Goal: Task Accomplishment & Management: Use online tool/utility

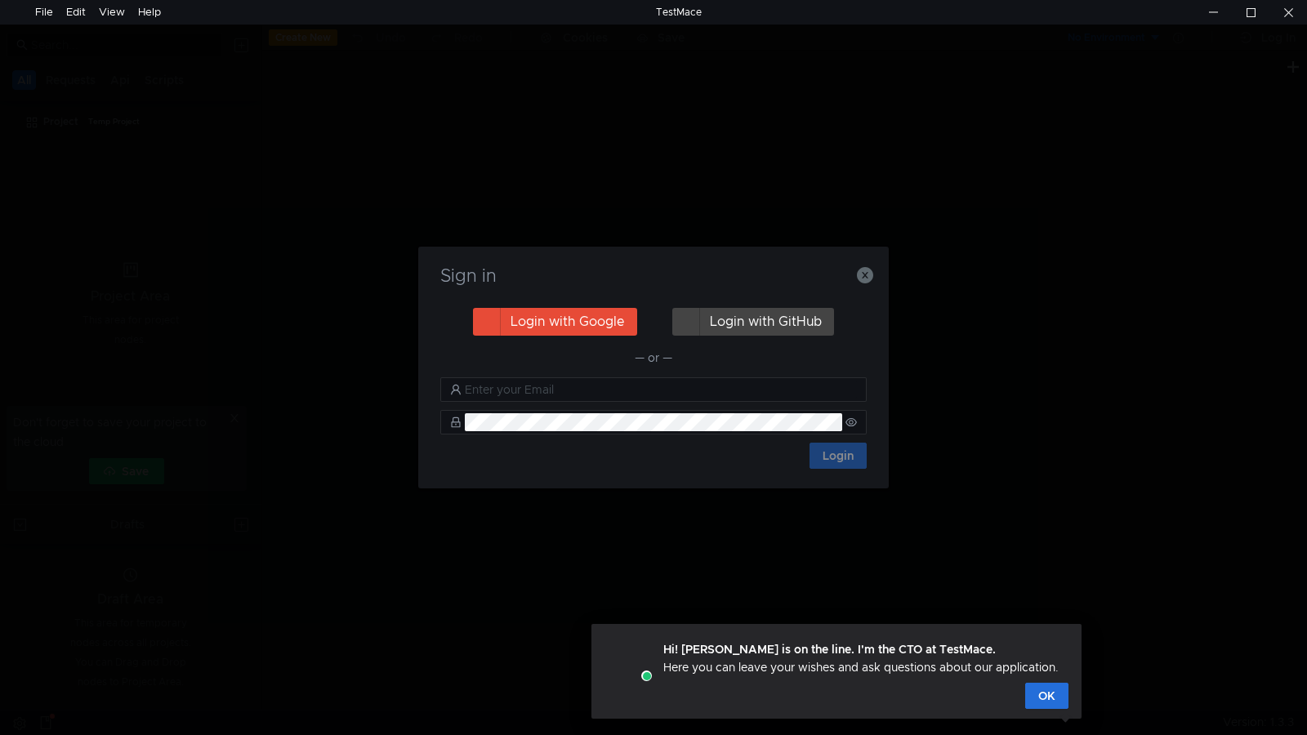
click at [565, 320] on button "Login with Google" at bounding box center [555, 322] width 164 height 28
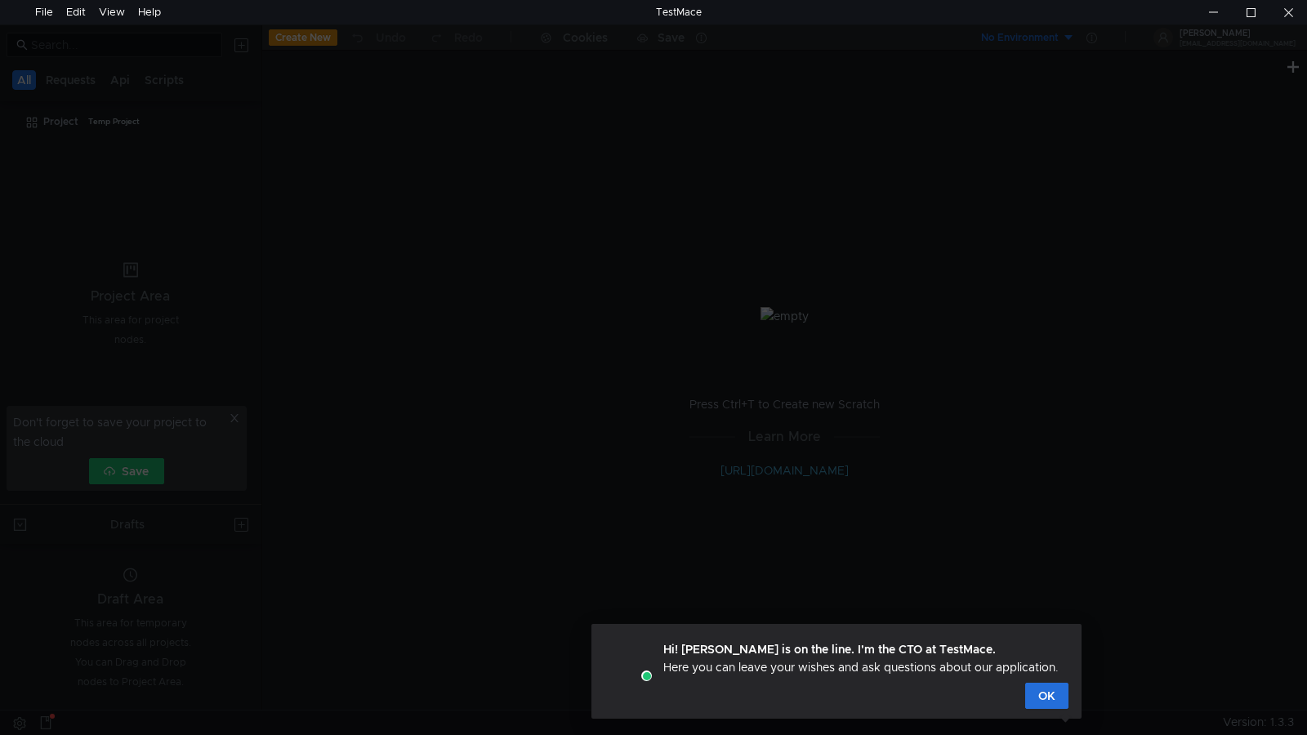
click at [993, 459] on div at bounding box center [653, 392] width 1307 height 735
click at [1047, 696] on button "OK" at bounding box center [1046, 696] width 43 height 26
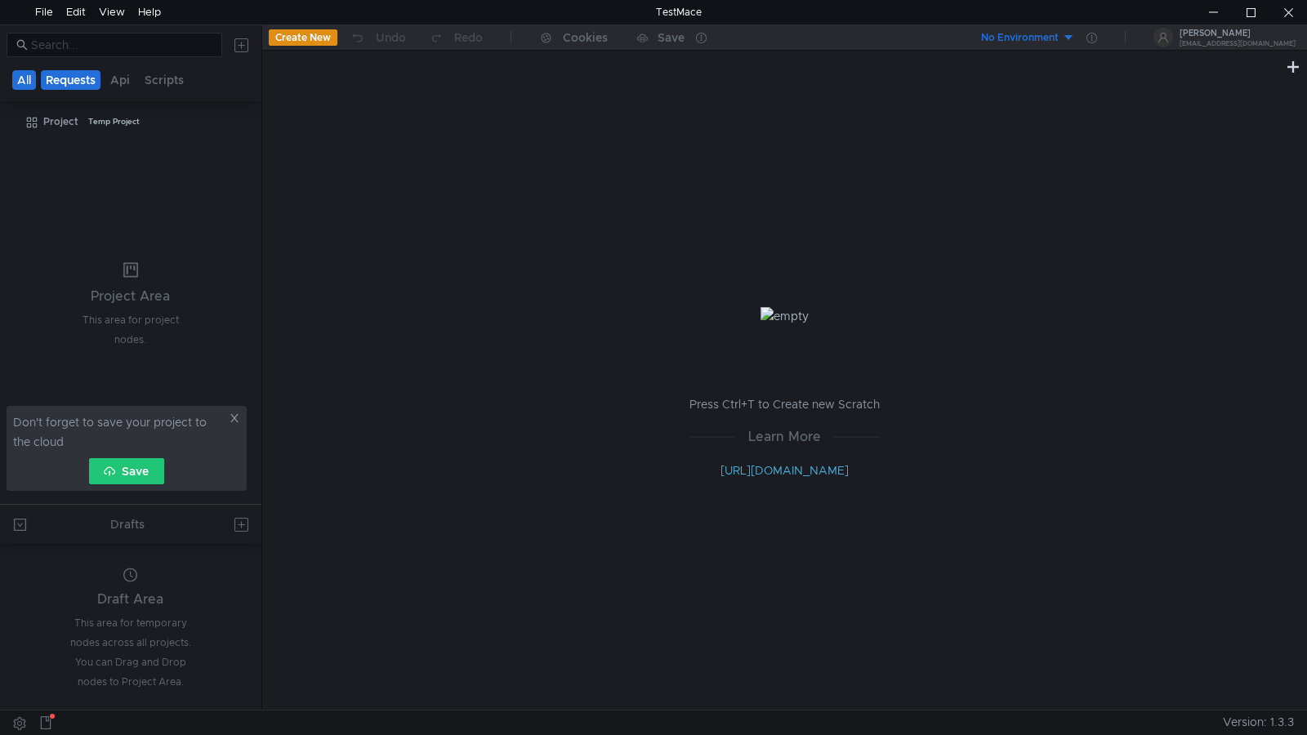
click at [73, 80] on button "Requests" at bounding box center [71, 80] width 60 height 20
click at [304, 38] on button "Create New" at bounding box center [303, 37] width 69 height 16
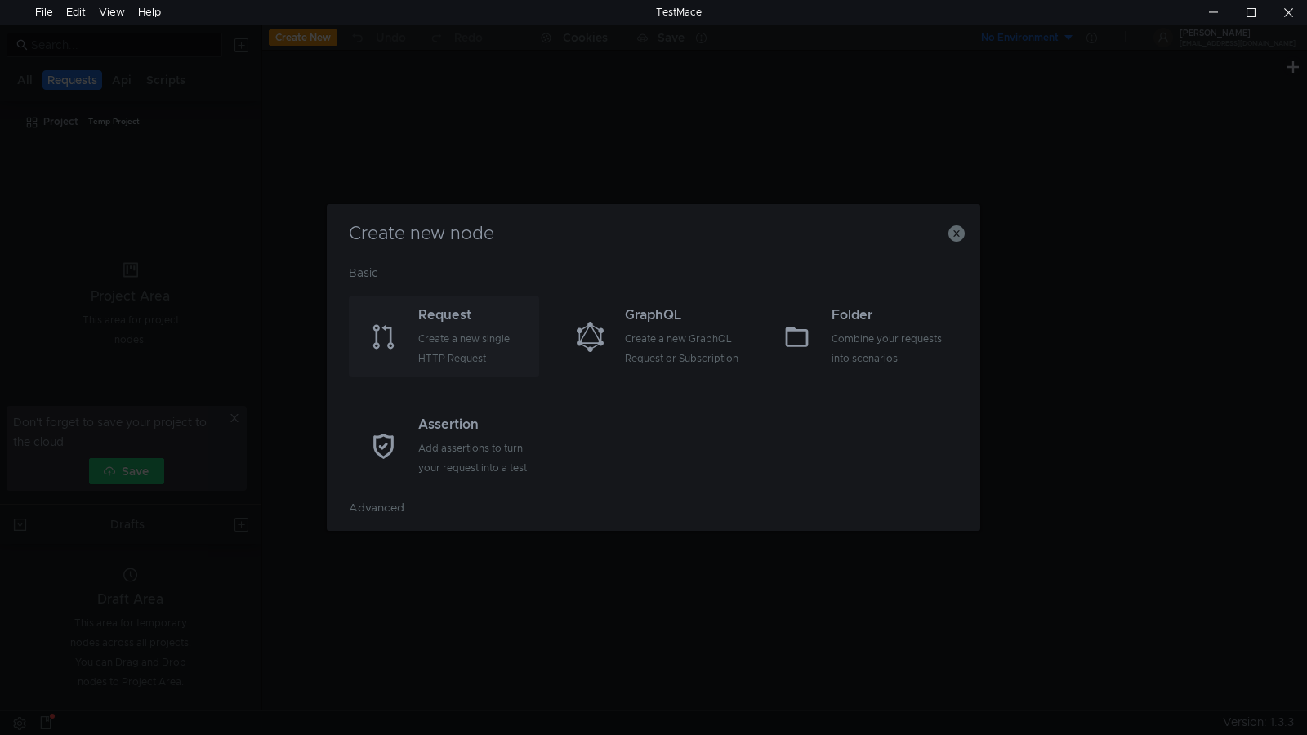
click at [435, 337] on div "Create a new single HTTP Request" at bounding box center [476, 348] width 117 height 39
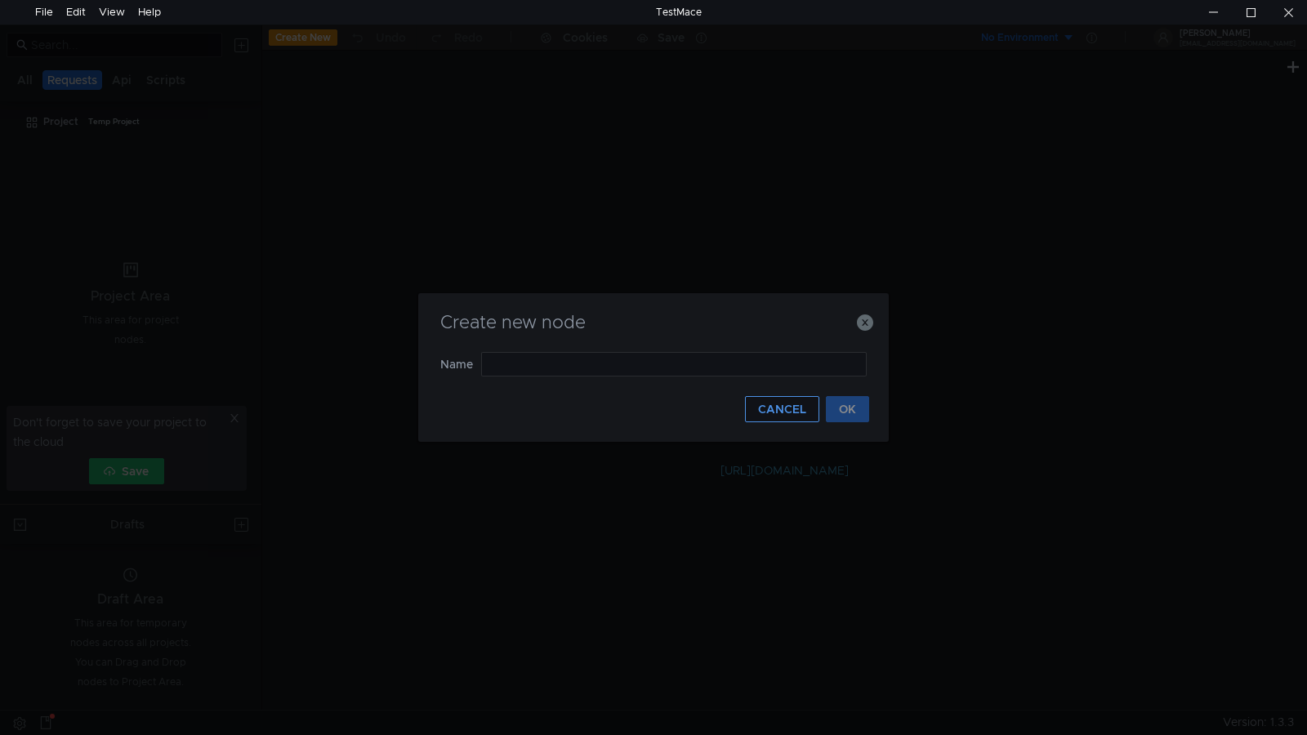
click at [774, 408] on button "CANCEL" at bounding box center [782, 409] width 74 height 26
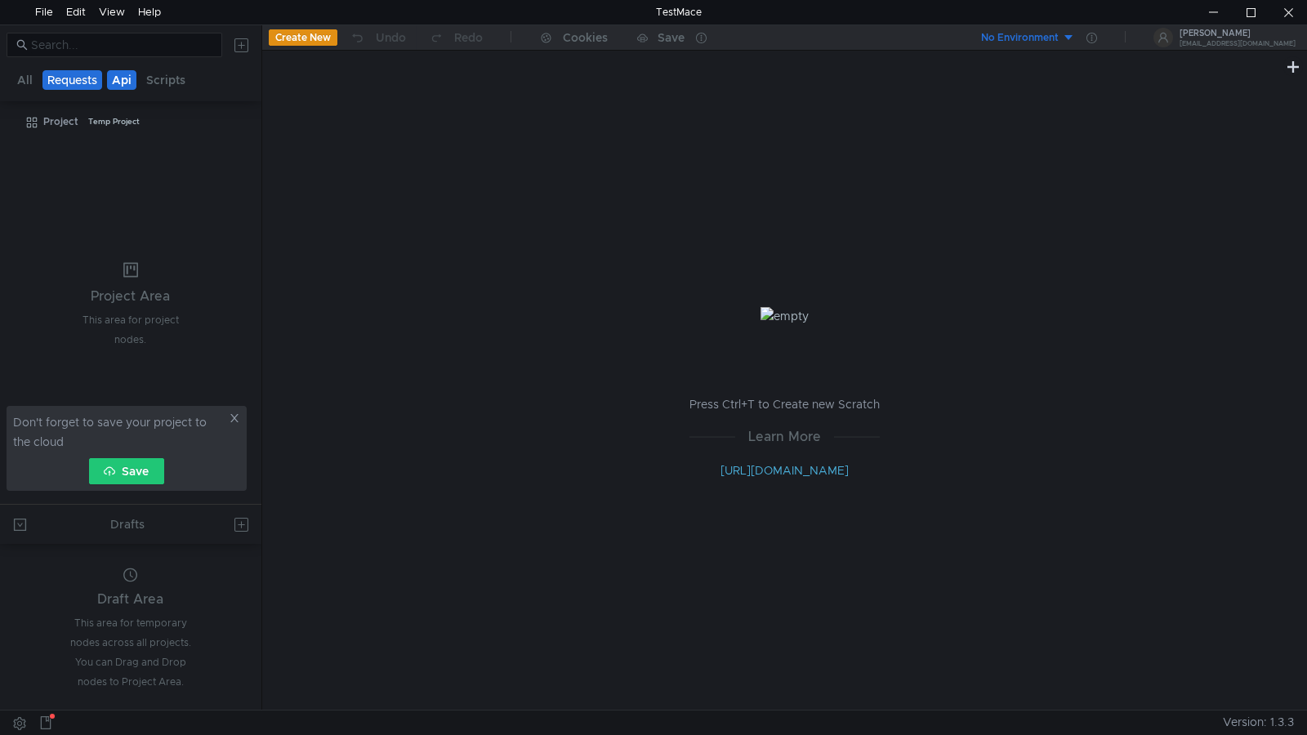
click at [122, 78] on button "Api" at bounding box center [121, 80] width 29 height 20
click at [234, 417] on icon at bounding box center [234, 418] width 8 height 8
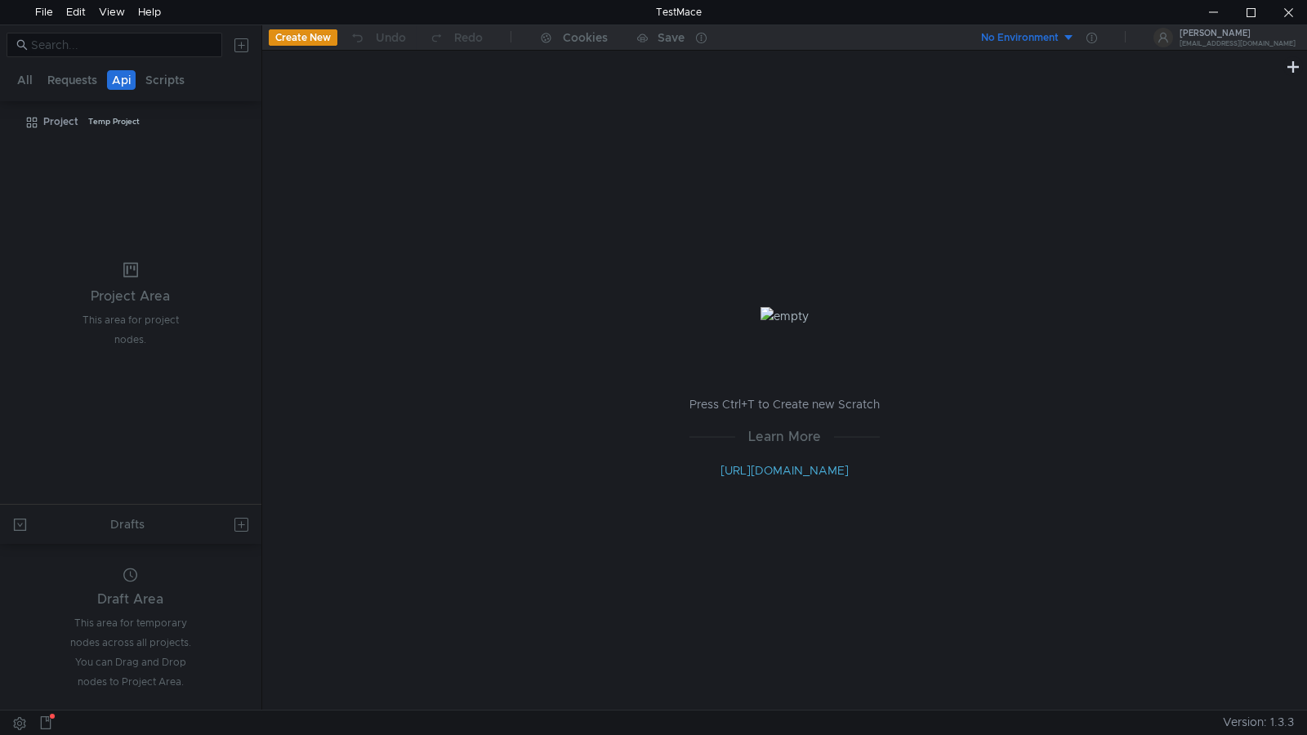
click at [243, 45] on button at bounding box center [242, 45] width 26 height 26
click at [667, 175] on div at bounding box center [653, 367] width 1307 height 735
click at [1075, 37] on button "No Environment" at bounding box center [1019, 38] width 114 height 26
click at [1112, 145] on div at bounding box center [653, 367] width 1307 height 735
click at [1288, 61] on button at bounding box center [1293, 66] width 20 height 20
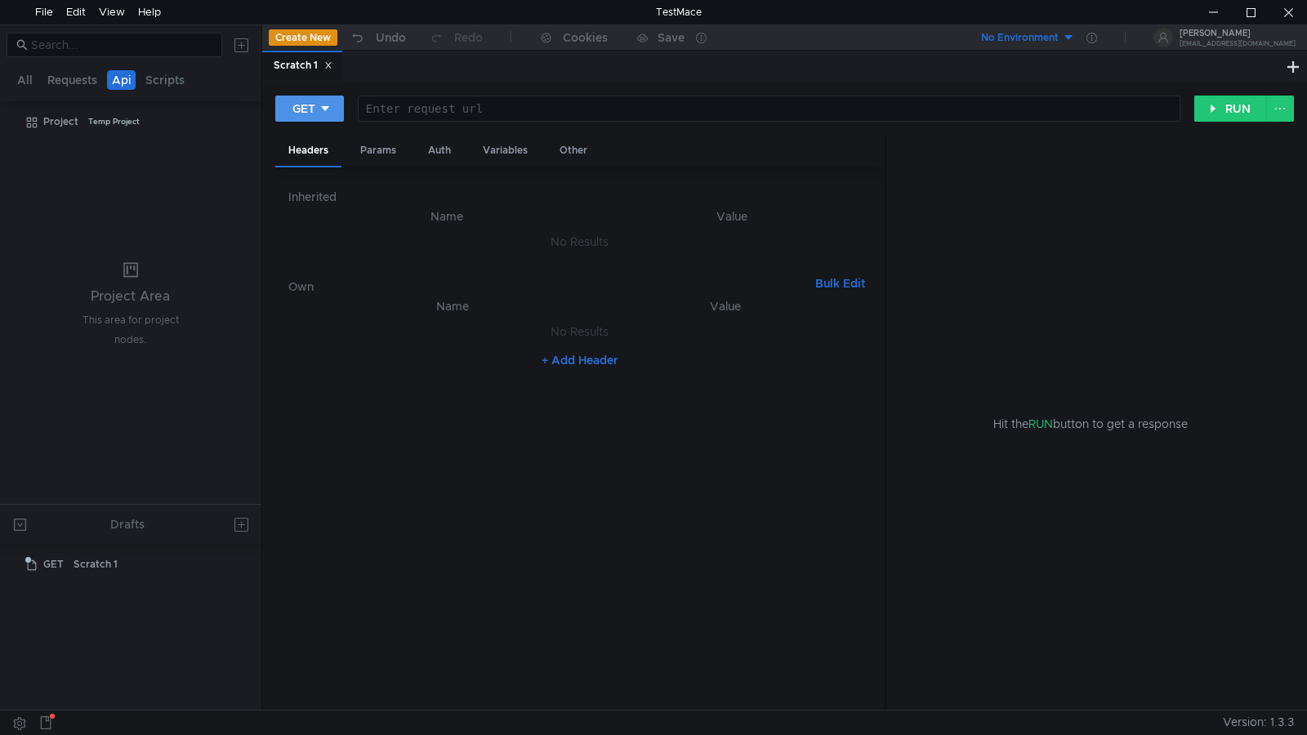
click at [328, 109] on icon at bounding box center [324, 108] width 11 height 11
click at [320, 170] on li "POST" at bounding box center [310, 169] width 71 height 26
click at [441, 155] on div "Body" at bounding box center [440, 151] width 51 height 30
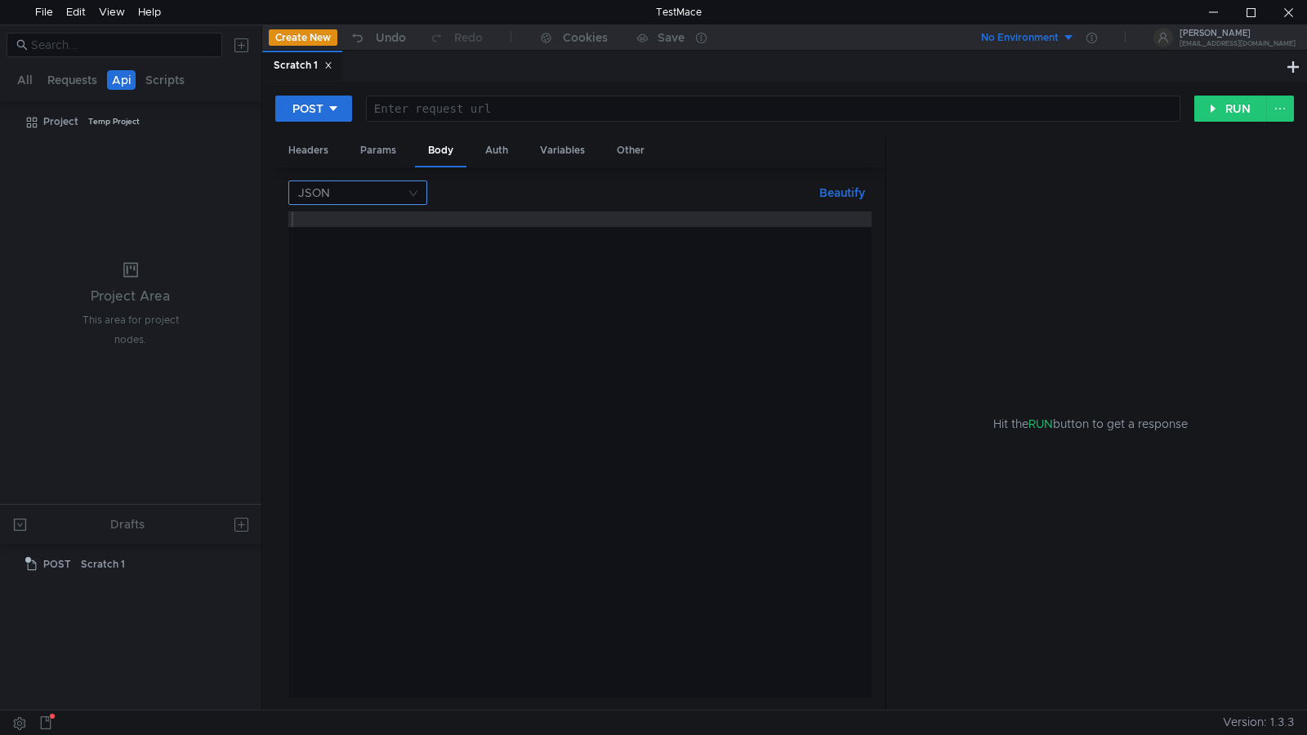
click at [416, 193] on nz-select-top-control "JSON" at bounding box center [357, 193] width 139 height 25
click at [378, 249] on div "Form data" at bounding box center [357, 251] width 119 height 18
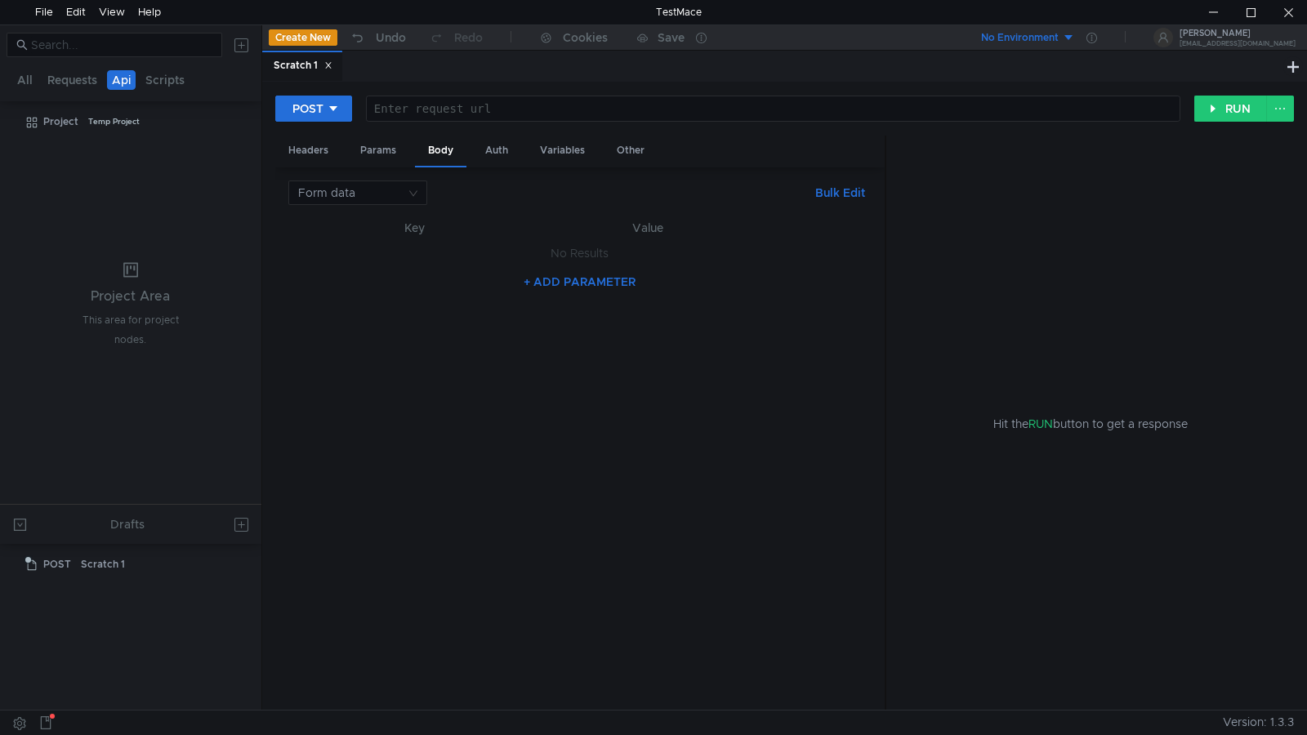
click at [431, 247] on td "No Results" at bounding box center [579, 253] width 583 height 31
click at [384, 257] on td "No Results" at bounding box center [579, 253] width 583 height 31
click at [571, 283] on button "+ ADD PARAMETER" at bounding box center [579, 282] width 125 height 20
click at [388, 261] on div at bounding box center [415, 274] width 167 height 47
click at [752, 257] on div at bounding box center [636, 274] width 261 height 47
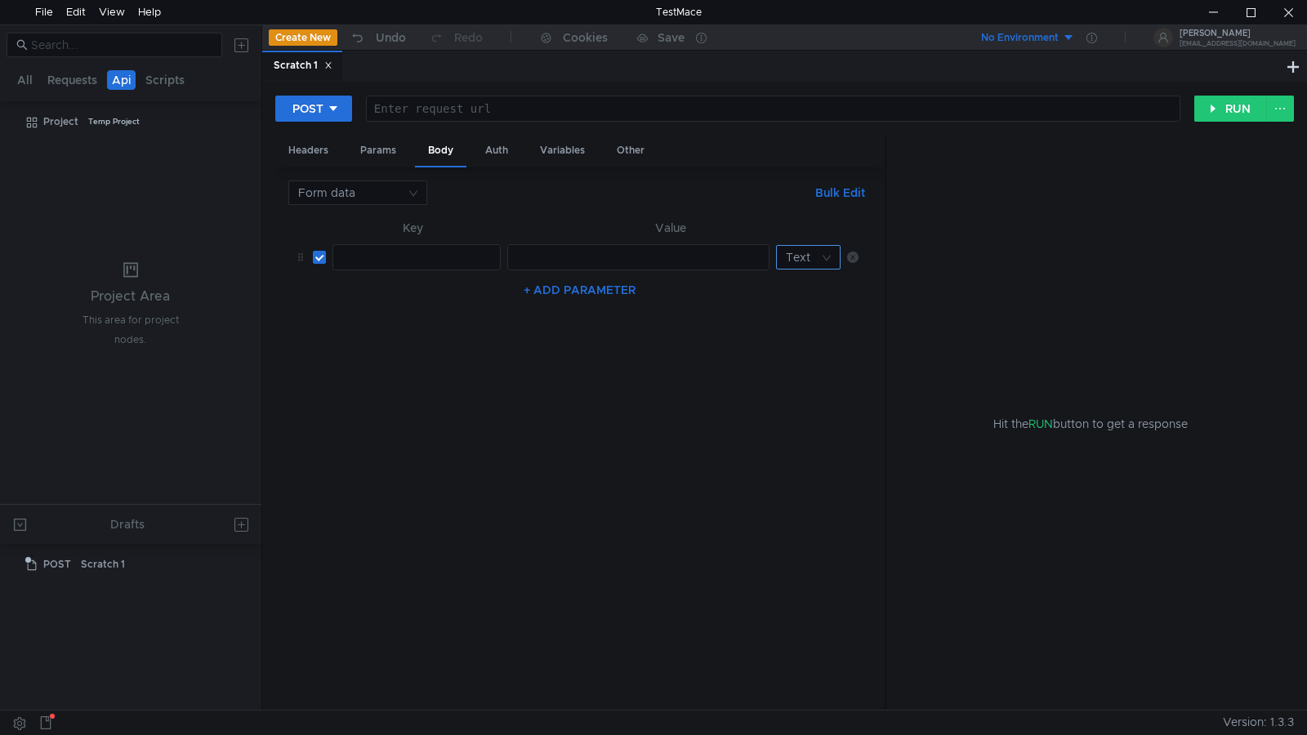
click at [823, 266] on nz-select-top-control "Text" at bounding box center [808, 257] width 65 height 25
click at [813, 303] on nz-option-item "File" at bounding box center [808, 315] width 65 height 26
click at [441, 243] on td "ההההההההההההההההההההההההההההההההההההההההההההההההההההההההההההההההההההההההההההההה…" at bounding box center [413, 257] width 175 height 39
click at [402, 258] on div at bounding box center [415, 274] width 167 height 47
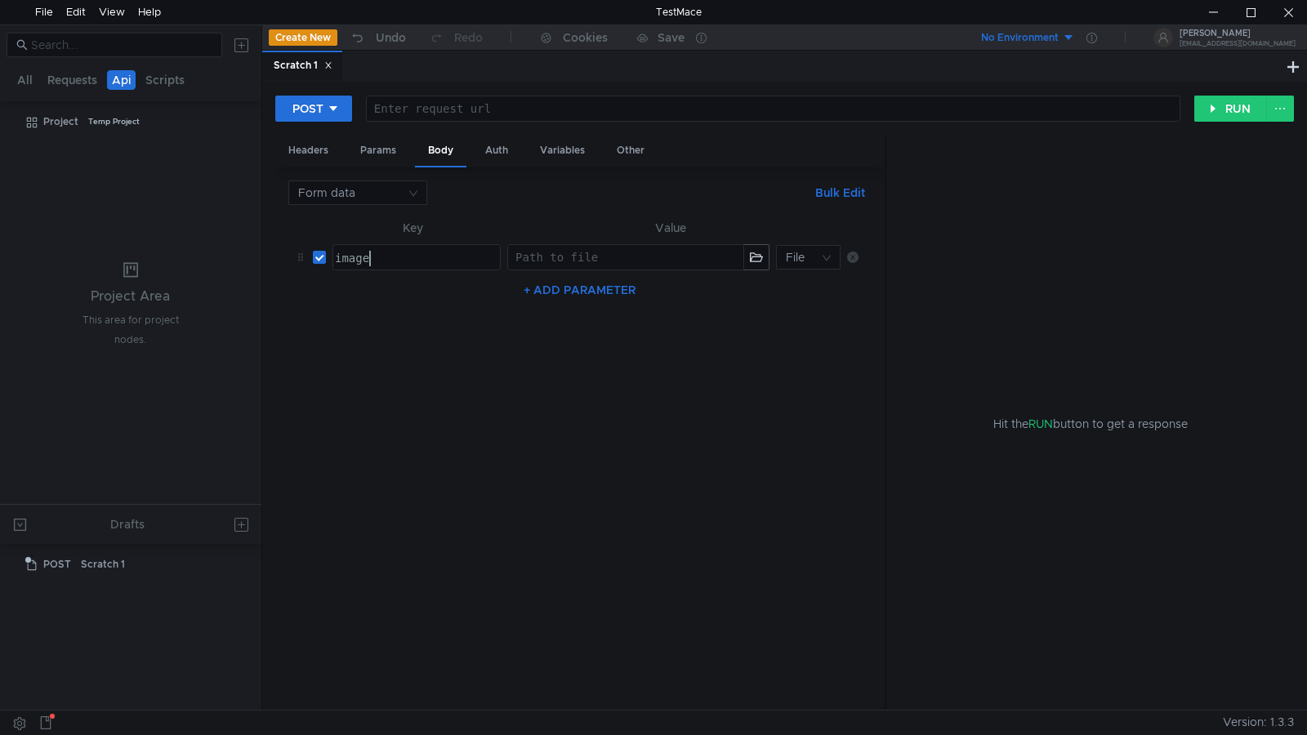
type textarea "image"
click at [807, 354] on nz-table "Key Value image image ההההההההההההההההההההההההההההההההההההההההההההההההההההההההה…" at bounding box center [579, 458] width 583 height 480
click at [565, 105] on div at bounding box center [771, 125] width 813 height 47
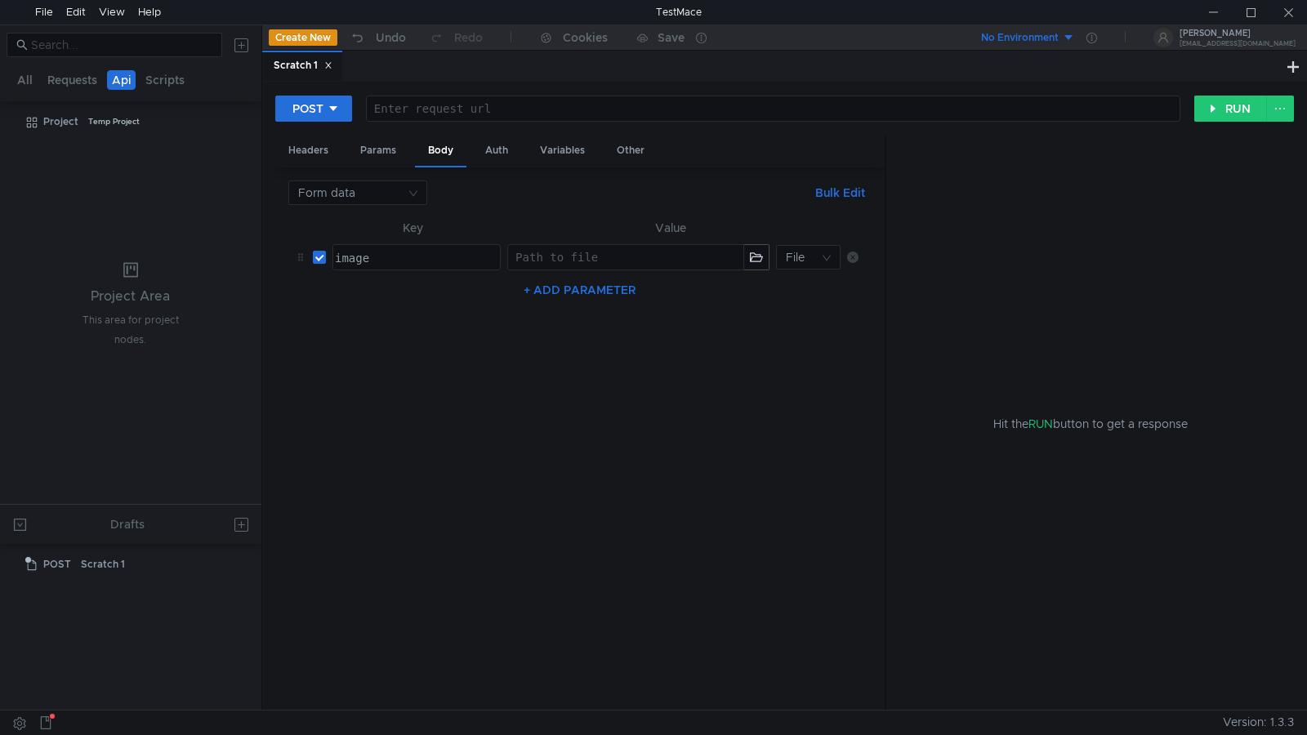
click at [438, 105] on div at bounding box center [771, 125] width 813 height 47
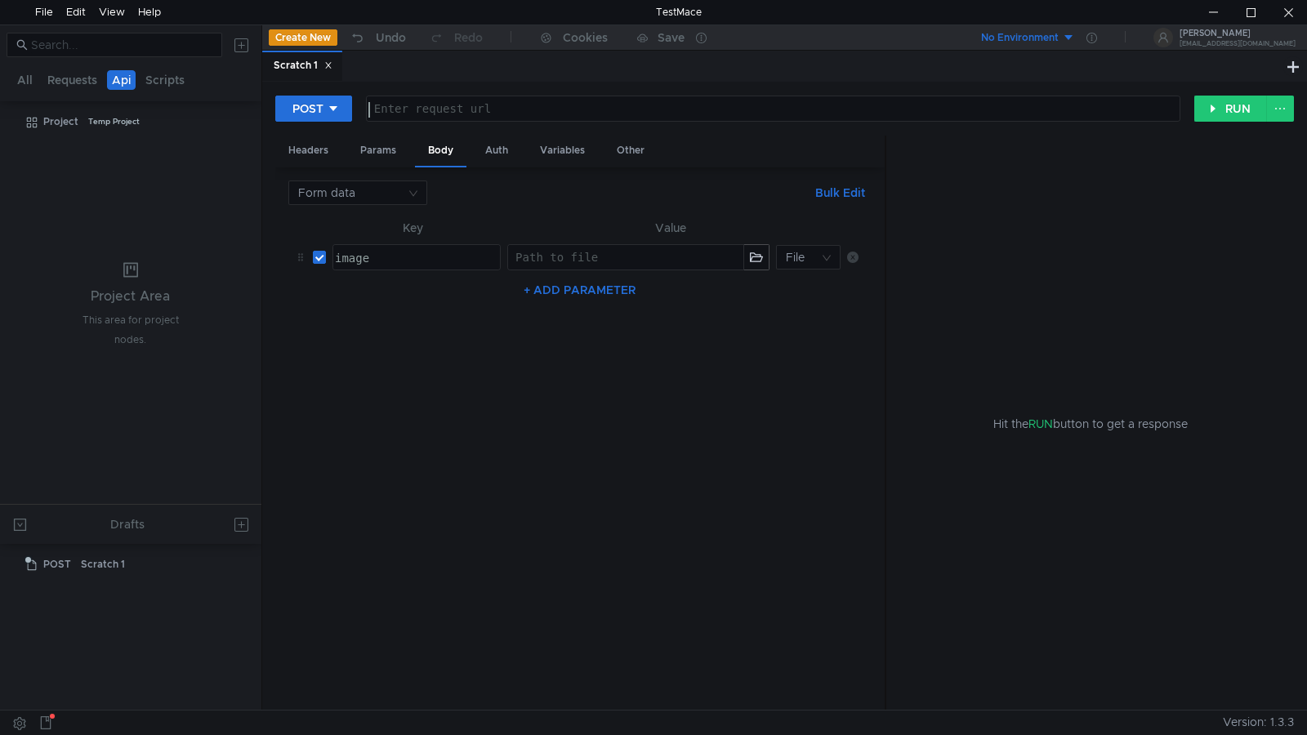
paste textarea "http function initialized (http://127.0.0.1:5001/oneqr-app/us-central1/oneQrApi)"
click at [553, 111] on div "http function initialized ( http:// 127.0.0.1:5001 / oneqr-app / us-central1 / …" at bounding box center [771, 125] width 813 height 47
click at [762, 105] on div "http:// 127.0.0.1:5001 / oneqr-app / us-central1 / oneQrApi)" at bounding box center [771, 125] width 813 height 47
type textarea "[URL][TECHNICAL_ID]"
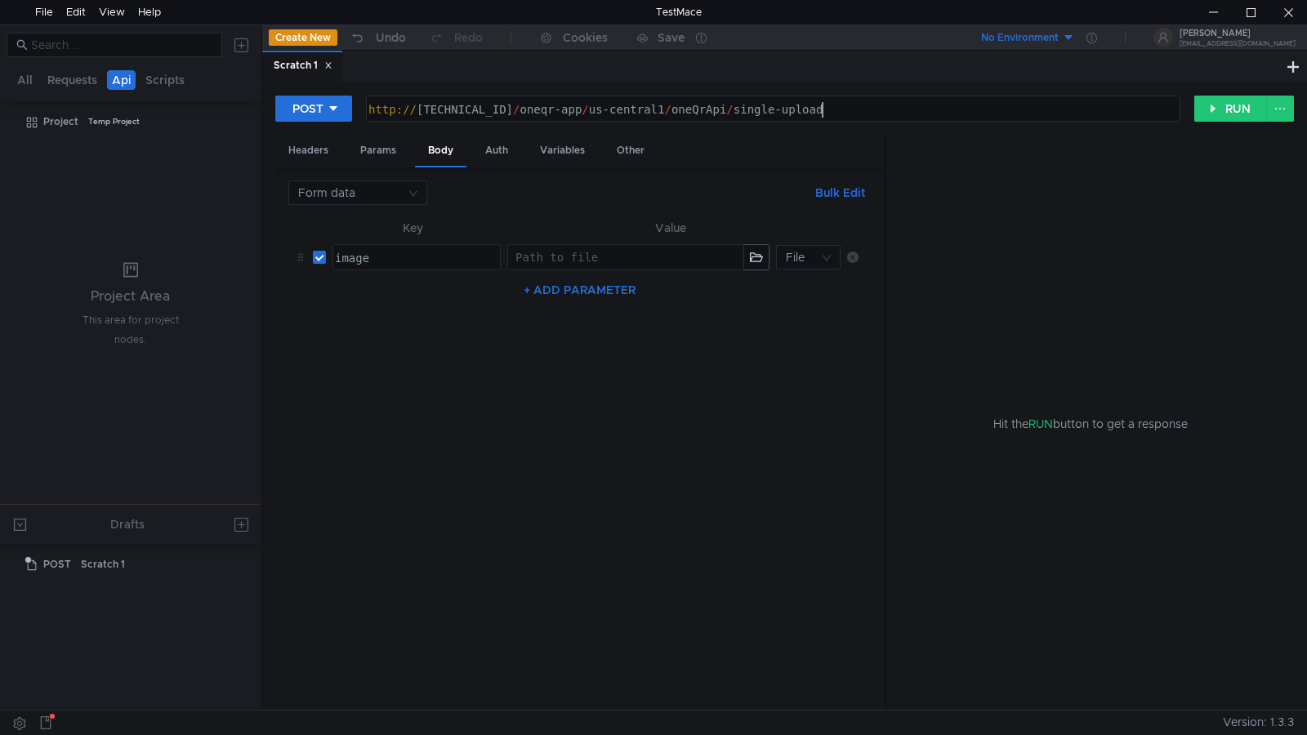
click at [975, 197] on div "Hit the RUN button to get a response" at bounding box center [1090, 424] width 368 height 576
click at [327, 152] on div "Headers" at bounding box center [308, 151] width 66 height 30
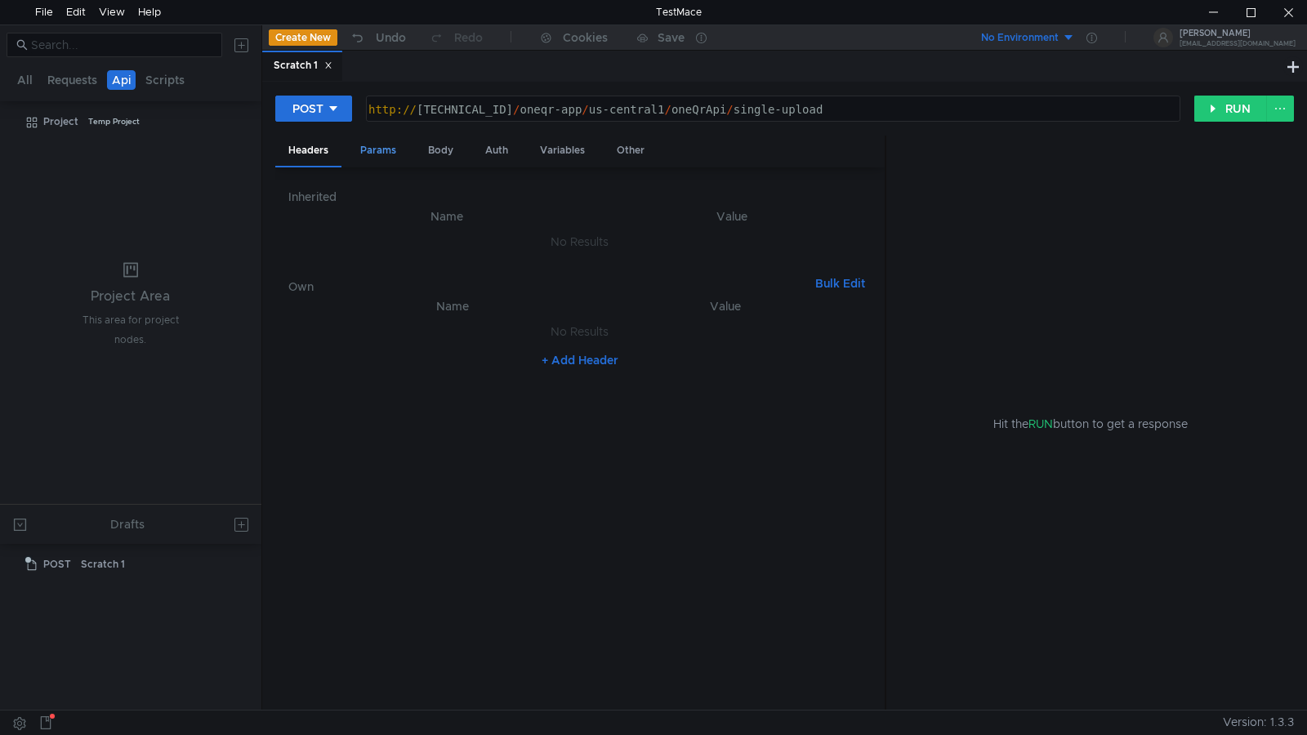
click at [393, 150] on div "Params" at bounding box center [378, 151] width 62 height 30
click at [440, 148] on div "Body" at bounding box center [440, 151] width 51 height 30
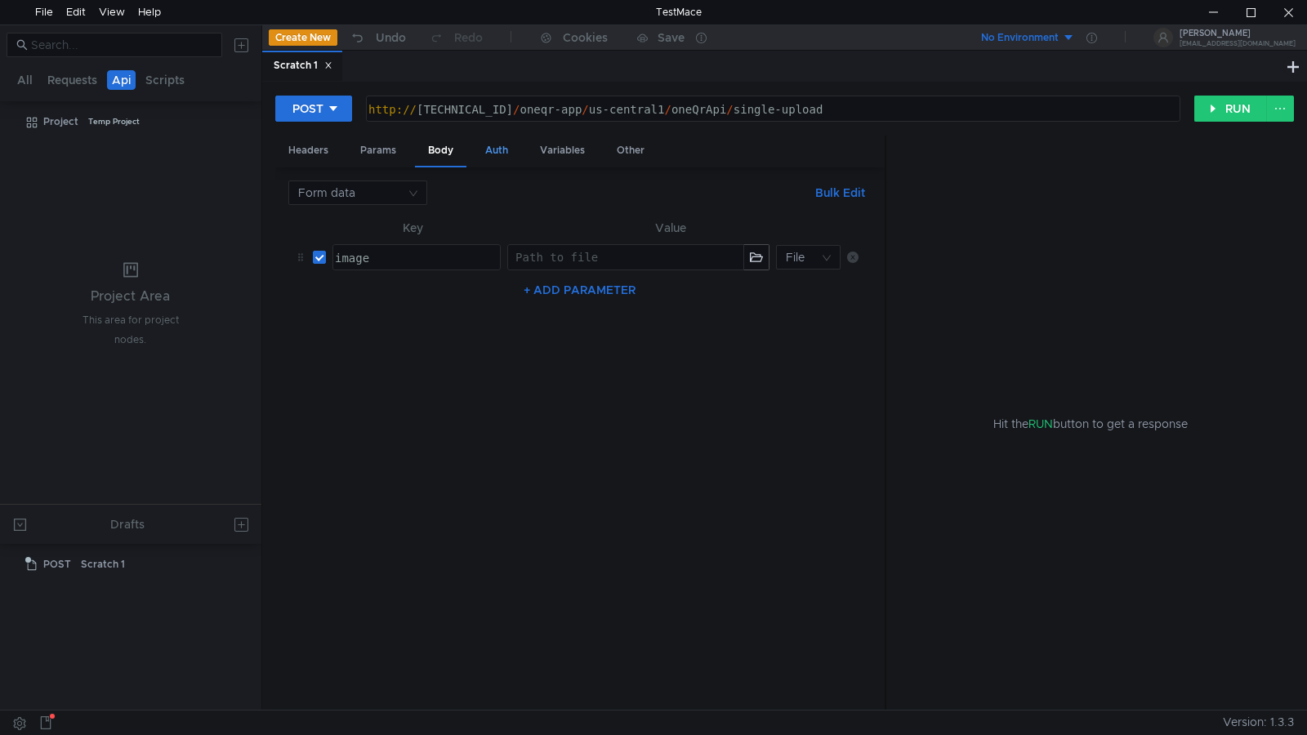
click at [500, 148] on div "Auth" at bounding box center [496, 151] width 49 height 30
click at [571, 148] on div "Variables" at bounding box center [562, 151] width 71 height 30
click at [622, 148] on div "Other" at bounding box center [631, 151] width 54 height 30
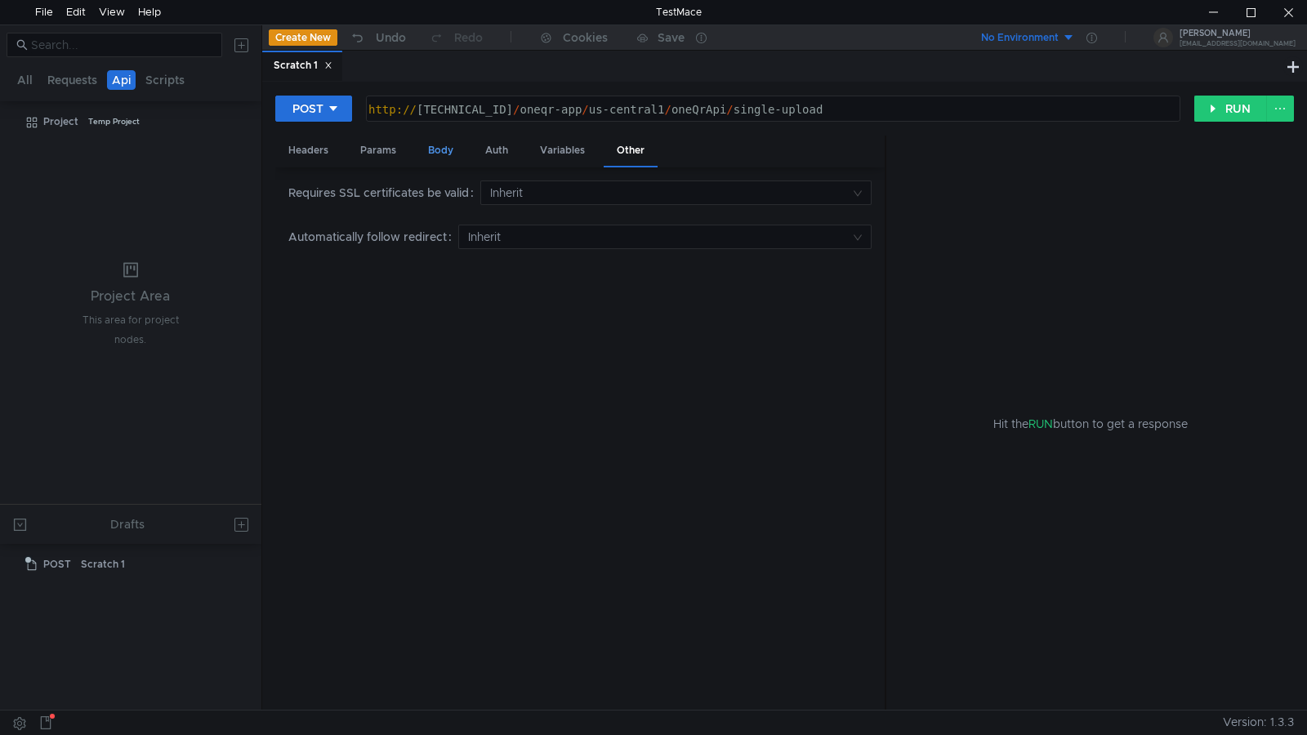
click at [441, 149] on div "Body" at bounding box center [440, 151] width 51 height 30
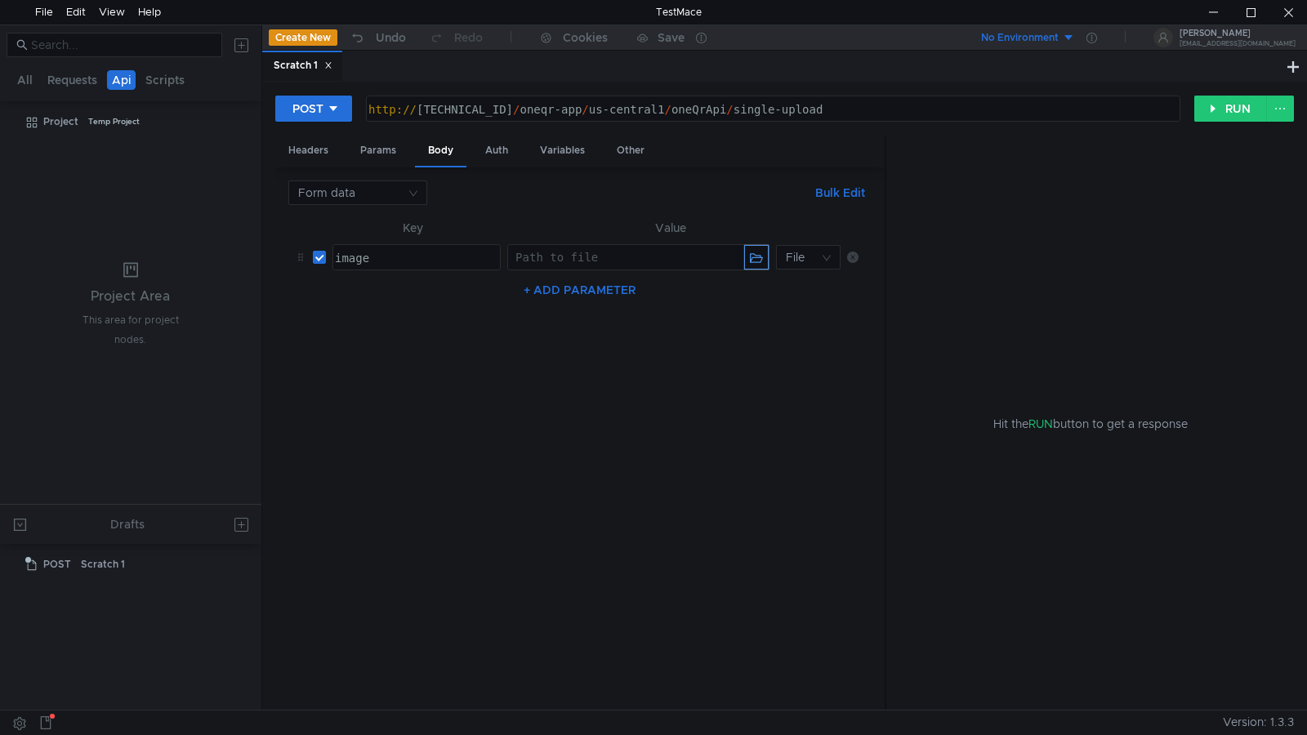
click at [752, 262] on button "button" at bounding box center [756, 257] width 25 height 25
click at [757, 297] on div "+ ADD PARAMETER" at bounding box center [579, 290] width 583 height 26
click at [1213, 109] on button "RUN" at bounding box center [1230, 109] width 73 height 26
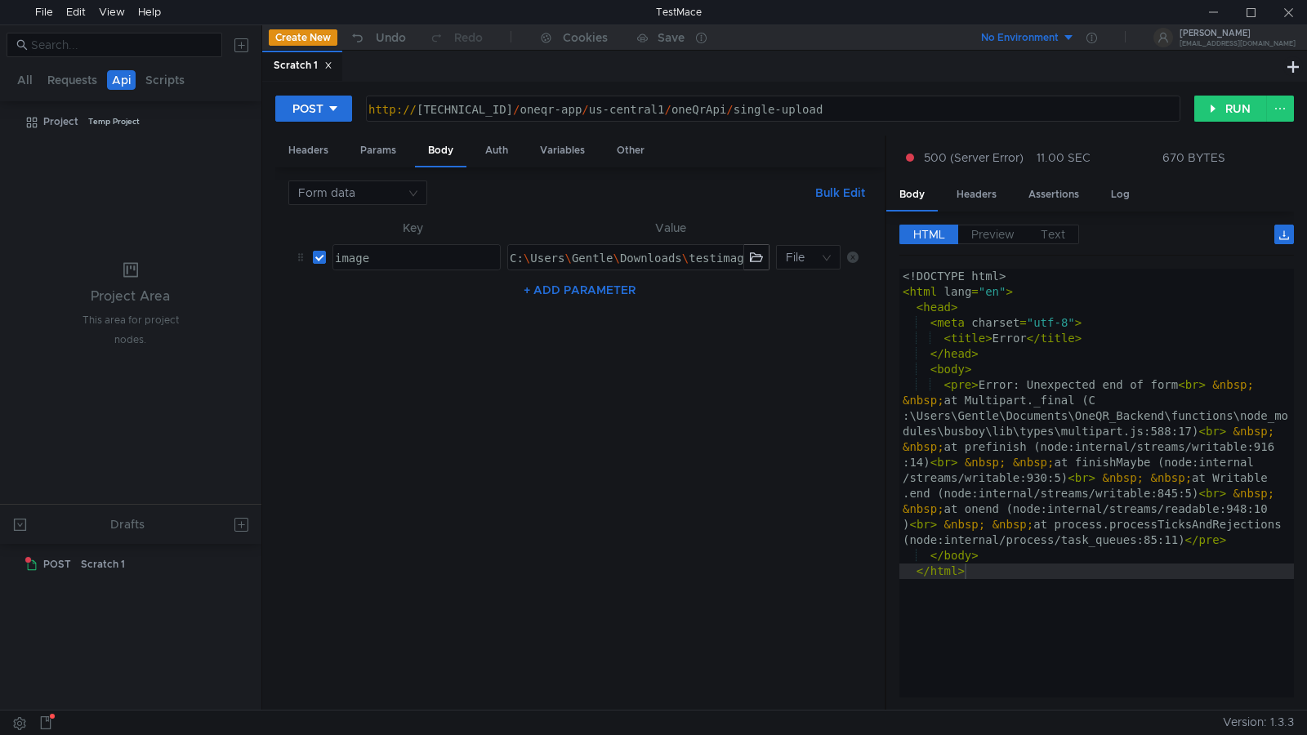
click at [1215, 609] on div "<! DOCTYPE html > < html lang = "en" > < head > < meta charset = "utf-8" > < ti…" at bounding box center [1096, 495] width 395 height 453
type textarea "</html>"
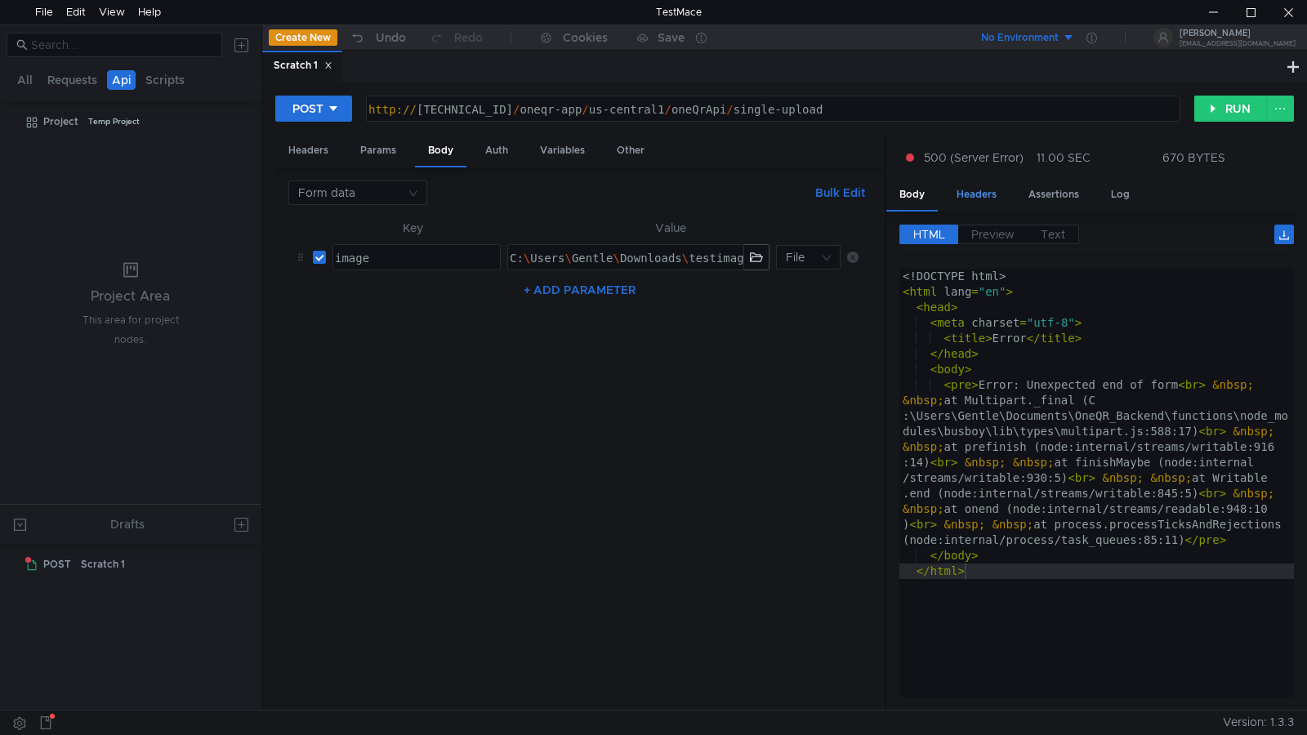
click at [977, 197] on div "Headers" at bounding box center [977, 195] width 66 height 30
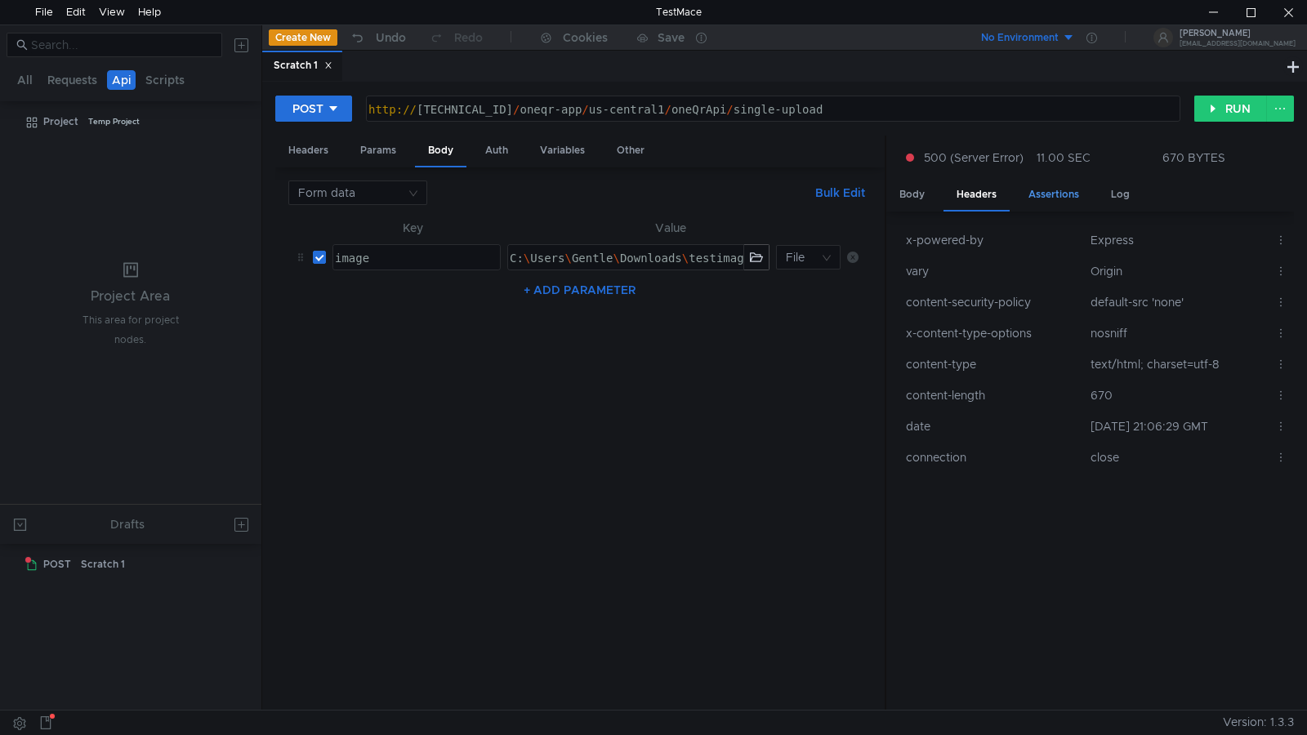
click at [1061, 190] on div "Assertions" at bounding box center [1053, 195] width 77 height 30
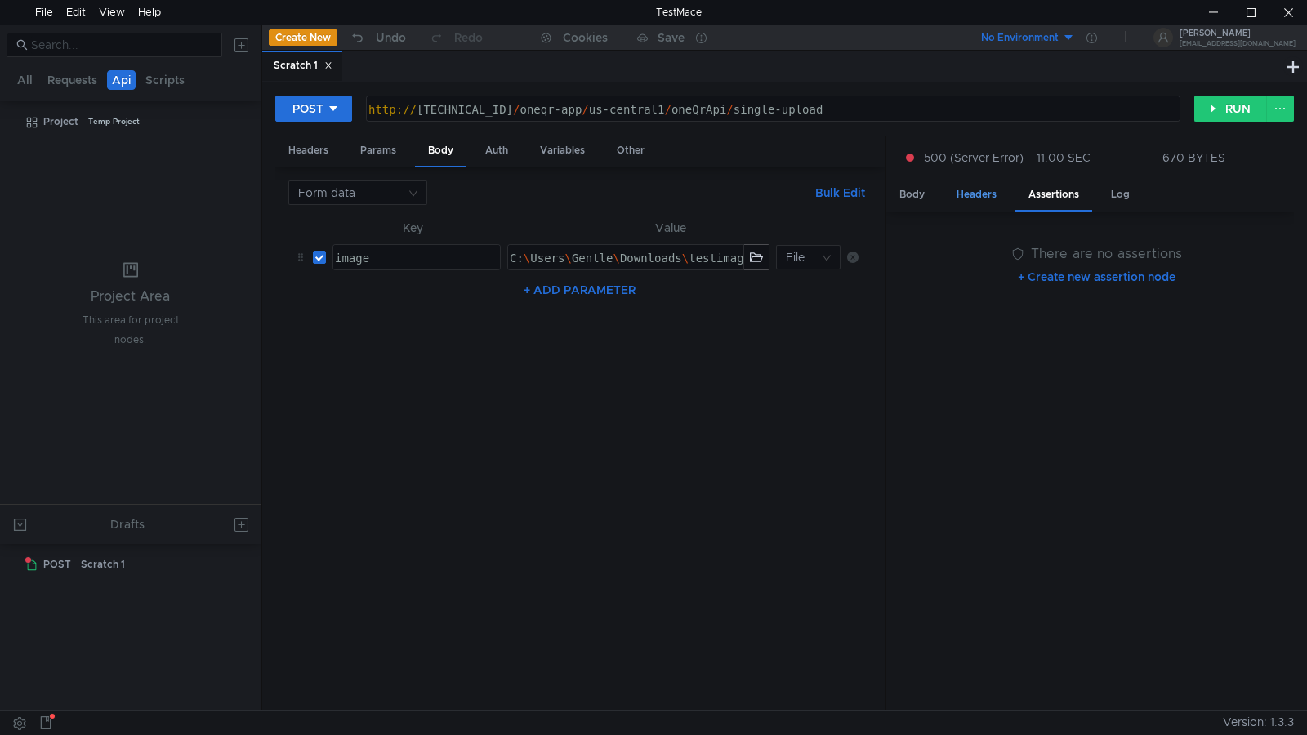
click at [967, 194] on div "Headers" at bounding box center [977, 195] width 66 height 30
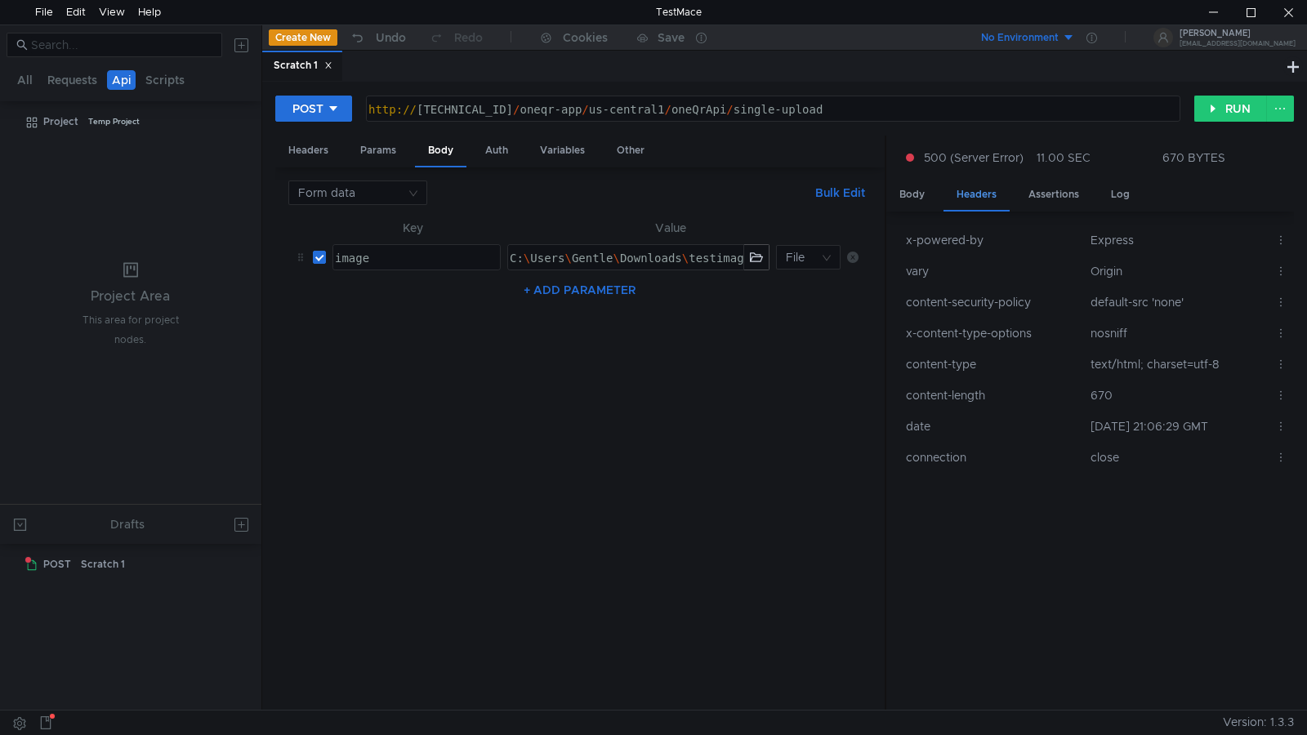
click at [974, 196] on div "Headers" at bounding box center [977, 196] width 66 height 32
click at [1278, 361] on icon at bounding box center [1280, 364] width 11 height 11
click at [1122, 533] on div at bounding box center [653, 367] width 1307 height 735
click at [570, 154] on div "Variables" at bounding box center [562, 151] width 71 height 30
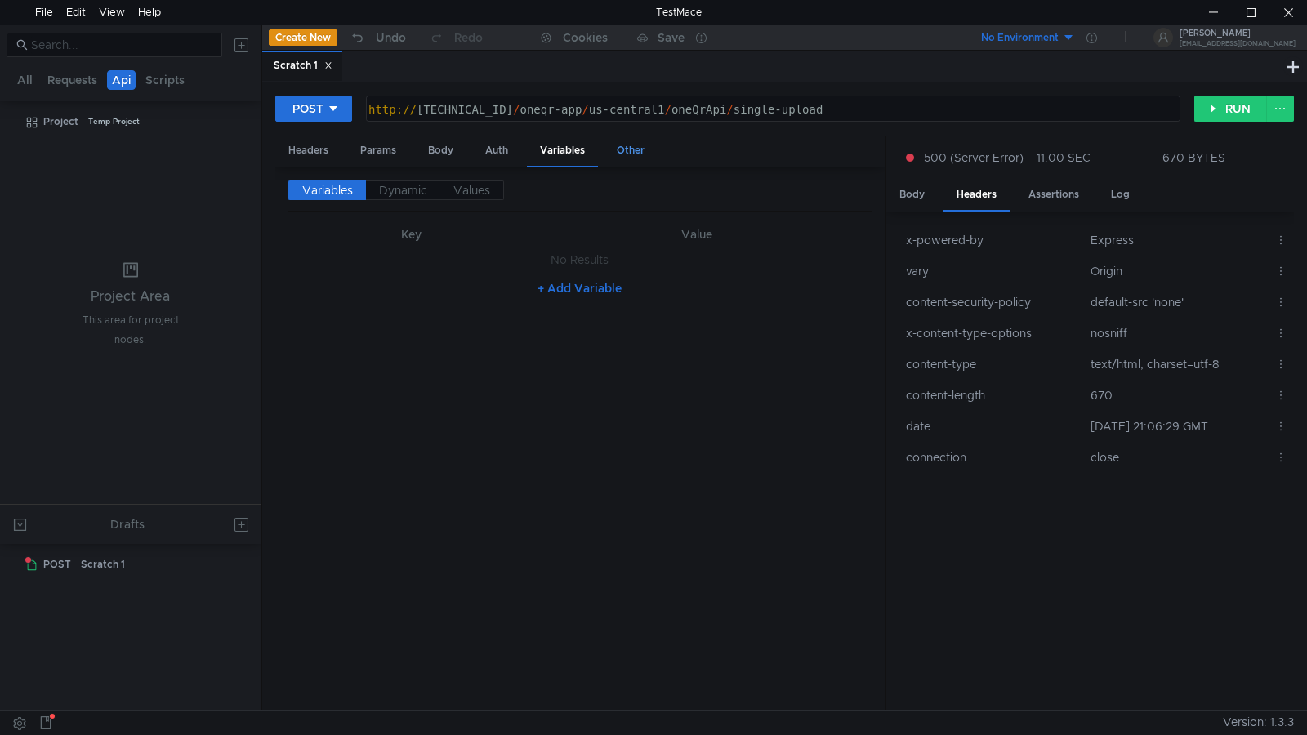
click at [626, 149] on div "Other" at bounding box center [631, 151] width 54 height 30
click at [310, 153] on div "Headers" at bounding box center [308, 151] width 66 height 30
click at [596, 360] on button "+ Add Header" at bounding box center [580, 360] width 90 height 20
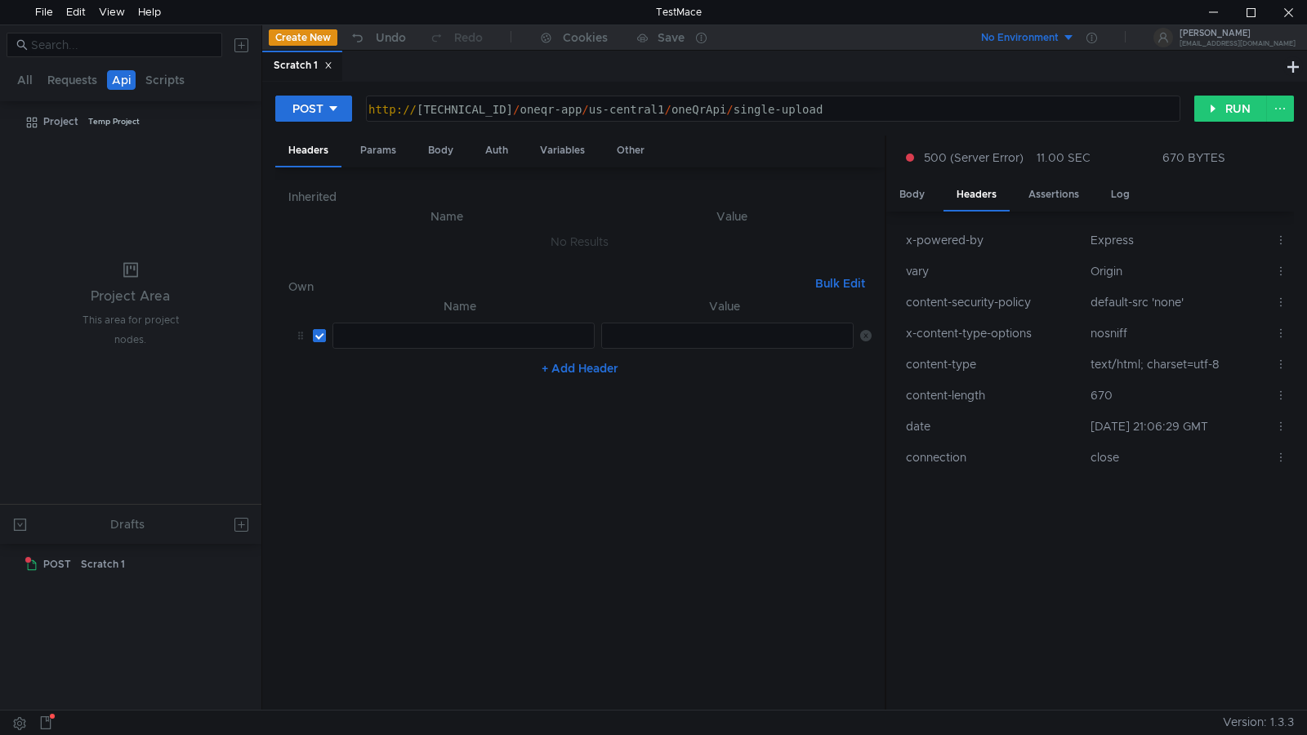
click at [415, 346] on div at bounding box center [462, 352] width 261 height 47
click at [505, 421] on nz-table "Name Value הההההההההההההההההההההההההההההההההההההההההההההההההההההההההההההההההההה…" at bounding box center [579, 497] width 583 height 401
click at [867, 337] on icon at bounding box center [865, 335] width 11 height 11
click at [914, 195] on div "Body" at bounding box center [911, 195] width 51 height 30
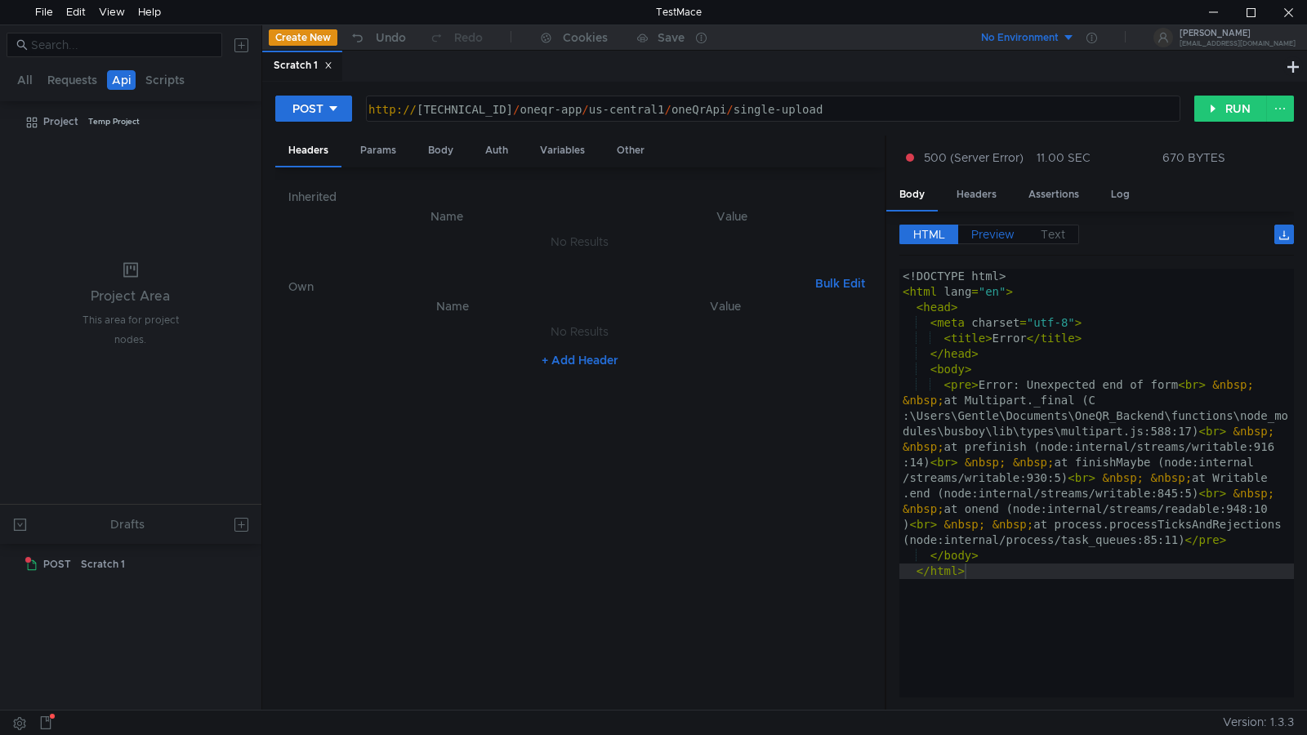
click at [1005, 238] on span "Preview" at bounding box center [992, 234] width 43 height 15
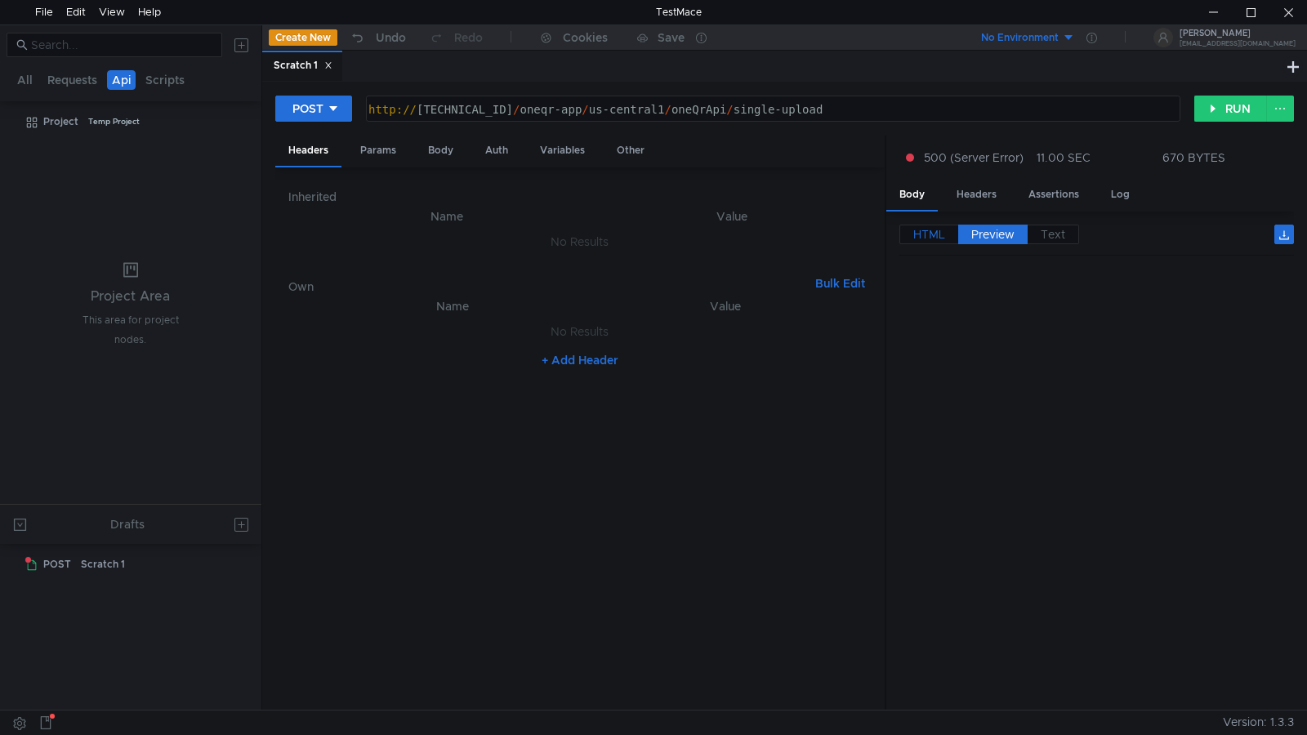
click at [927, 229] on span "HTML" at bounding box center [929, 234] width 32 height 15
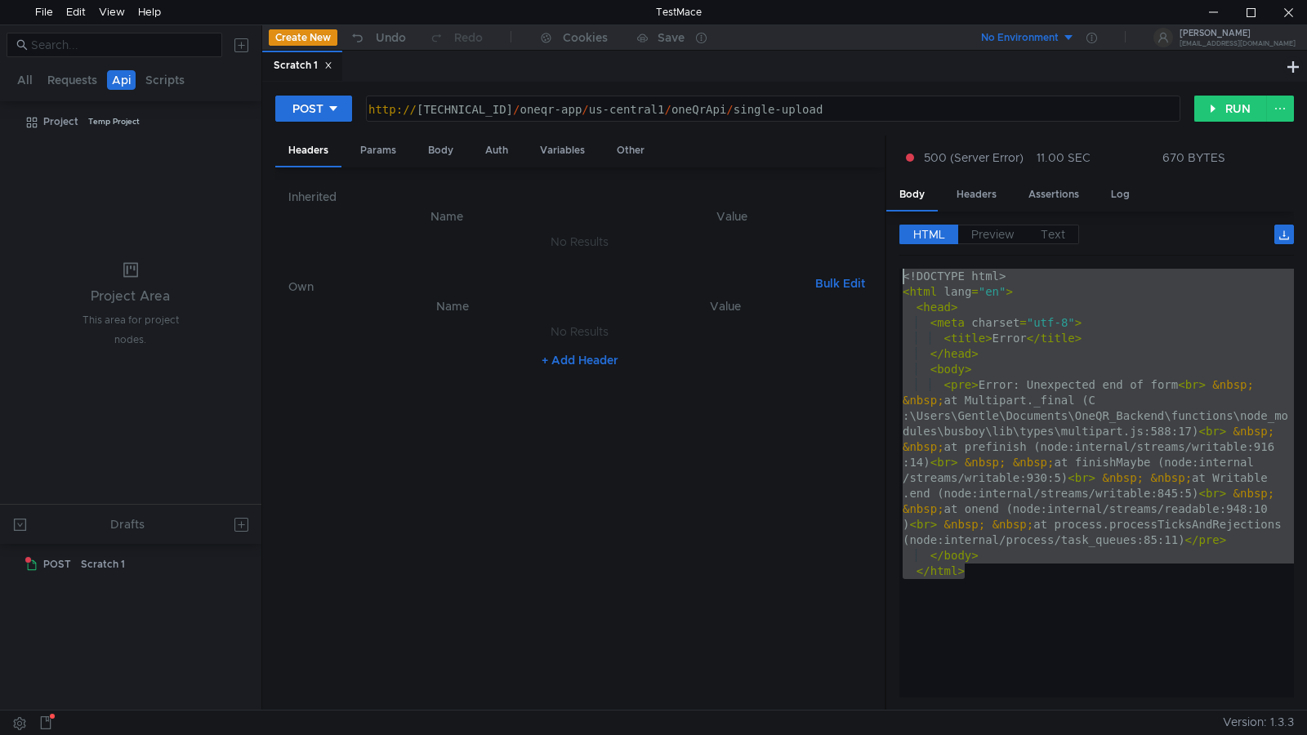
drag, startPoint x: 1001, startPoint y: 597, endPoint x: 890, endPoint y: 276, distance: 339.5
click at [890, 276] on div "HTML Preview Text </html> 1 2 3 4 5 6 7 8 9 10 <! DOCTYPE html > < html lang = …" at bounding box center [1090, 461] width 408 height 499
type textarea "<!DOCTYPE html> <html lang="en">"
click at [833, 117] on div "http:// 127.0.0.1:5001 / oneqr-app / us-central1 / oneQrApi / single-upload" at bounding box center [771, 125] width 813 height 47
type textarea "http://127.0.0.1:5001/oneqr-app/us-central1/oneQrApi/single-uplo"
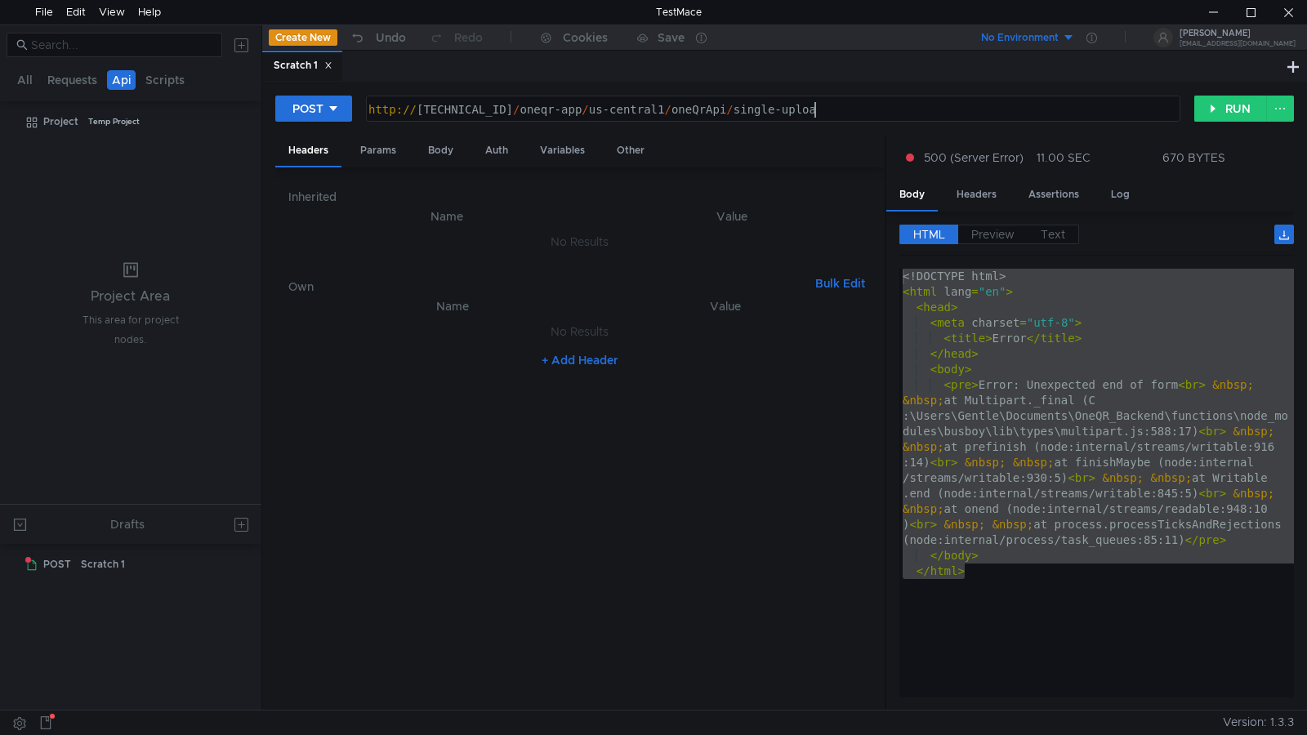
scroll to position [0, 30]
drag, startPoint x: 1092, startPoint y: 533, endPoint x: 1072, endPoint y: 536, distance: 20.7
click at [1092, 533] on div "<! DOCTYPE html > < html lang = "en" > < head > < meta charset = "utf-8" > < ti…" at bounding box center [1096, 483] width 395 height 429
drag, startPoint x: 977, startPoint y: 579, endPoint x: 914, endPoint y: 314, distance: 272.9
click at [898, 270] on div "HTML Preview Text 1 2 3 4 5 6 7 8 9 10 <! DOCTYPE html > < html lang = "en" > <…" at bounding box center [1090, 461] width 408 height 499
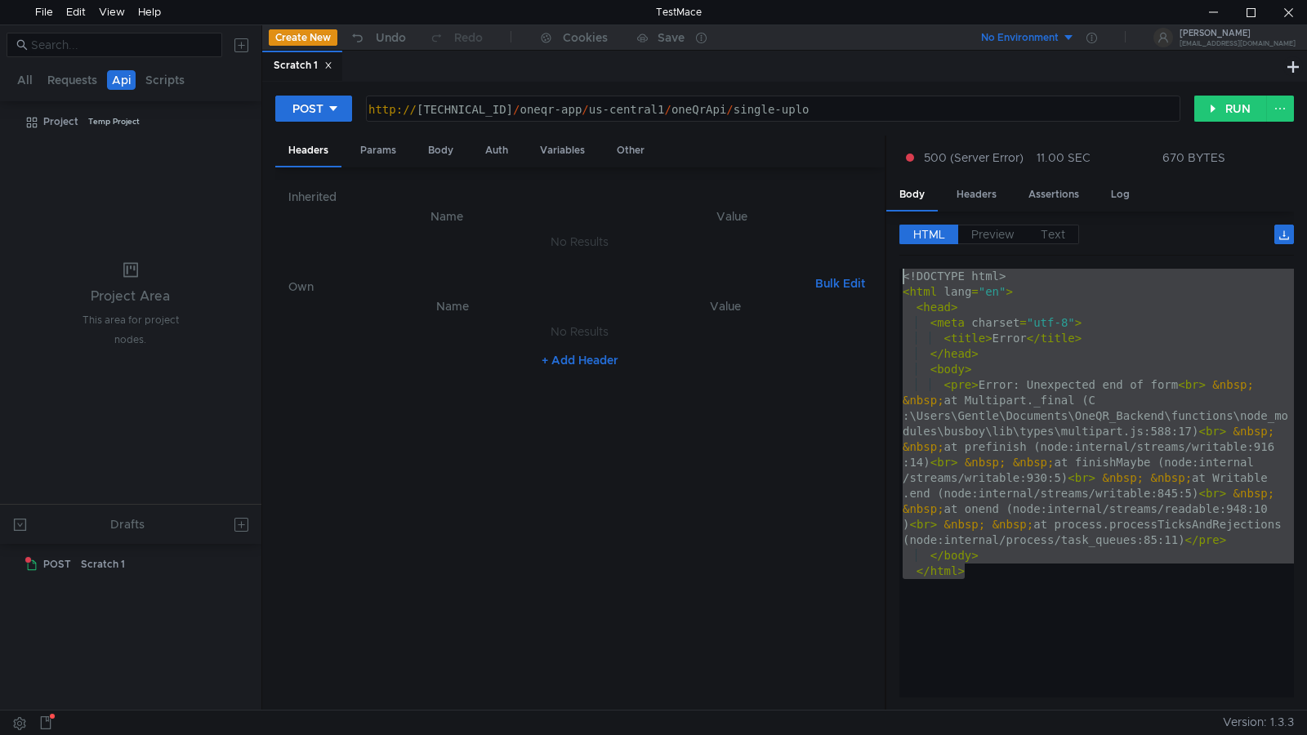
type textarea "<!DOCTYPE html> <html lang="en">"
click at [1210, 11] on div at bounding box center [1213, 12] width 38 height 25
click at [439, 145] on div "Body" at bounding box center [440, 151] width 51 height 30
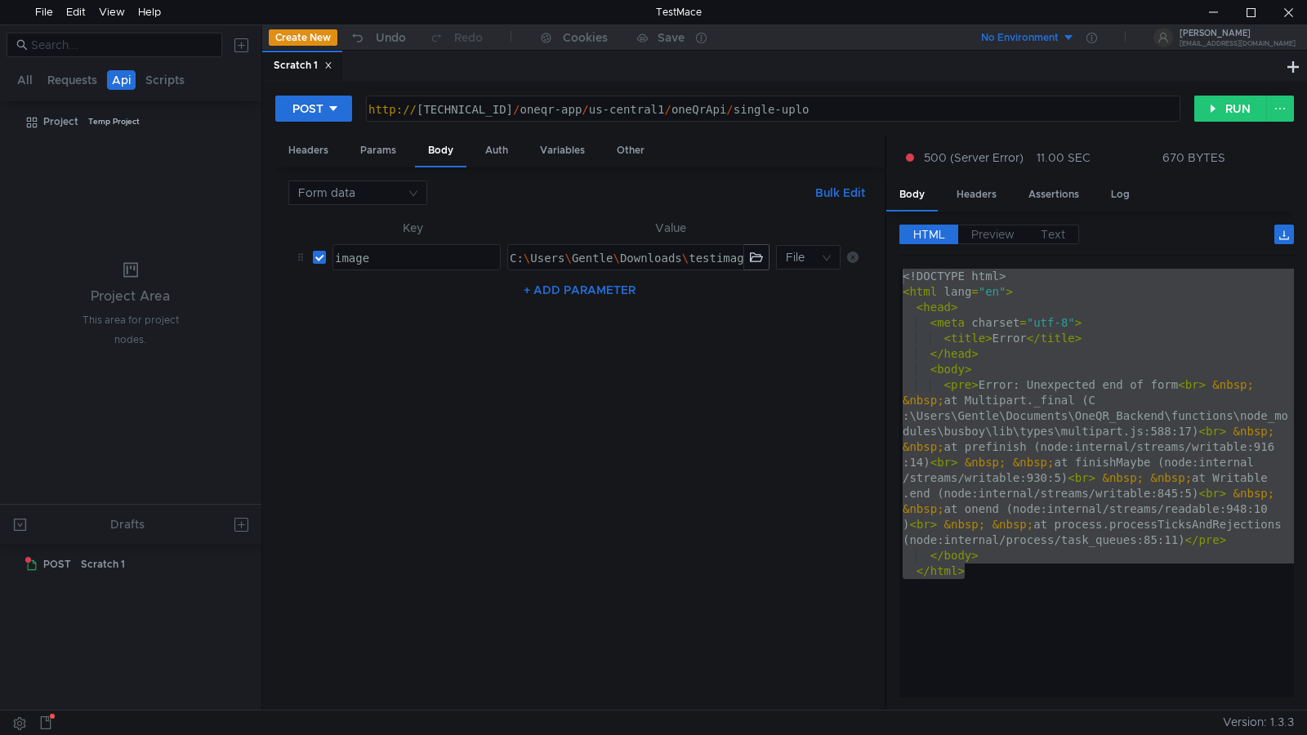
click at [833, 114] on div "http:// 127.0.0.1:5001 / oneqr-app / us-central1 / oneQrApi / single-uplo" at bounding box center [771, 125] width 813 height 47
click at [685, 453] on nz-table "Key Value image image ההההההההההההההההההההההההההההההההההההההההההההההההההההההההה…" at bounding box center [579, 458] width 583 height 480
click at [1234, 105] on button "RUN" at bounding box center [1230, 109] width 73 height 26
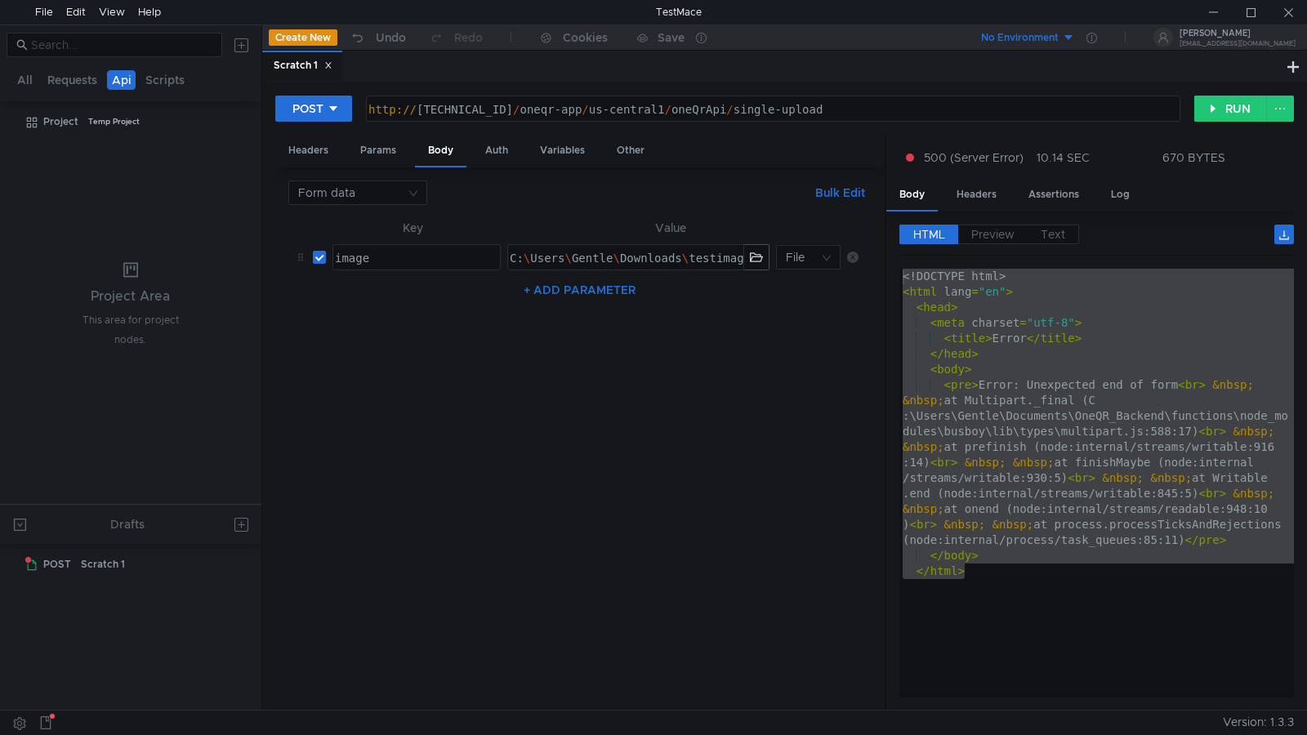
drag, startPoint x: 458, startPoint y: 373, endPoint x: 488, endPoint y: 321, distance: 59.3
click at [458, 373] on nz-table "Key Value image image ההההההההההההההההההההההההההההההההההההההההההההההההההההההההה…" at bounding box center [579, 458] width 583 height 480
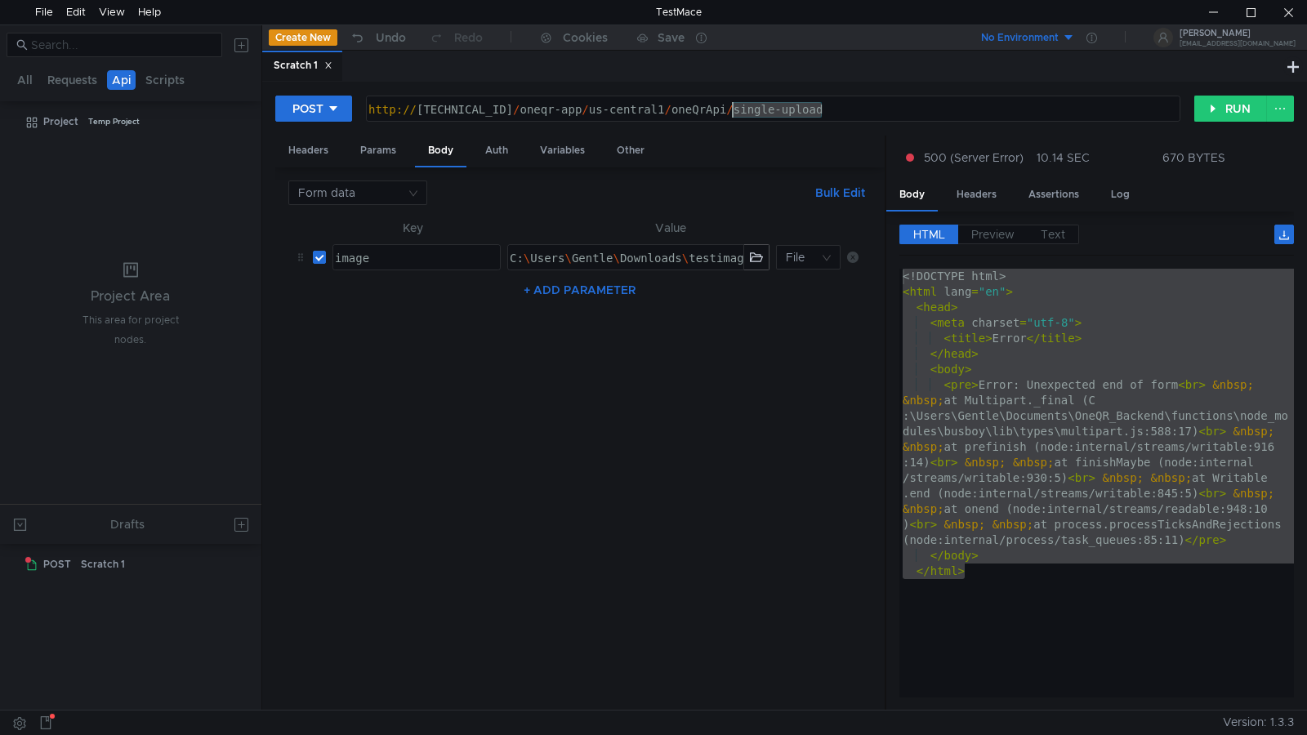
drag, startPoint x: 827, startPoint y: 111, endPoint x: 734, endPoint y: 113, distance: 93.1
click at [734, 113] on div "http:// 127.0.0.1:5001 / oneqr-app / us-central1 / oneQrApi / single-upload" at bounding box center [771, 125] width 813 height 47
type textarea "http://127.0.0.1:5001/oneqr-app/us-central1/oneQrApi/genkit-ping"
click at [417, 182] on nz-select-top-control "Form data" at bounding box center [357, 193] width 139 height 25
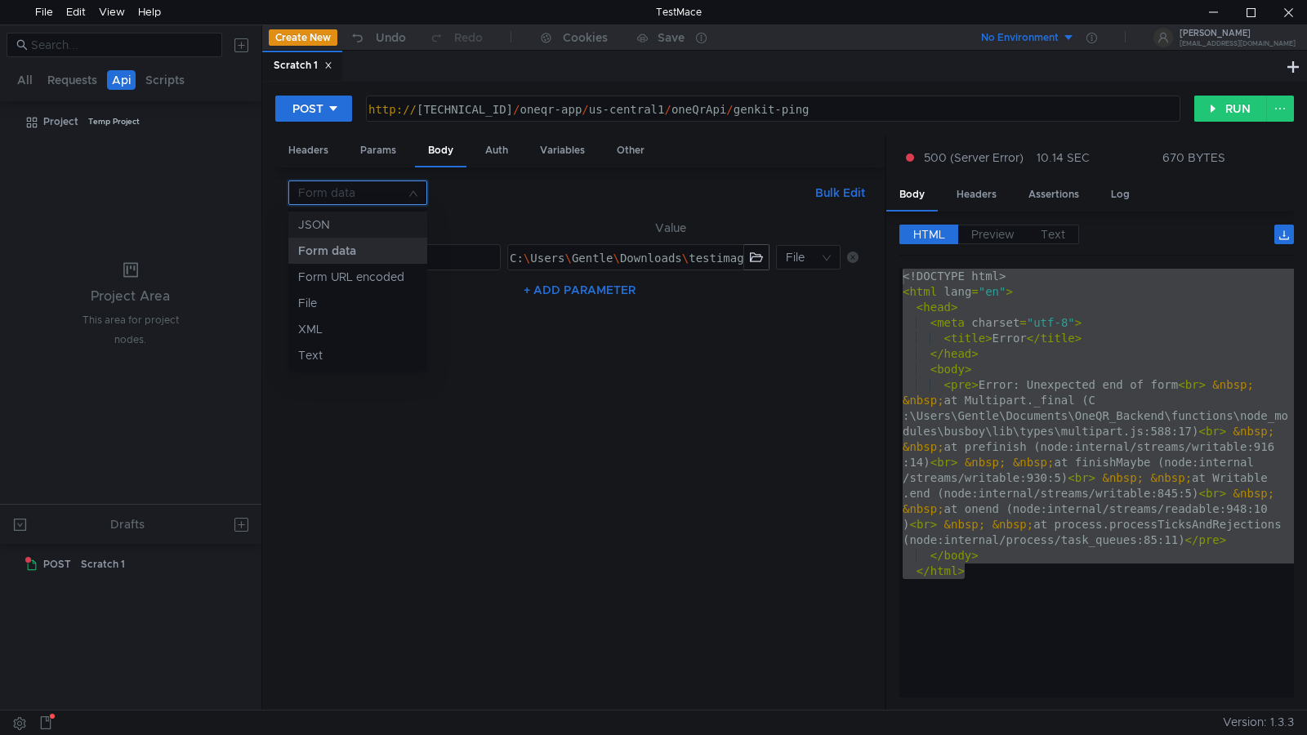
click at [376, 225] on div "JSON" at bounding box center [357, 225] width 119 height 18
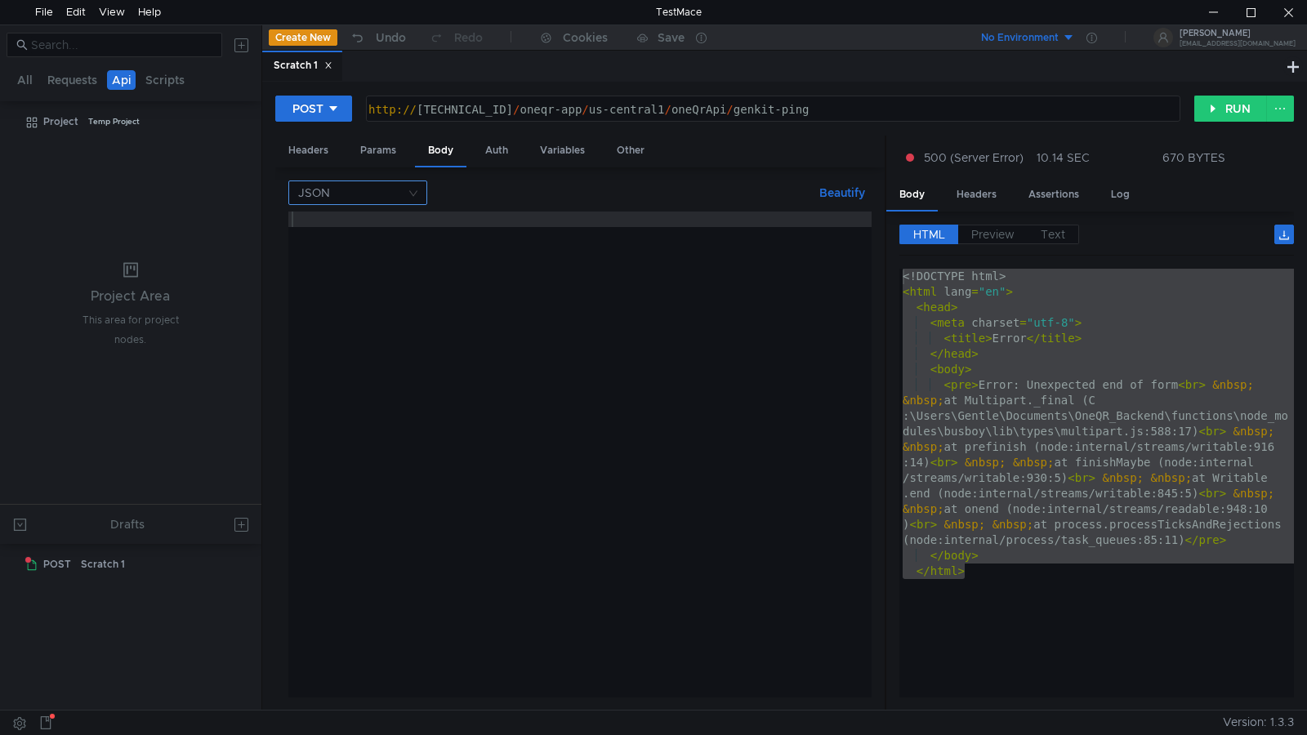
click at [407, 191] on nz-select-top-control "JSON" at bounding box center [357, 193] width 139 height 25
click at [497, 307] on div at bounding box center [653, 367] width 1307 height 735
click at [1225, 110] on button "RUN" at bounding box center [1230, 109] width 73 height 26
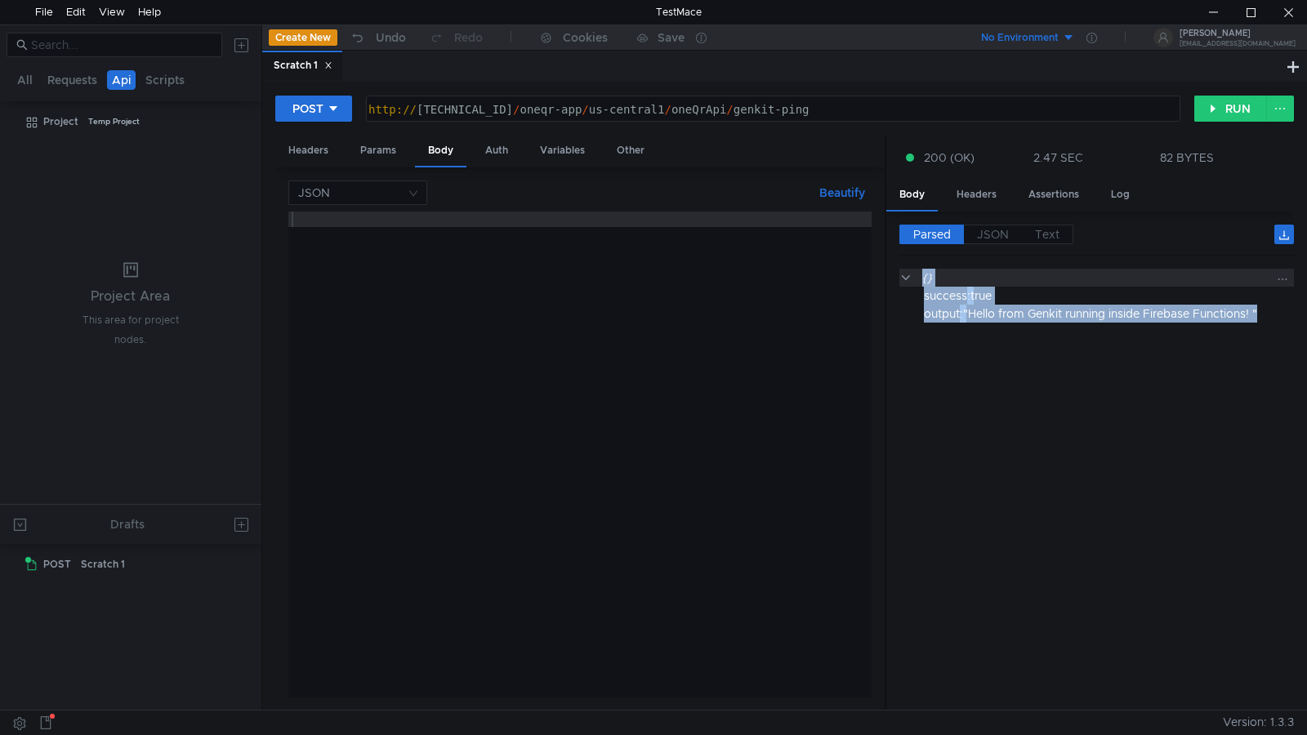
drag, startPoint x: 1242, startPoint y: 306, endPoint x: 909, endPoint y: 277, distance: 333.8
click at [909, 277] on div "{} success : true output : "Hello from Genkit running inside Firebase Functions…" at bounding box center [1096, 296] width 395 height 54
copy div "{} success : true output : "Hello from Genkit running inside Firebase Functions…"
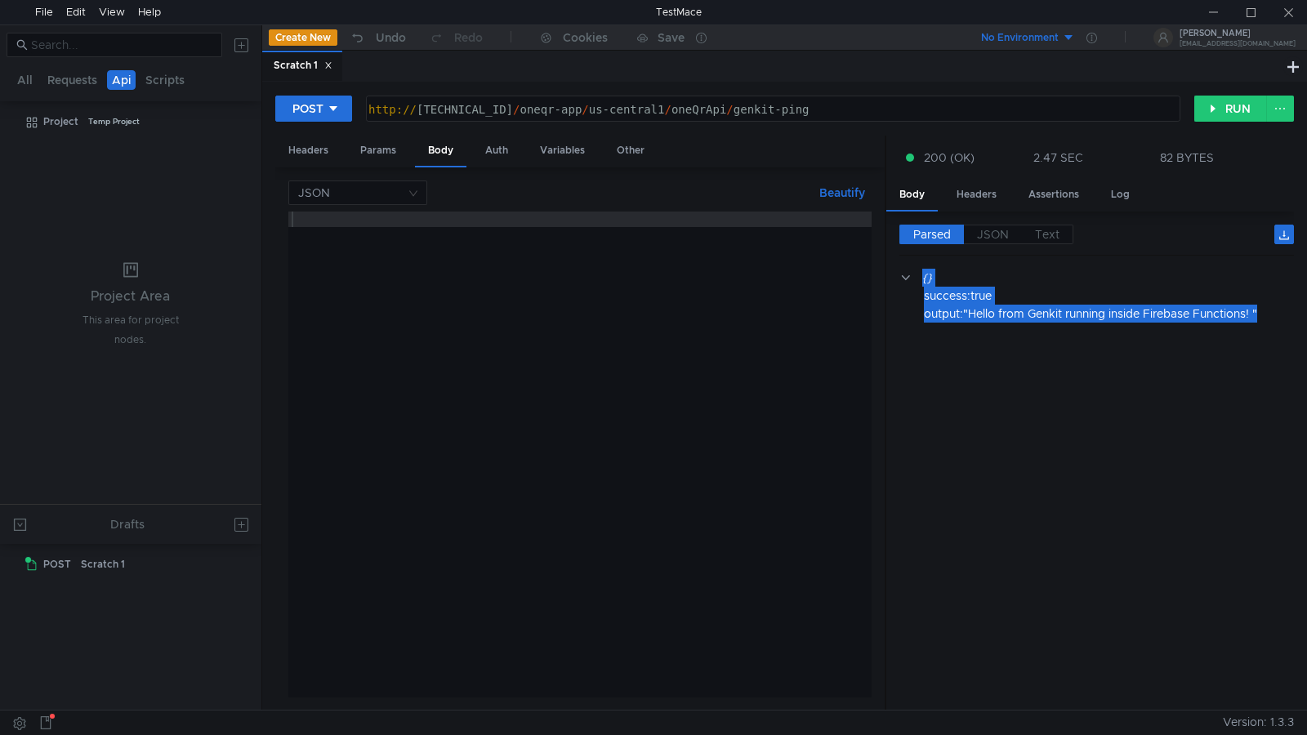
scroll to position [0, 30]
click at [388, 313] on div at bounding box center [579, 470] width 583 height 517
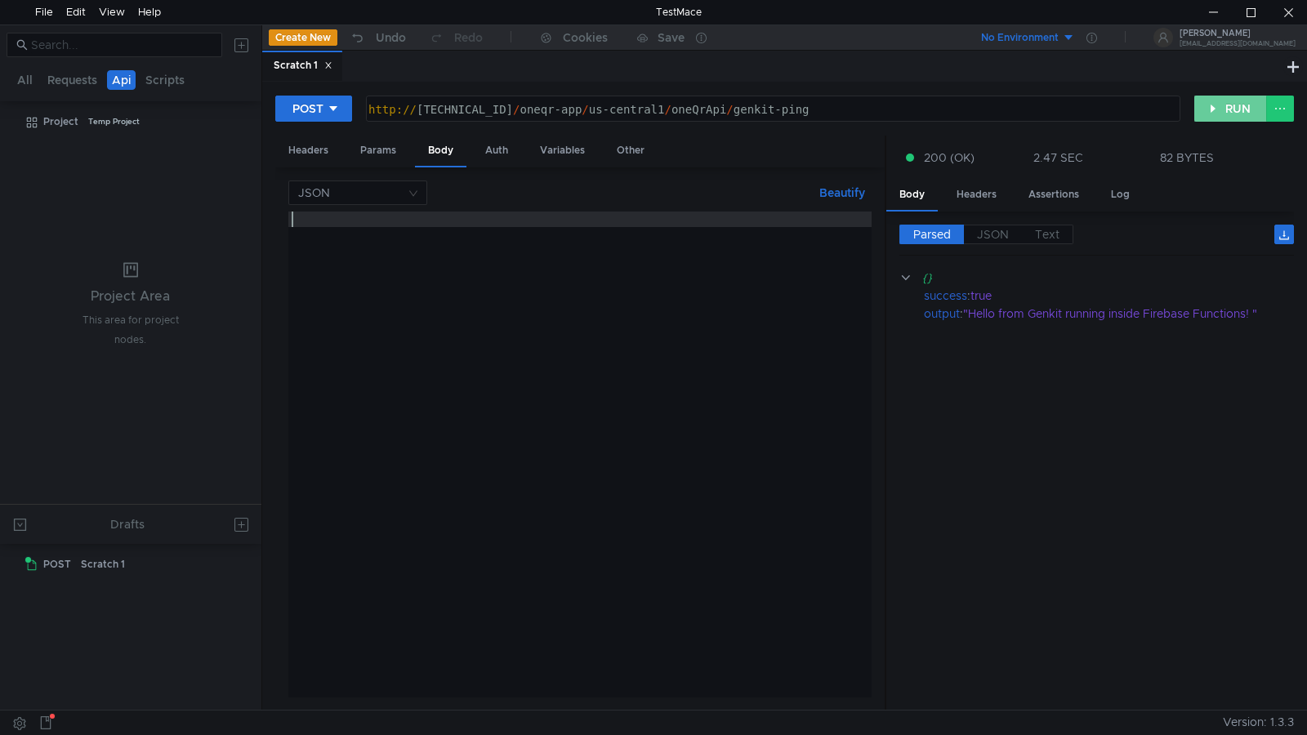
click at [1238, 114] on button "RUN" at bounding box center [1230, 109] width 73 height 26
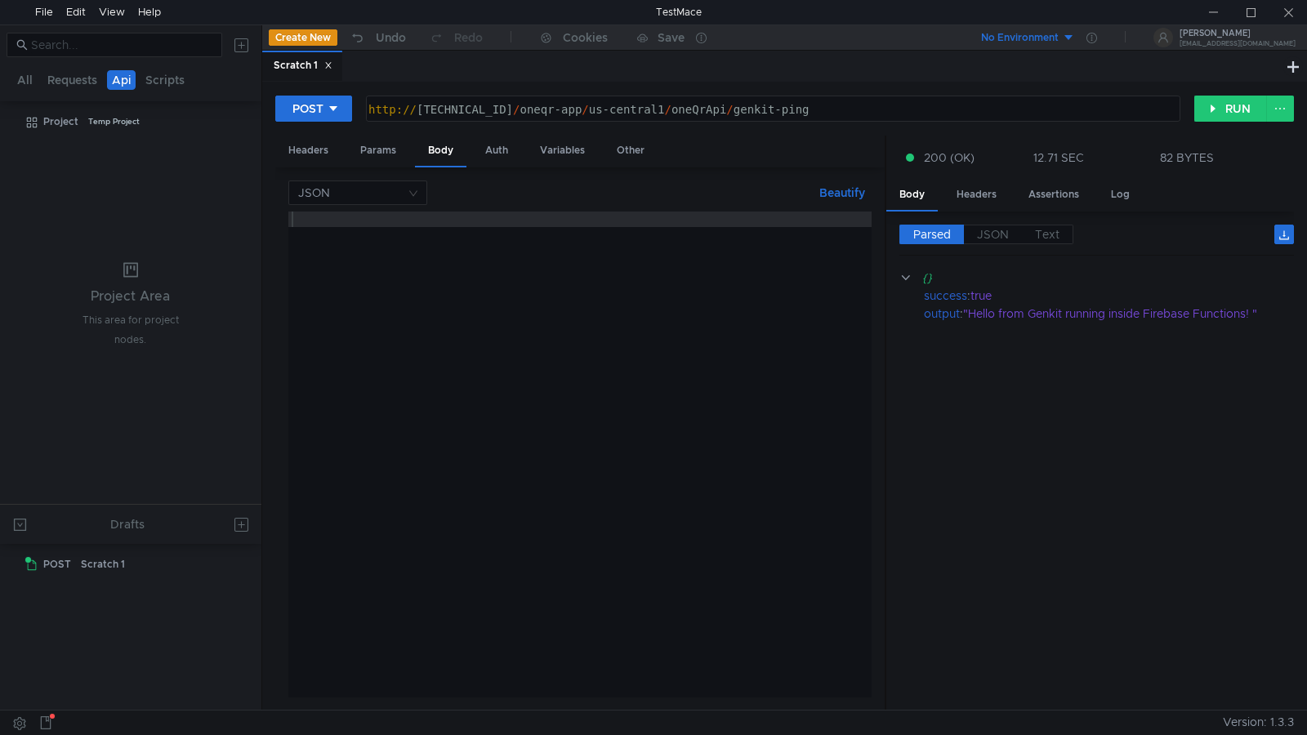
click at [1163, 377] on cdk-virtual-scroll-viewport "{} success : true output : "Hello from Genkit running inside Firebase Functions…" at bounding box center [1096, 483] width 395 height 429
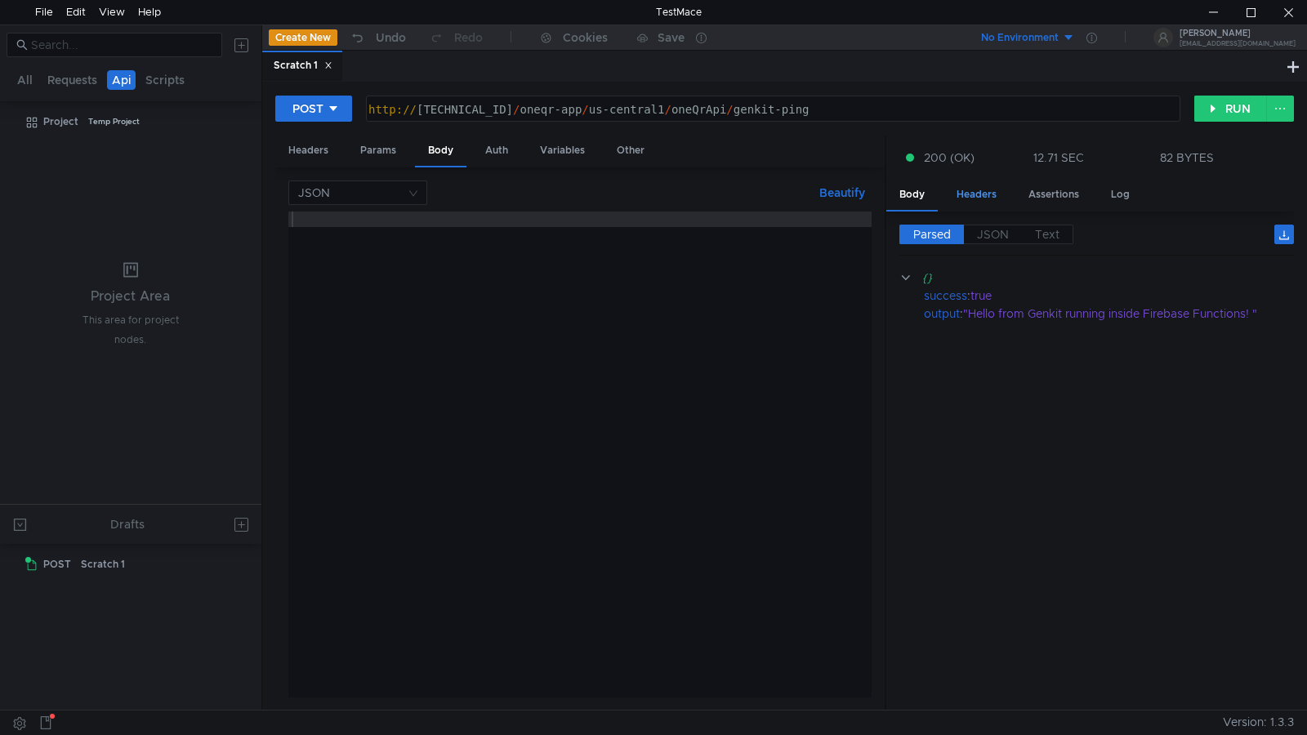
click at [984, 199] on div "Headers" at bounding box center [977, 195] width 66 height 30
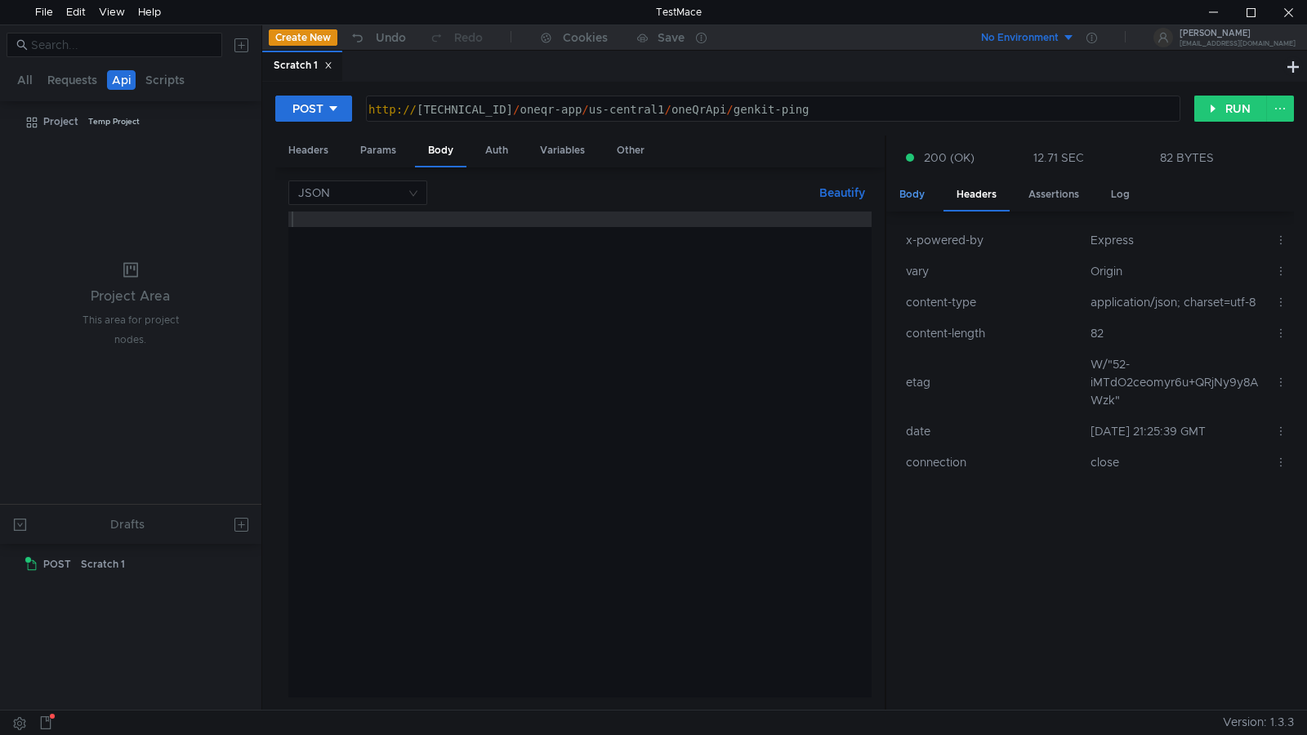
click at [913, 188] on div "Body" at bounding box center [911, 195] width 51 height 30
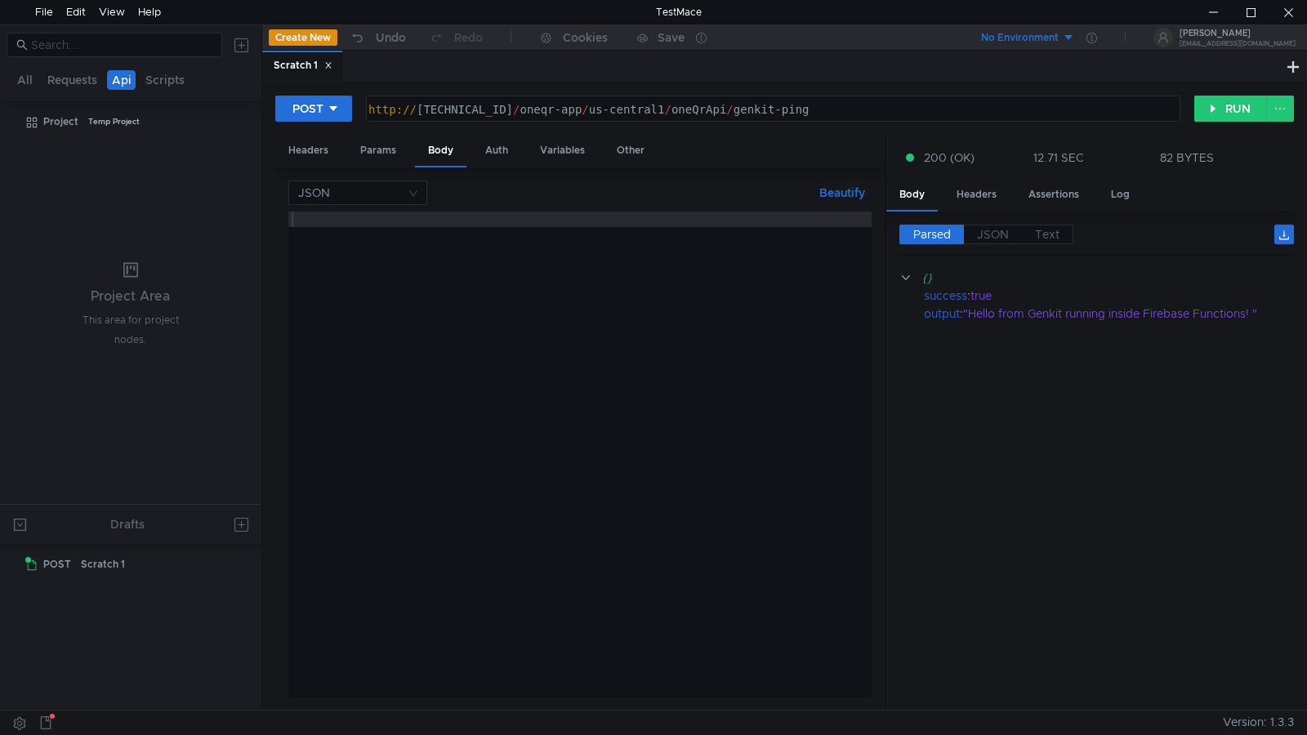
click at [847, 108] on div "http:// 127.0.0.1:5001 / oneqr-app / us-central1 / oneQrApi / genkit-ping" at bounding box center [771, 125] width 813 height 47
type textarea "[URL][TECHNICAL_ID]"
click at [422, 195] on nz-select-top-control "JSON" at bounding box center [357, 193] width 139 height 25
click at [353, 297] on div "File" at bounding box center [357, 303] width 119 height 18
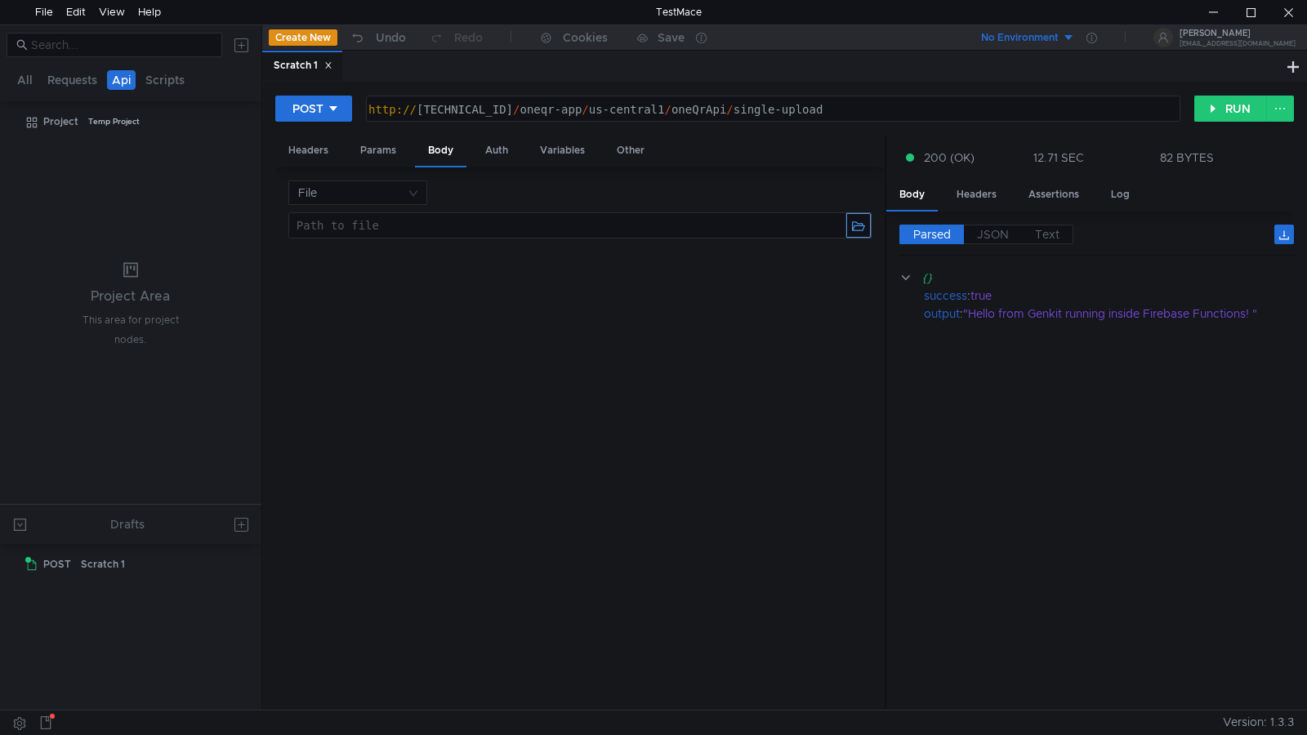
click at [860, 225] on button "button" at bounding box center [858, 225] width 25 height 25
click at [1212, 113] on button "RUN" at bounding box center [1230, 109] width 73 height 26
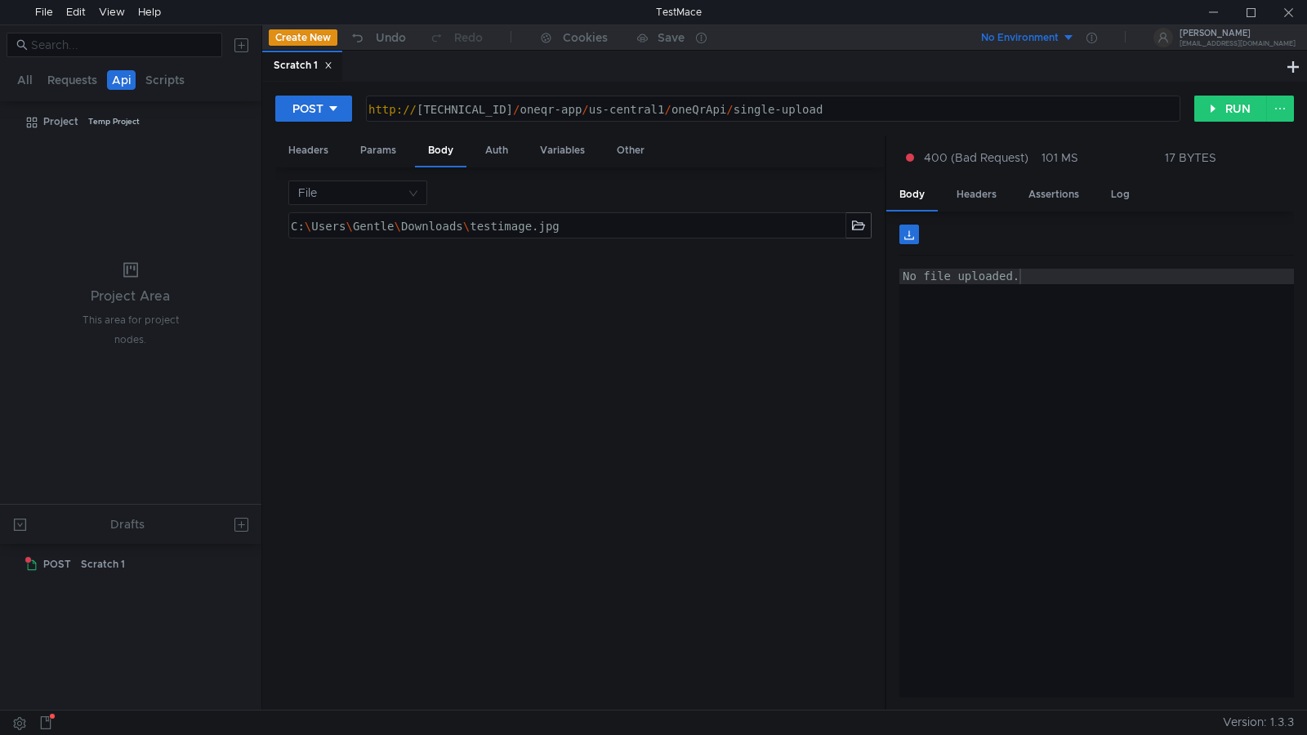
click at [741, 305] on div "C: \ Users \ Gentle \ Downloads \ testimage.jpg ההההההההההההההההההההההההההההההה…" at bounding box center [579, 455] width 583 height 486
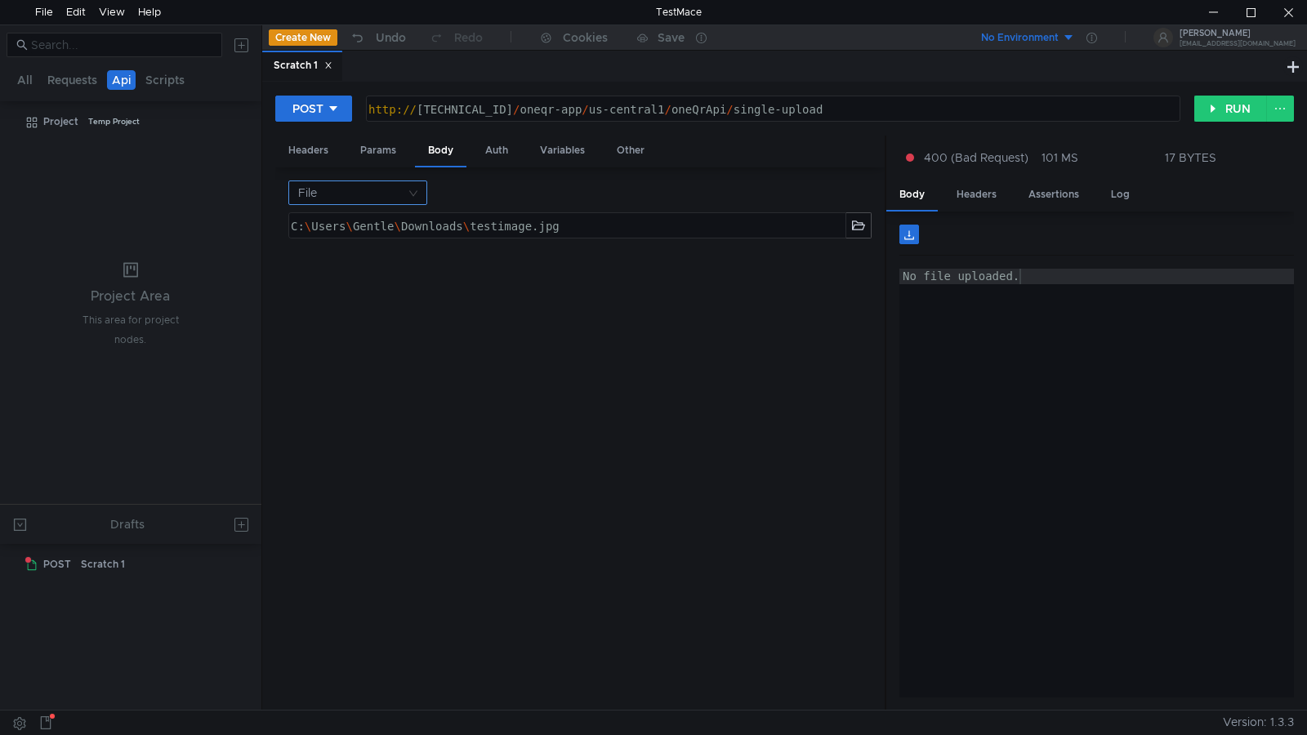
click at [421, 194] on nz-select-top-control "File" at bounding box center [357, 193] width 139 height 25
click at [542, 310] on div at bounding box center [653, 367] width 1307 height 735
click at [907, 234] on button at bounding box center [909, 235] width 20 height 20
type textarea "No file uploaded."
drag, startPoint x: 1033, startPoint y: 290, endPoint x: 890, endPoint y: 260, distance: 146.1
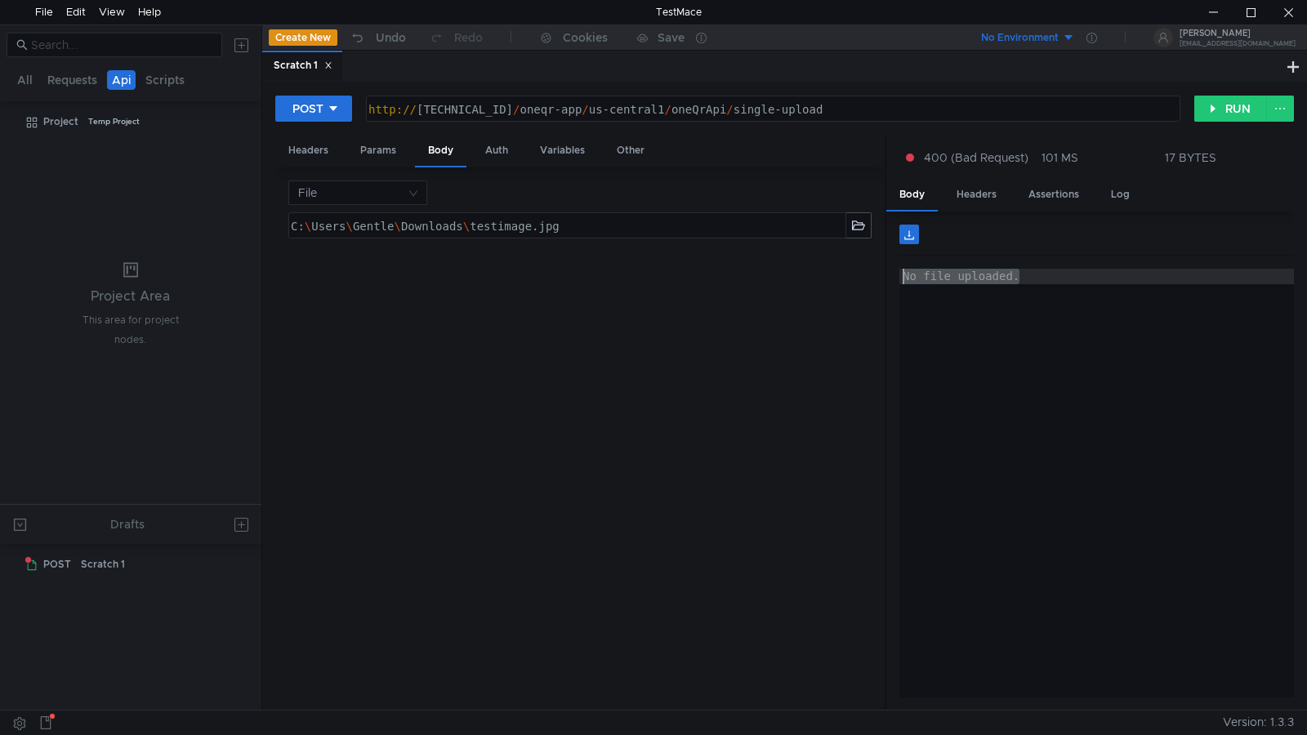
click at [890, 260] on div "No file uploaded. No file uploaded. ההההההההההההההההההההההההההההההההההההההההההה…" at bounding box center [1090, 461] width 408 height 499
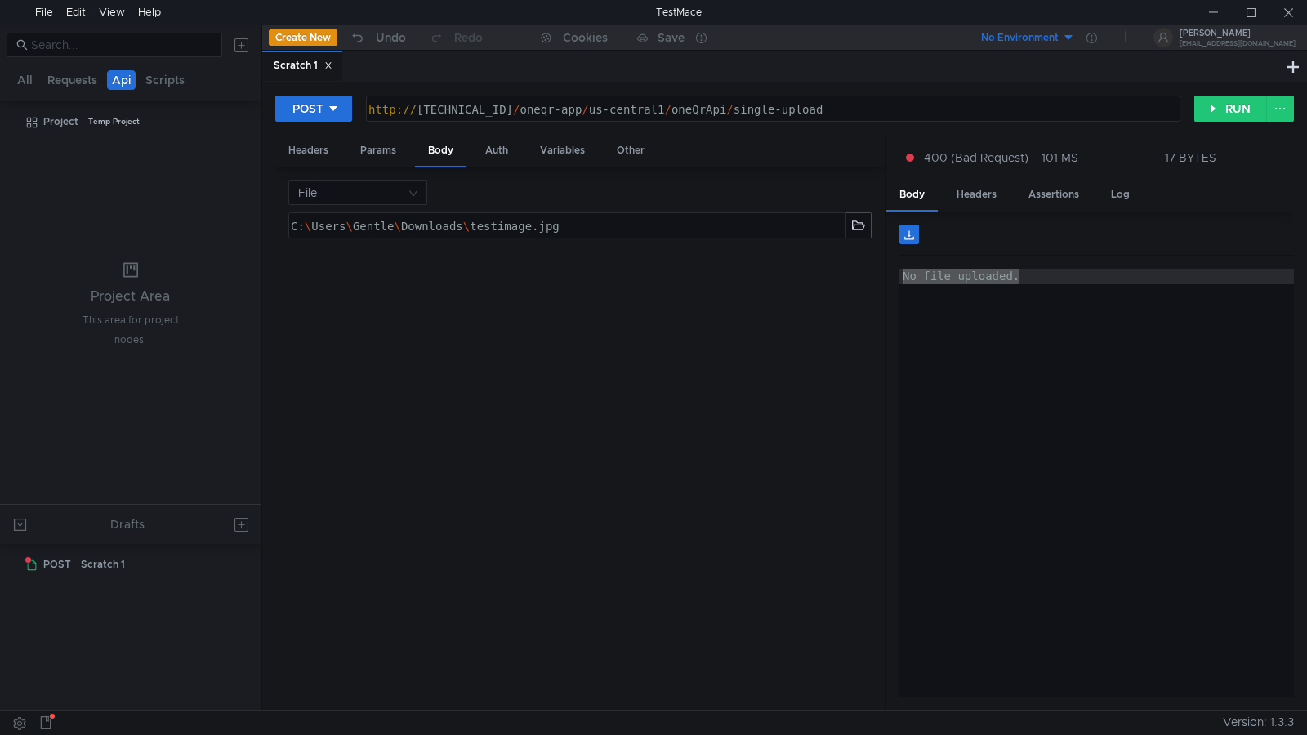
drag, startPoint x: 330, startPoint y: 324, endPoint x: 461, endPoint y: 324, distance: 130.7
click at [330, 324] on div "C: \ Users \ Gentle \ Downloads \ testimage.jpg ההההההההההההההההההההההההההההההה…" at bounding box center [579, 455] width 583 height 486
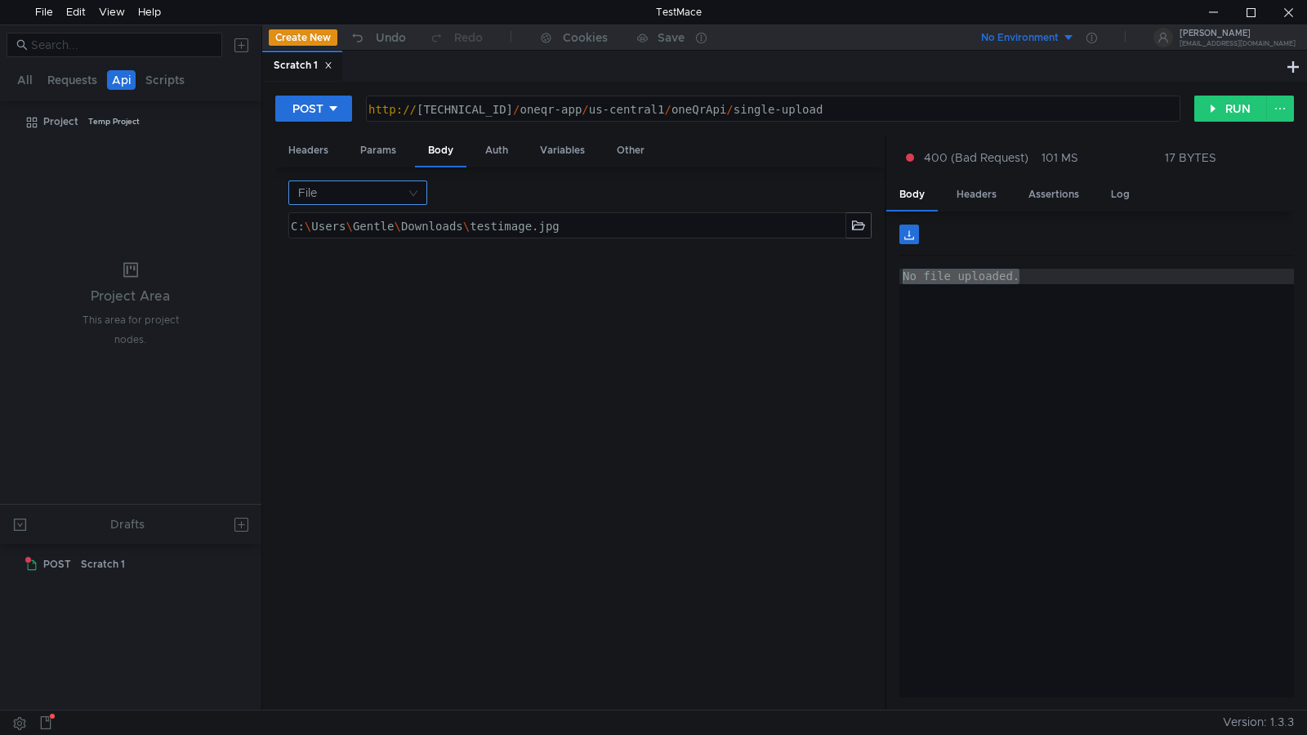
click at [416, 203] on nz-select-top-control "File" at bounding box center [357, 193] width 139 height 25
click at [398, 253] on div "Form data" at bounding box center [357, 251] width 119 height 18
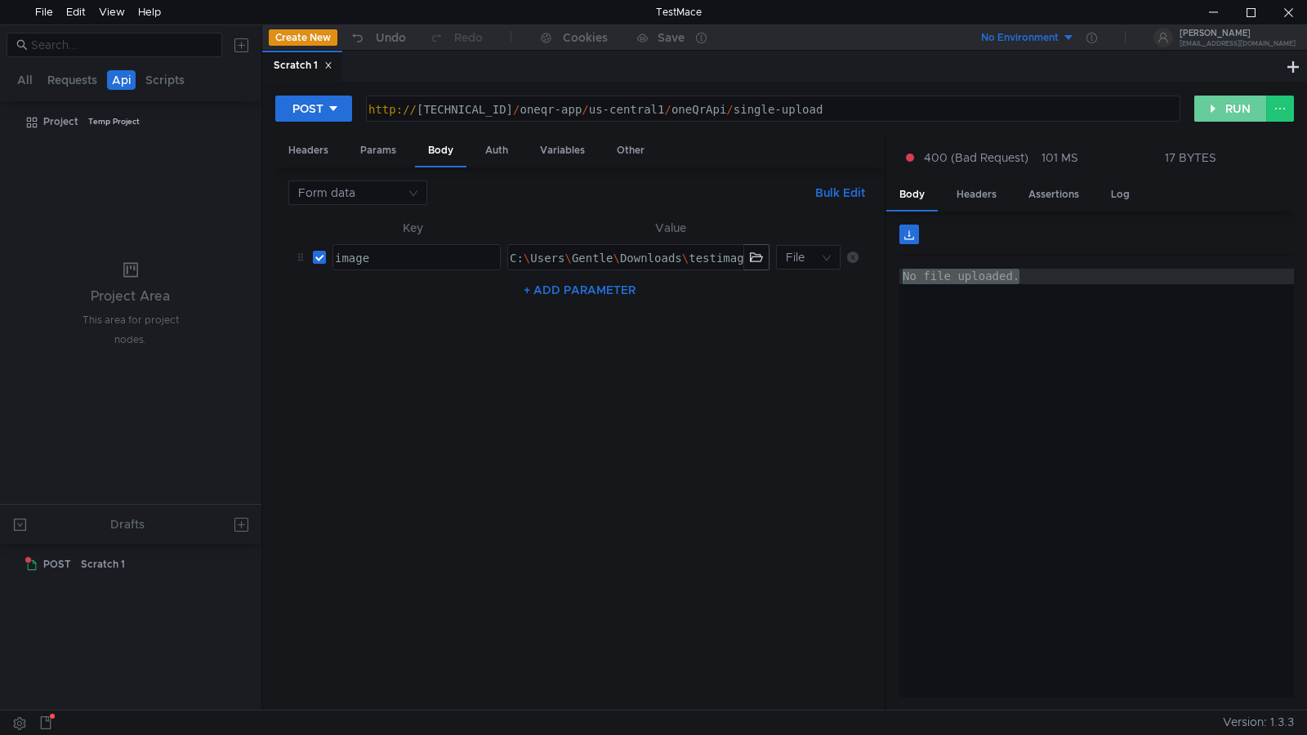
click at [1238, 109] on button "RUN" at bounding box center [1230, 109] width 73 height 26
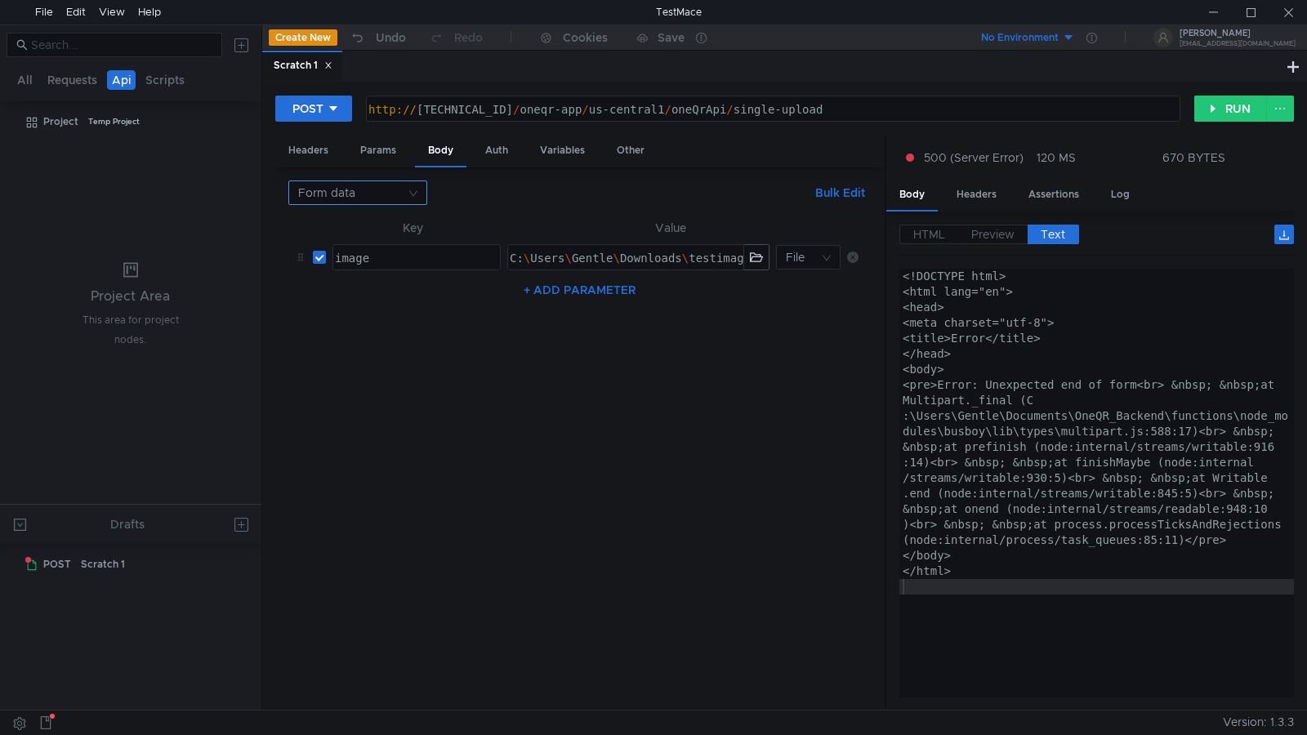
click at [418, 201] on nz-select-top-control "Form data" at bounding box center [357, 193] width 139 height 25
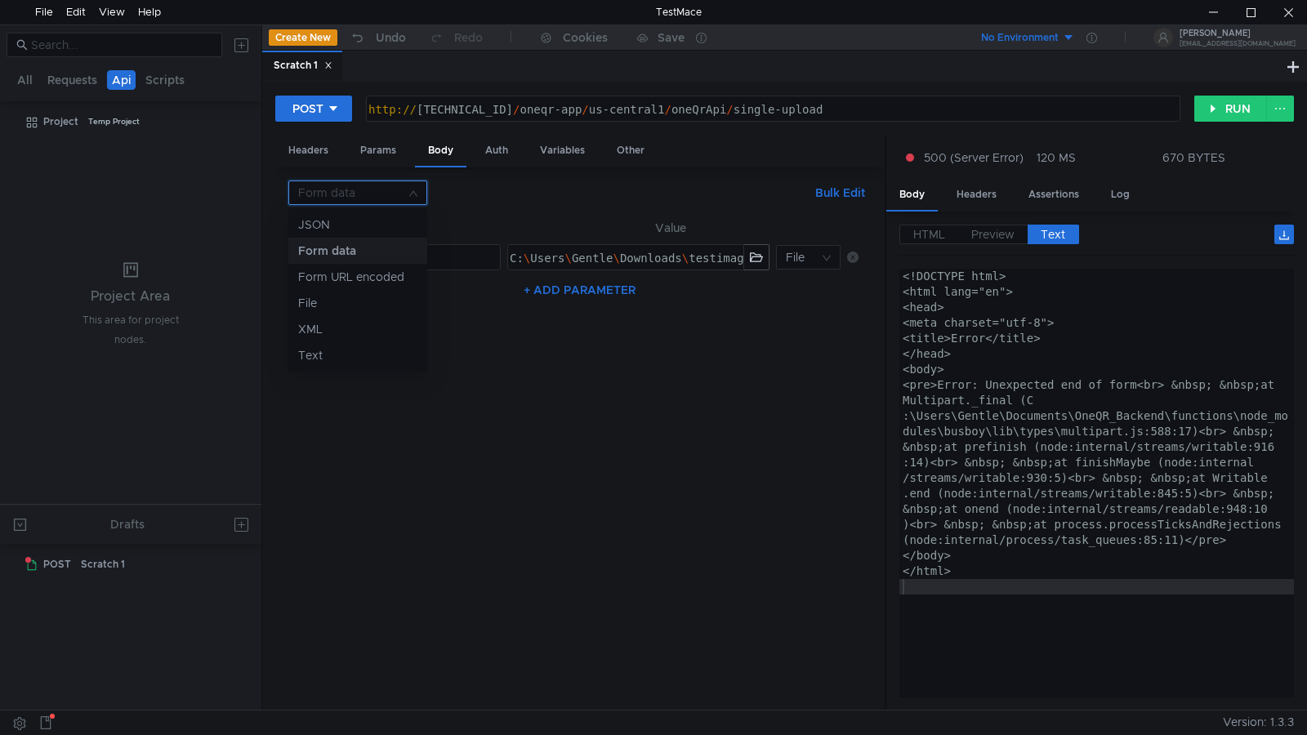
click at [533, 411] on div at bounding box center [653, 367] width 1307 height 735
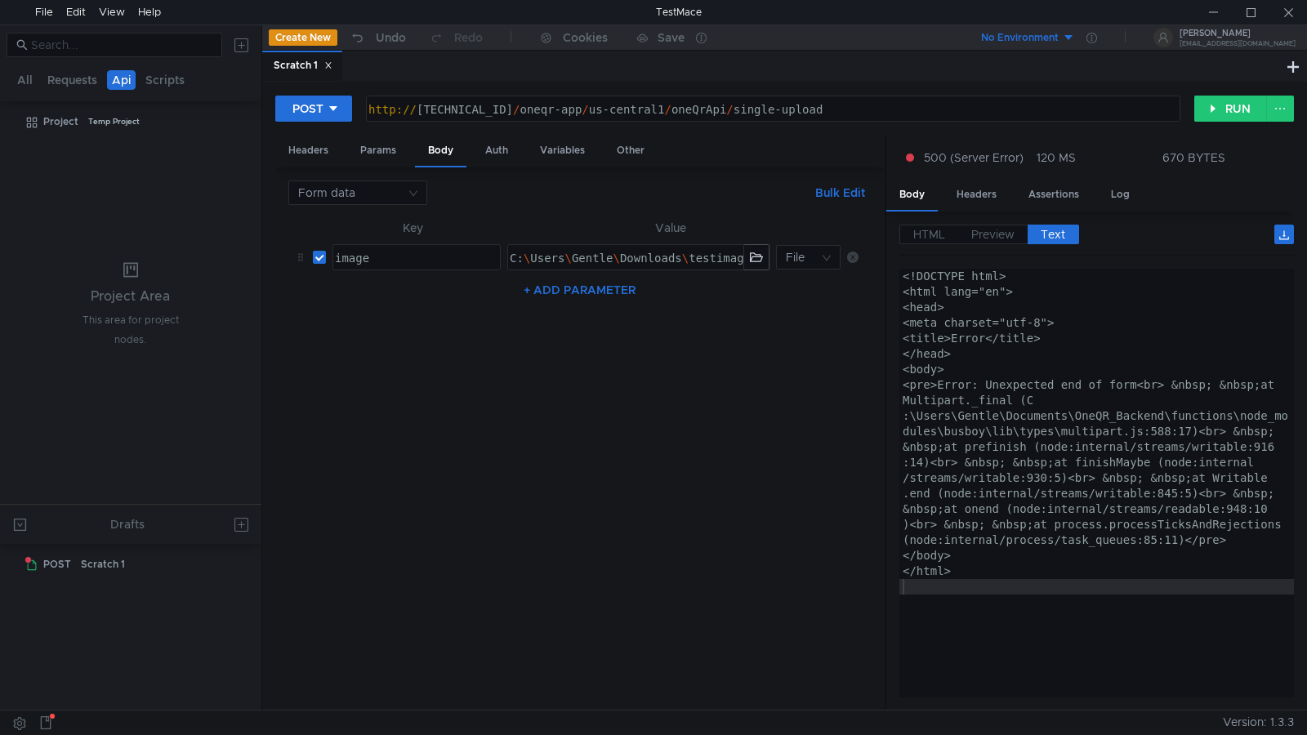
scroll to position [0, 32]
drag, startPoint x: 422, startPoint y: 355, endPoint x: 431, endPoint y: 339, distance: 17.5
click at [422, 355] on nz-table "Key Value image ההההההההההההההההההההההההההההההההההההההההההההההההההההההההההההההה…" at bounding box center [579, 458] width 583 height 480
click at [402, 431] on nz-table "Key Value image ההההההההההההההההההההההההההההההההההההההההההההההההההההההההההההההה…" at bounding box center [579, 458] width 583 height 480
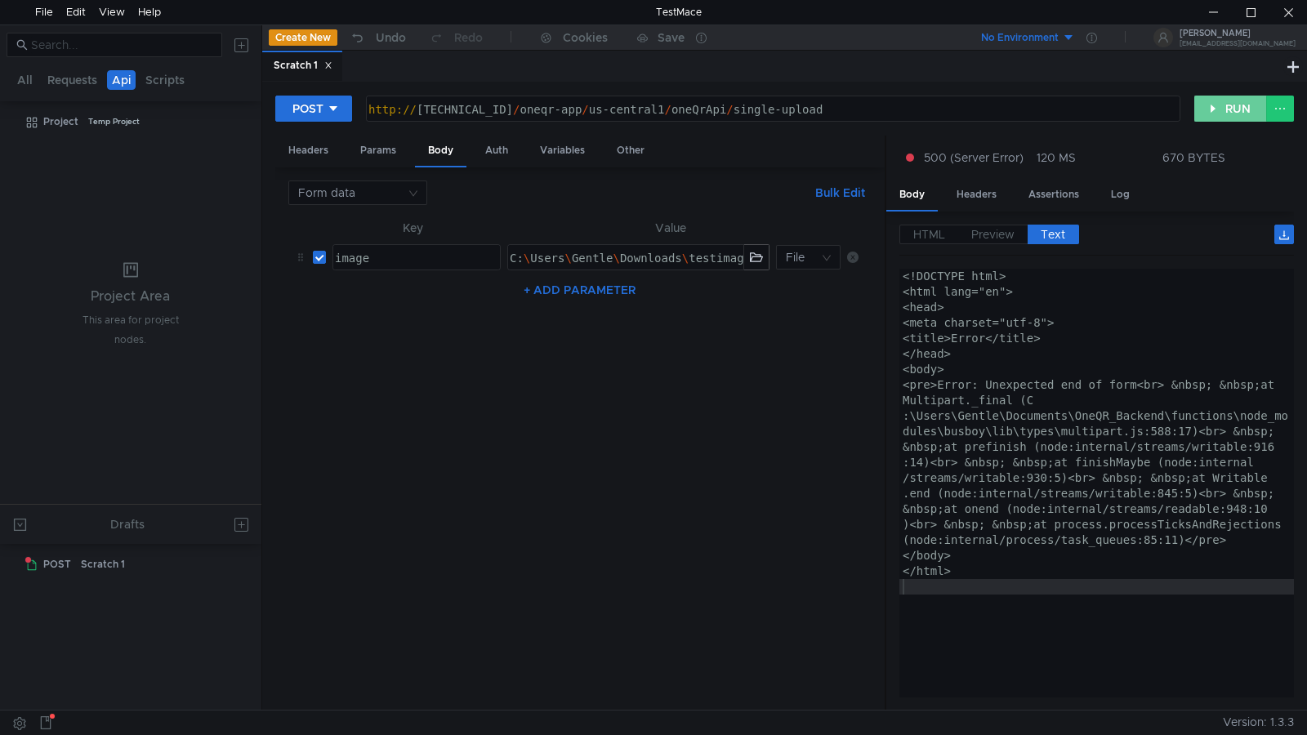
click at [1223, 106] on button "RUN" at bounding box center [1230, 109] width 73 height 26
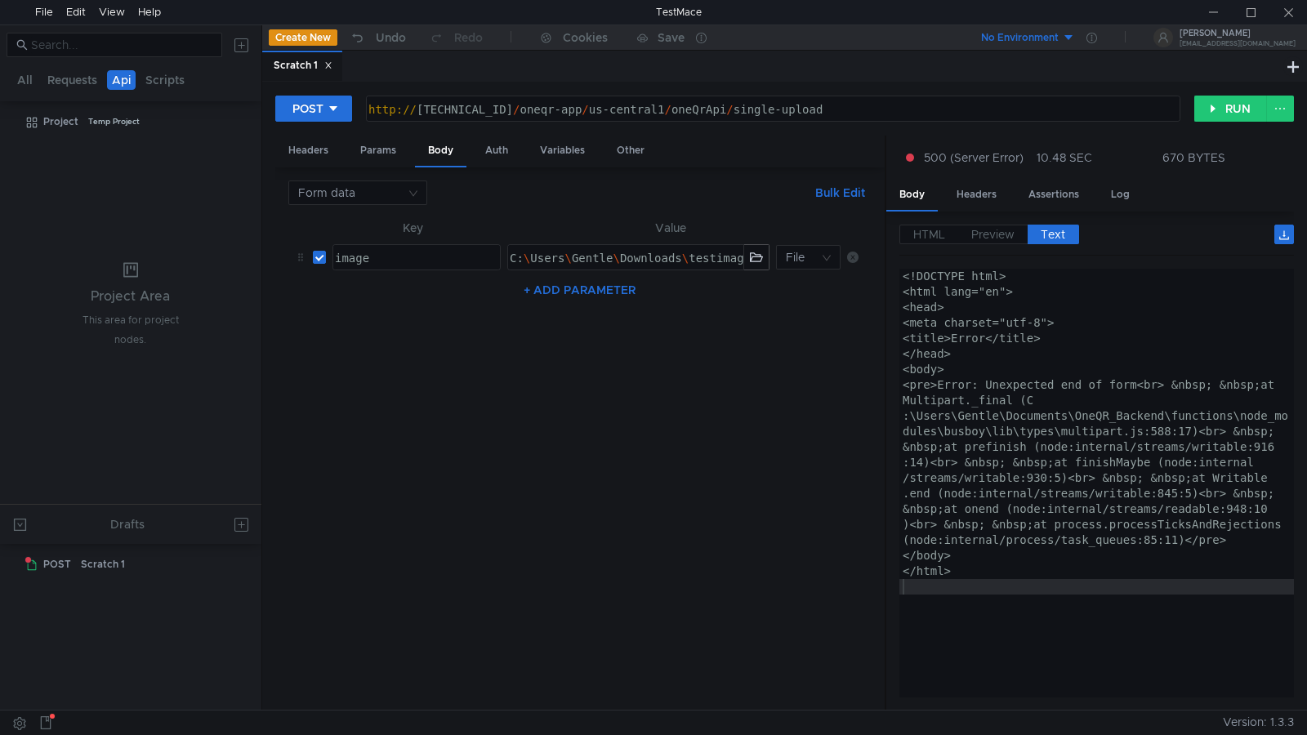
click at [1158, 496] on div "<!DOCTYPE html> <html lang="en"> <head> <meta charset="utf-8"> <title>Error</ti…" at bounding box center [1096, 499] width 395 height 460
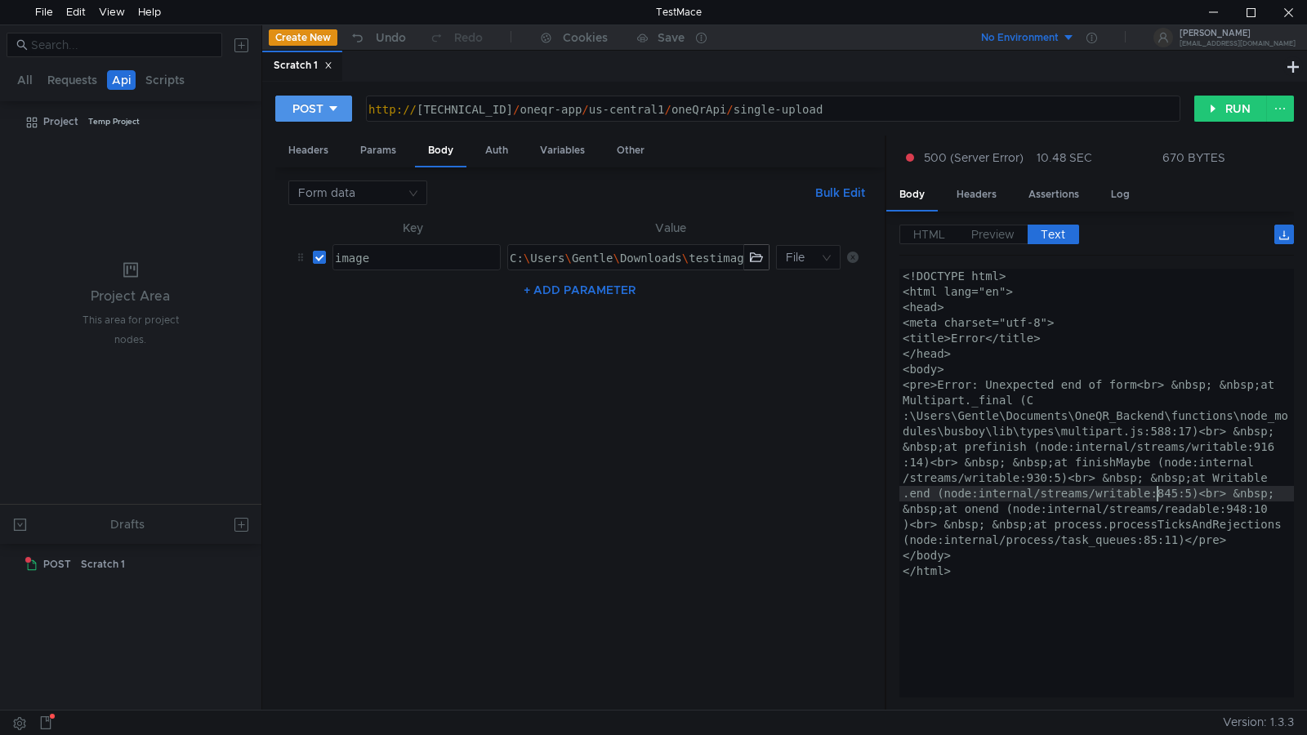
click at [332, 104] on icon at bounding box center [333, 108] width 11 height 11
click at [332, 102] on div at bounding box center [653, 367] width 1307 height 735
click at [1075, 34] on button "No Environment" at bounding box center [1019, 38] width 114 height 26
click at [1109, 34] on div at bounding box center [653, 367] width 1307 height 735
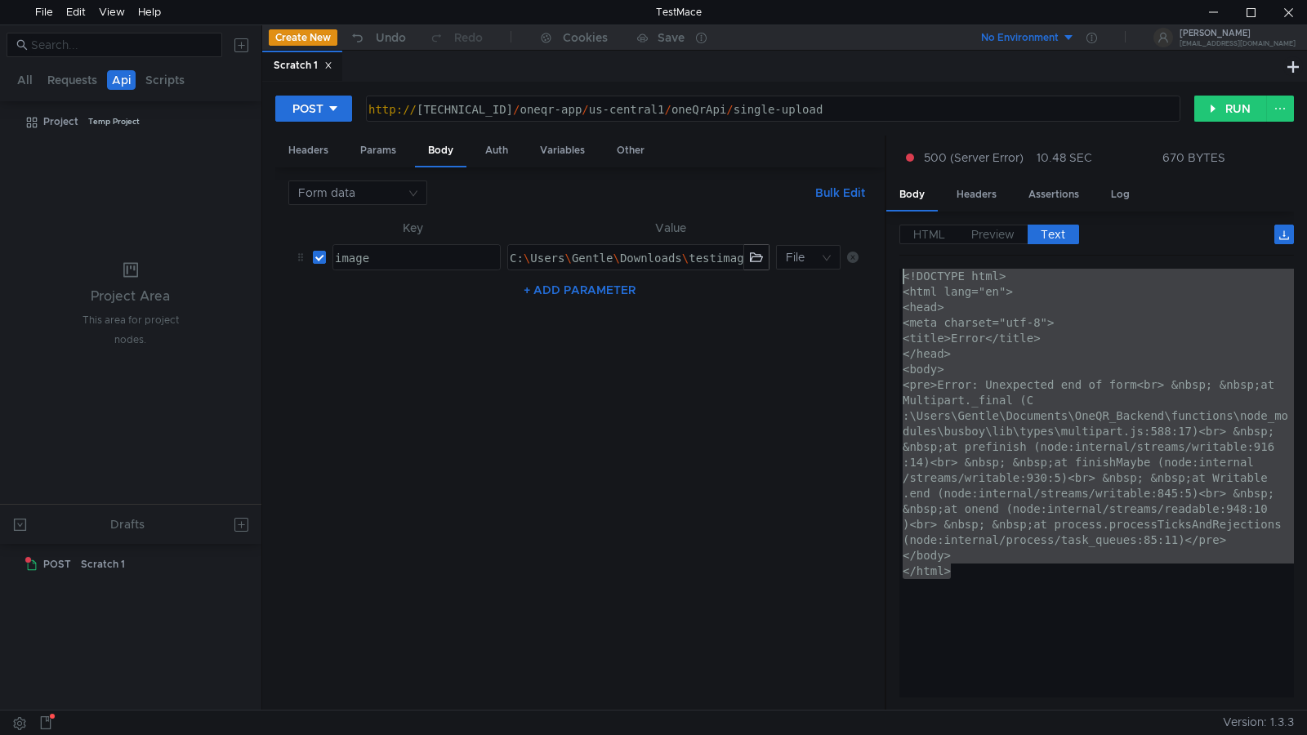
drag, startPoint x: 977, startPoint y: 579, endPoint x: 855, endPoint y: 243, distance: 357.9
click at [855, 243] on as-split "Headers Params Body Auth Variables Other Form data Bulk Edit XXXXXXXXXXXXXXXXXX…" at bounding box center [784, 424] width 1019 height 576
type textarea "<!DOCTYPE html> <html lang="en">"
click at [765, 379] on nz-table "Key Value image ההההההההההההההההההההההההההההההההההההההההההההההההההההההההההההההה…" at bounding box center [579, 458] width 583 height 480
click at [781, 158] on div "Headers Params Body Auth Variables Other" at bounding box center [579, 152] width 609 height 32
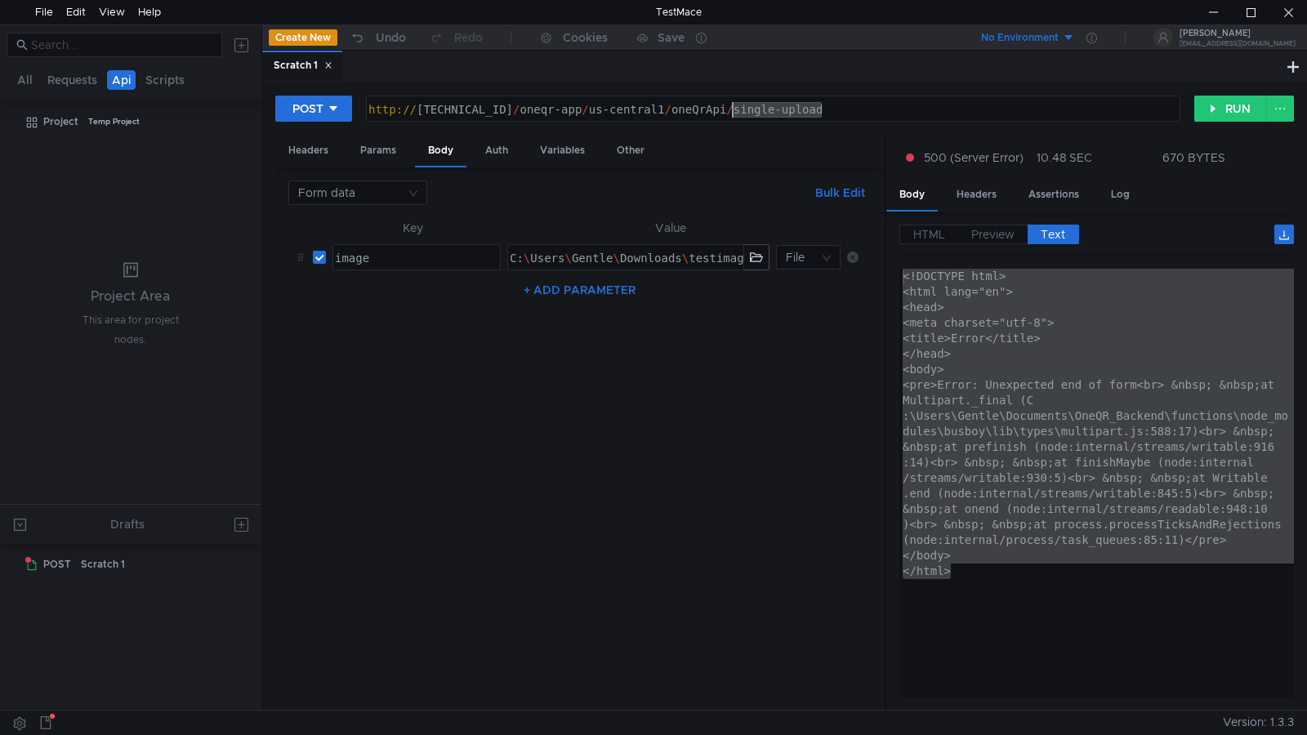
drag, startPoint x: 854, startPoint y: 112, endPoint x: 735, endPoint y: 114, distance: 118.5
click at [735, 114] on div "http:// 127.0.0.1:5001 / oneqr-app / us-central1 / oneQrApi / single-upload" at bounding box center [771, 125] width 813 height 47
click at [1225, 102] on button "RUN" at bounding box center [1230, 109] width 73 height 26
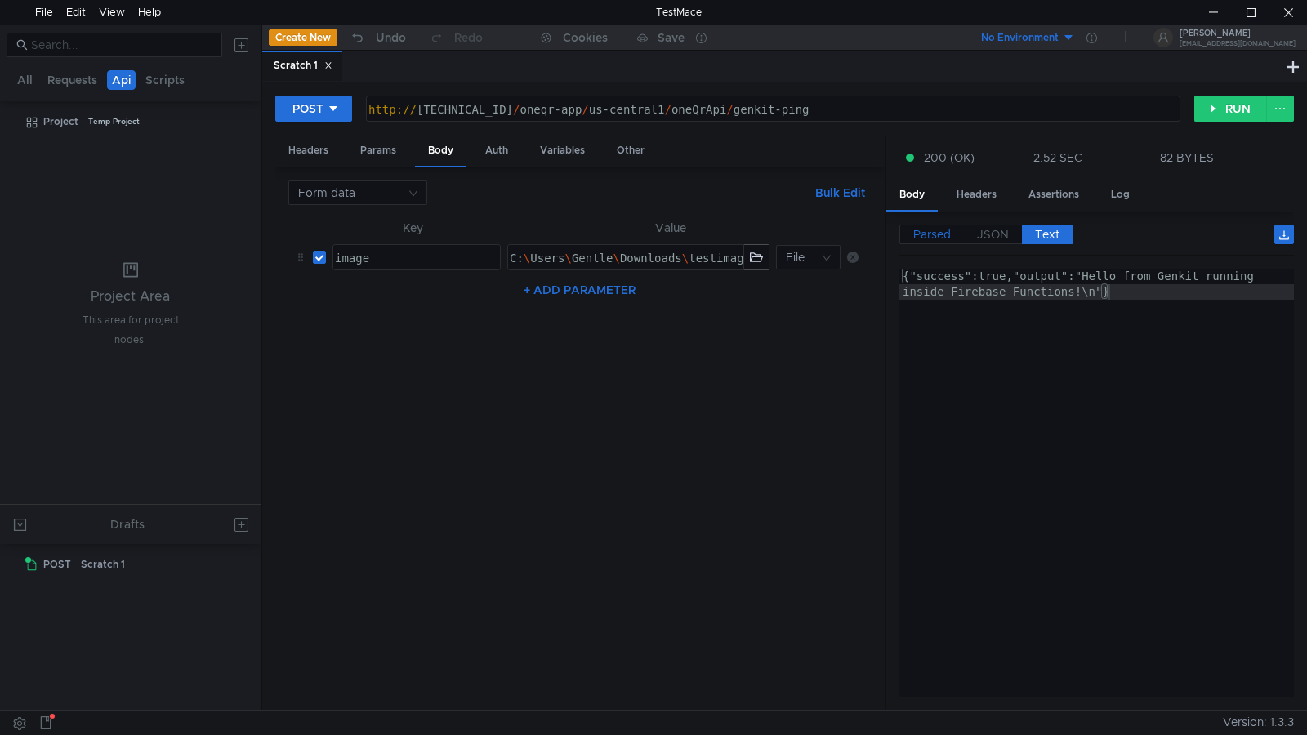
click at [929, 233] on span "Parsed" at bounding box center [932, 234] width 38 height 15
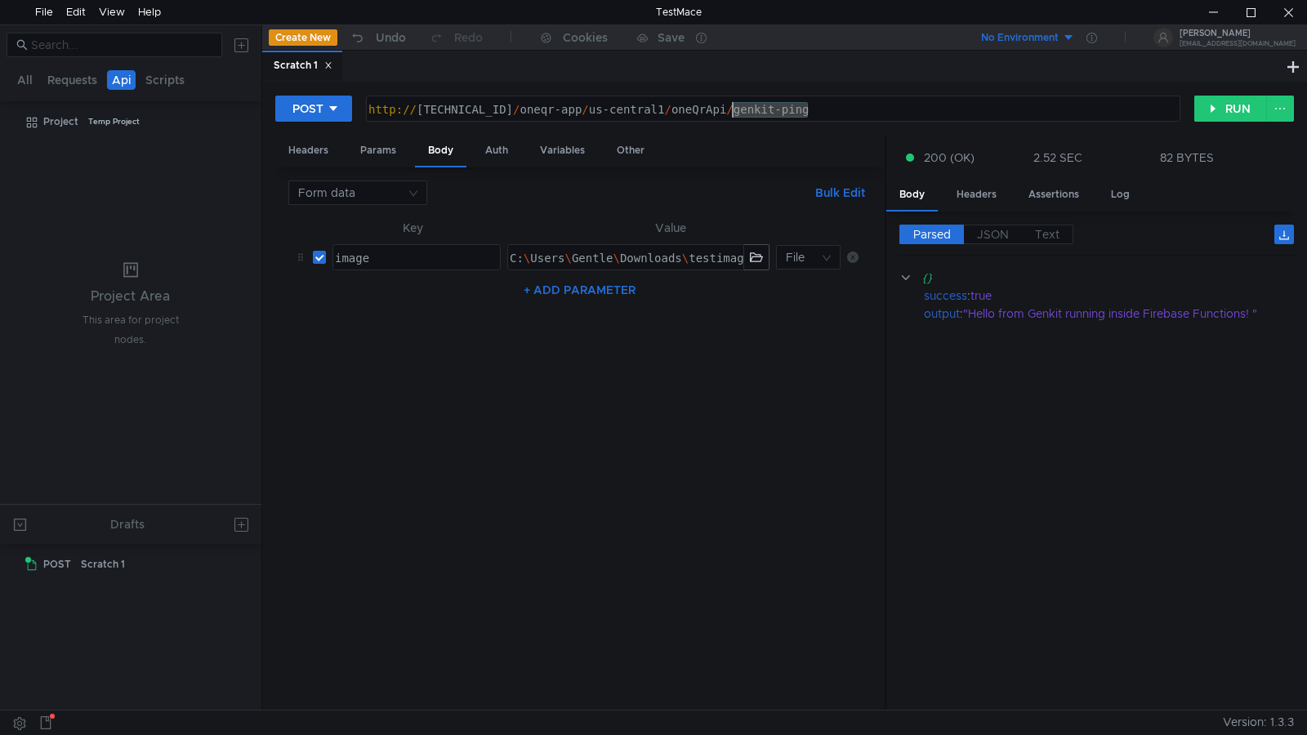
drag, startPoint x: 823, startPoint y: 114, endPoint x: 734, endPoint y: 123, distance: 88.8
click at [734, 123] on div "POST http://127.0.0.1:5001/oneqr-app/us-central1/oneQrApi/genkit-ping http:// 1…" at bounding box center [784, 115] width 1019 height 41
type textarea "[URL][TECHNICAL_ID]"
click at [1221, 98] on button "RUN" at bounding box center [1230, 109] width 73 height 26
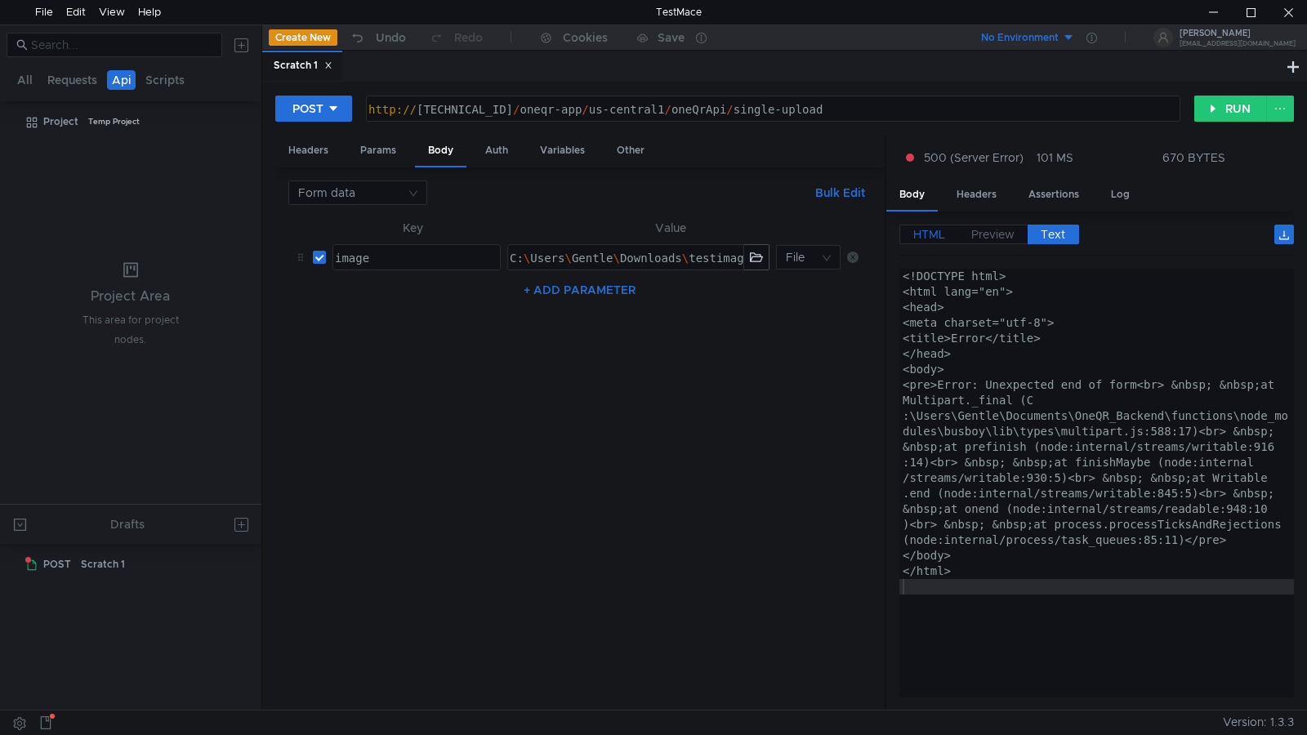
click at [941, 231] on span "HTML" at bounding box center [929, 234] width 32 height 15
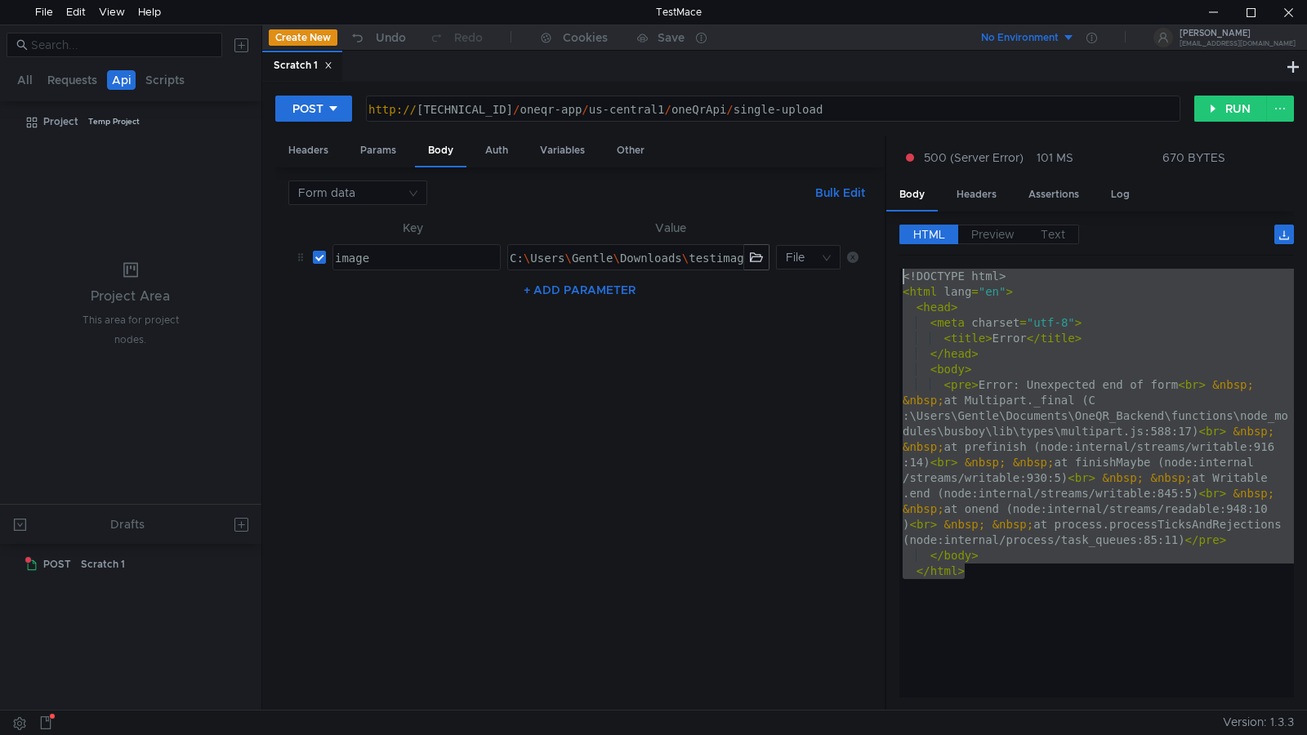
drag, startPoint x: 974, startPoint y: 578, endPoint x: 904, endPoint y: 260, distance: 326.1
click at [904, 260] on div "HTML Preview Text </html> 1 2 3 4 5 6 7 8 9 10 <! DOCTYPE html > < html lang = …" at bounding box center [1096, 461] width 395 height 473
type textarea "<!DOCTYPE html> <html lang="en">"
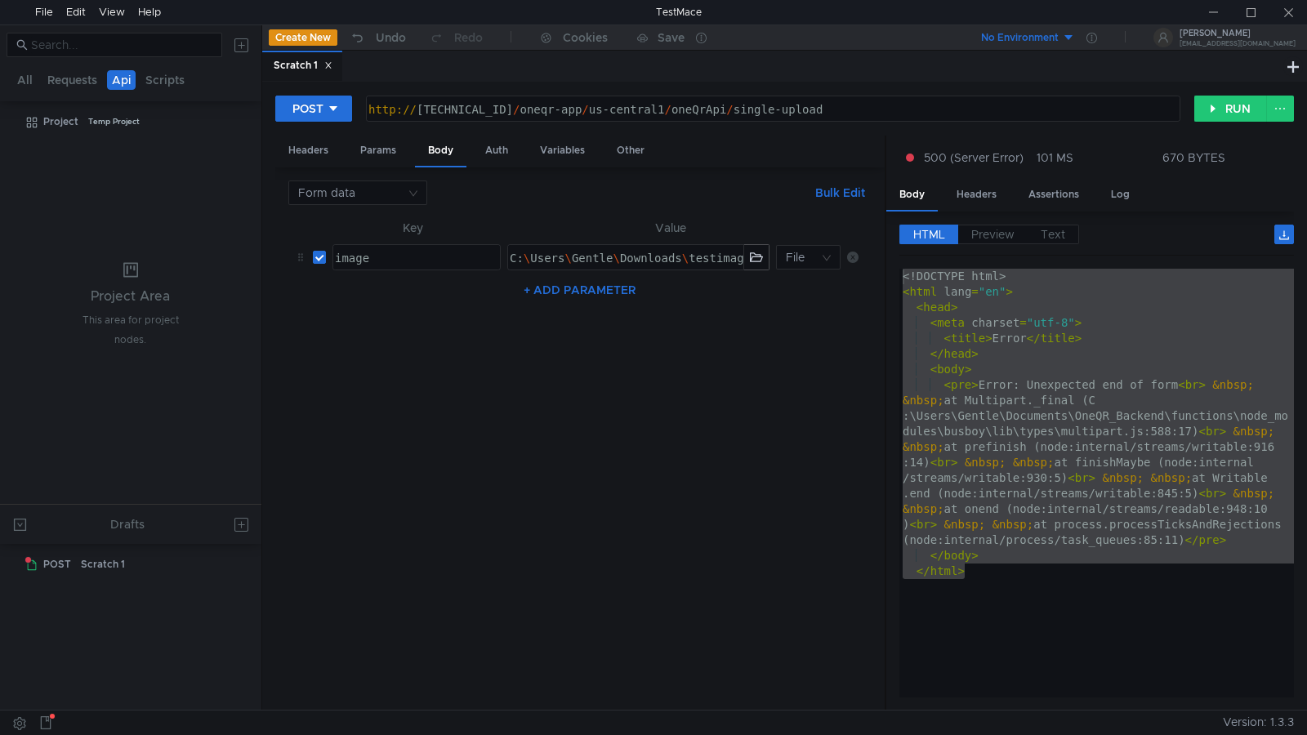
scroll to position [0, 32]
drag, startPoint x: 844, startPoint y: 457, endPoint x: 907, endPoint y: 286, distance: 182.0
click at [844, 457] on nz-table "Key Value image ההההההההההההההההההההההההההההההההההההההההההההההההההההההההההההההה…" at bounding box center [579, 458] width 583 height 480
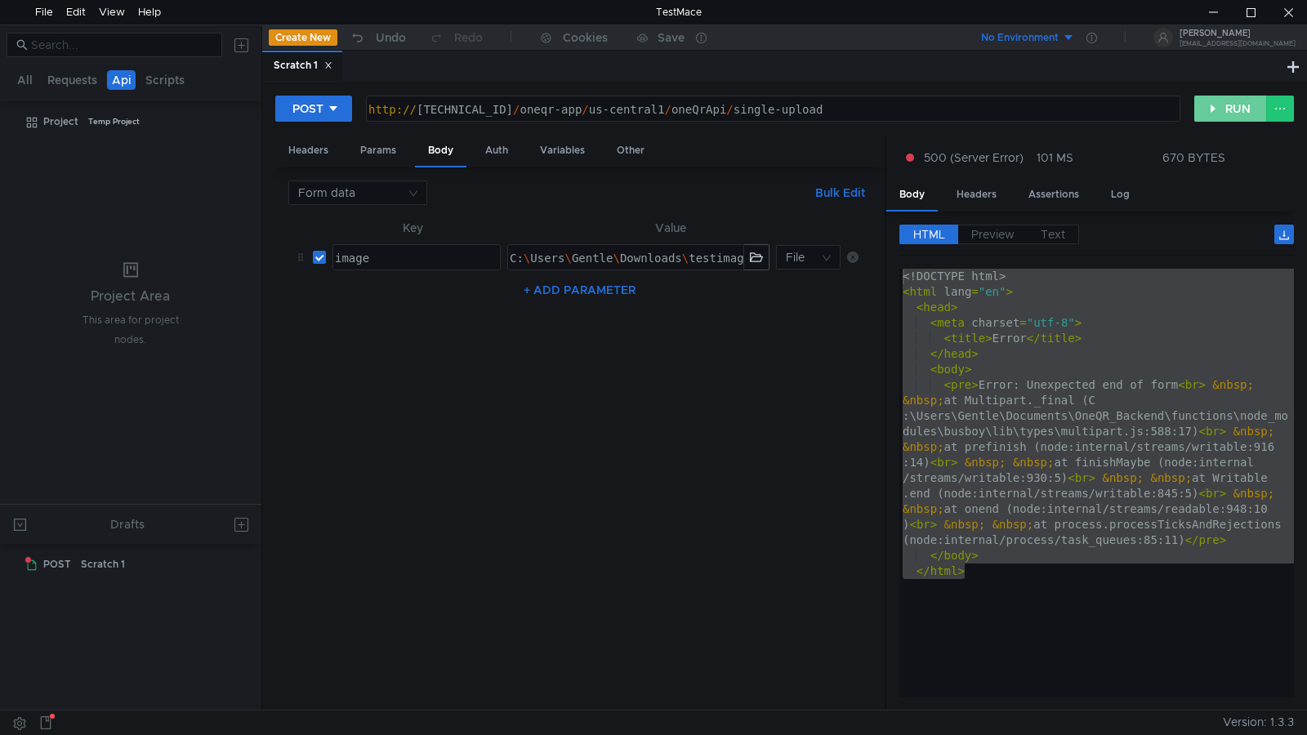
click at [1204, 110] on button "RUN" at bounding box center [1230, 109] width 73 height 26
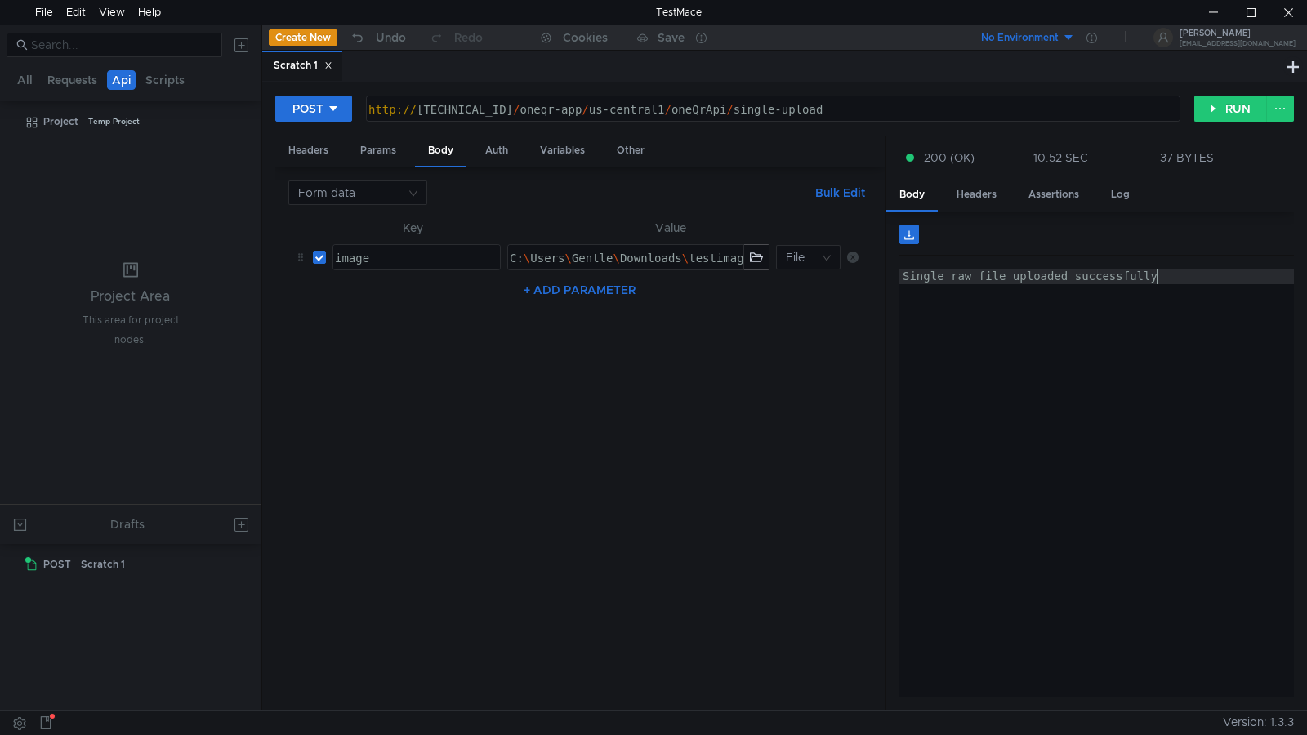
type textarea "Single raw file uploaded successfully"
click at [1049, 413] on div "Single raw file uploaded successfully" at bounding box center [1096, 499] width 395 height 460
drag, startPoint x: 1166, startPoint y: 279, endPoint x: 901, endPoint y: 283, distance: 264.7
click at [901, 283] on div "Single raw file uploaded successfully" at bounding box center [1096, 499] width 395 height 460
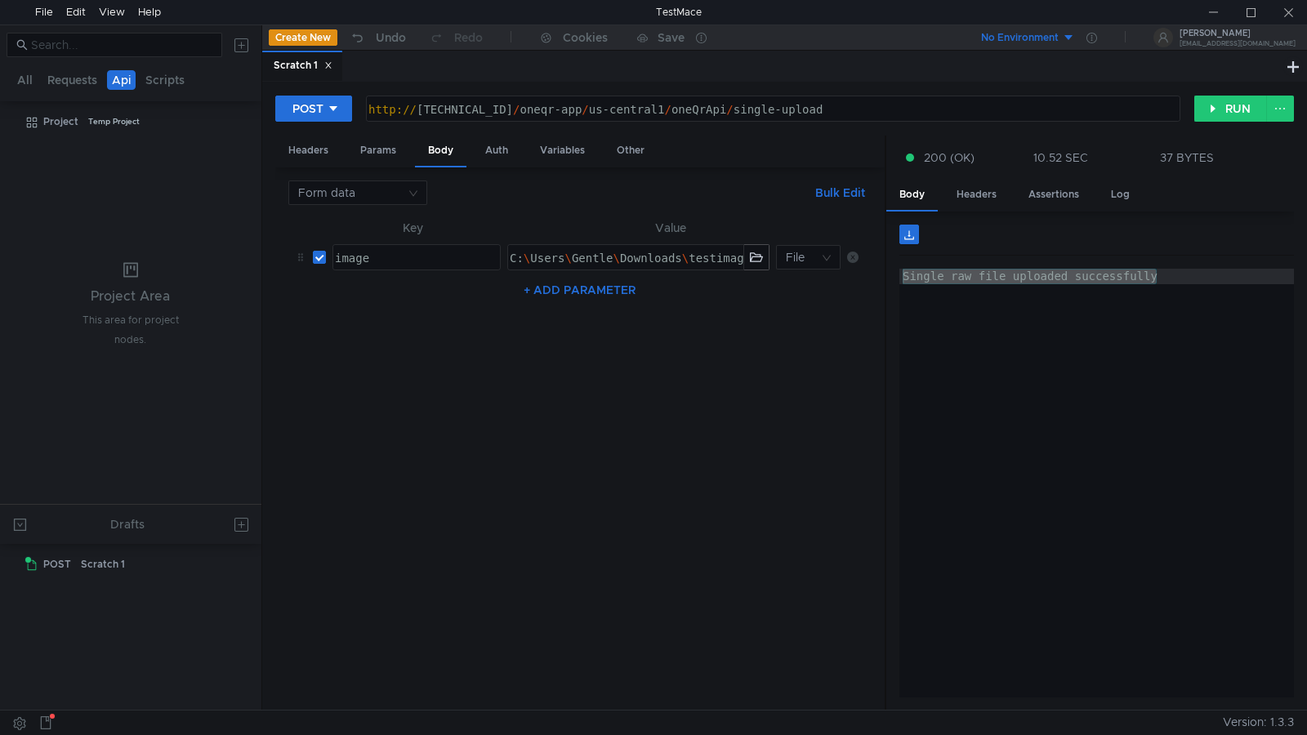
scroll to position [0, 32]
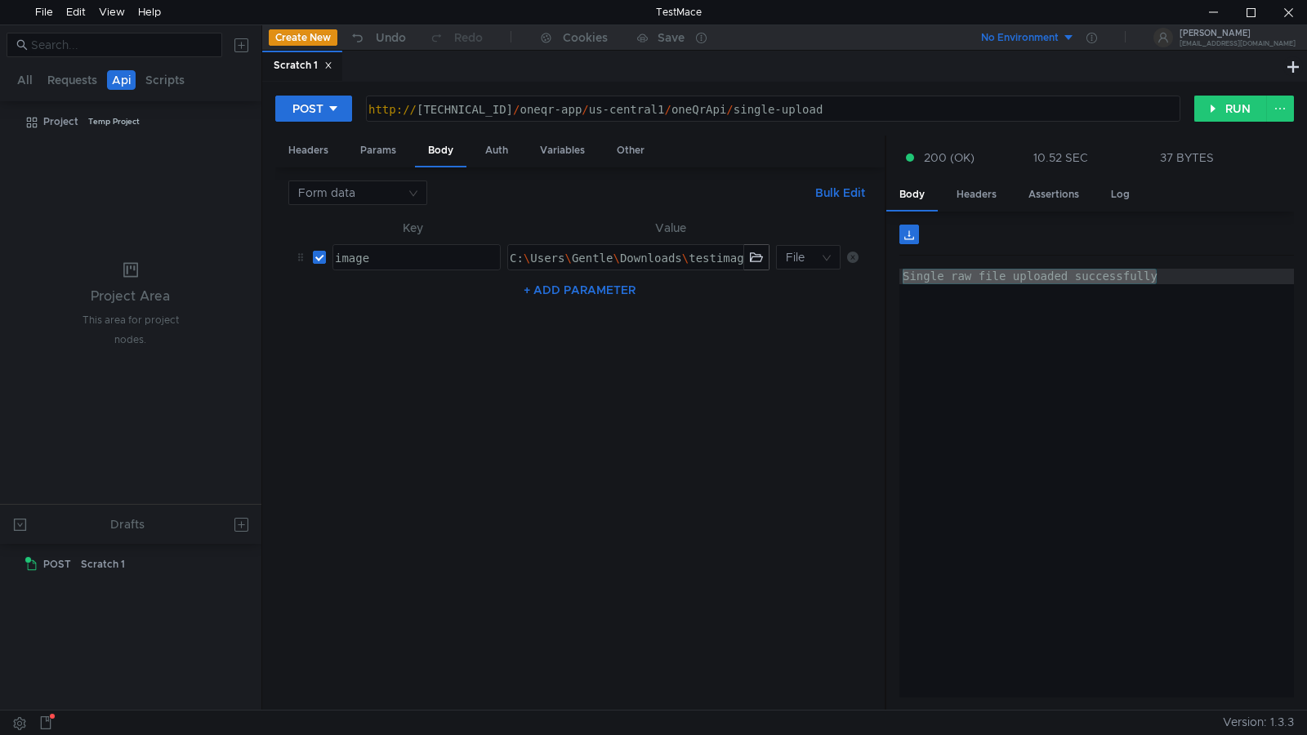
drag, startPoint x: 863, startPoint y: 54, endPoint x: 796, endPoint y: 88, distance: 75.3
click at [797, 89] on app-content "Create New Undo Redo Cookies Save No Environment Fahad Musa musafahad2@gmail.co…" at bounding box center [784, 367] width 1045 height 685
click at [1227, 105] on button "RUN" at bounding box center [1230, 109] width 73 height 26
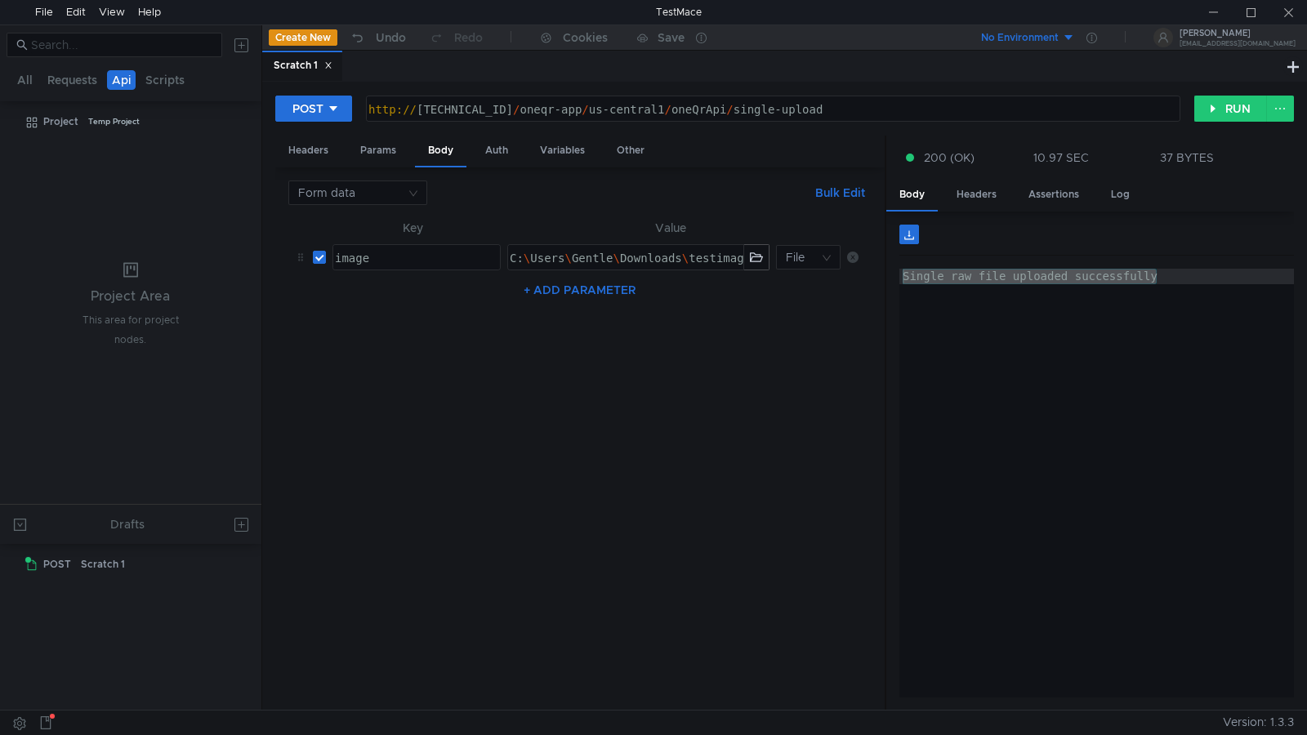
click at [660, 337] on nz-table "Key Value image ההההההההההההההההההההההההההההההההההההההההההההההההההההההההההההההה…" at bounding box center [579, 458] width 583 height 480
click at [1203, 346] on div "Single raw file uploaded successfully" at bounding box center [1096, 483] width 395 height 429
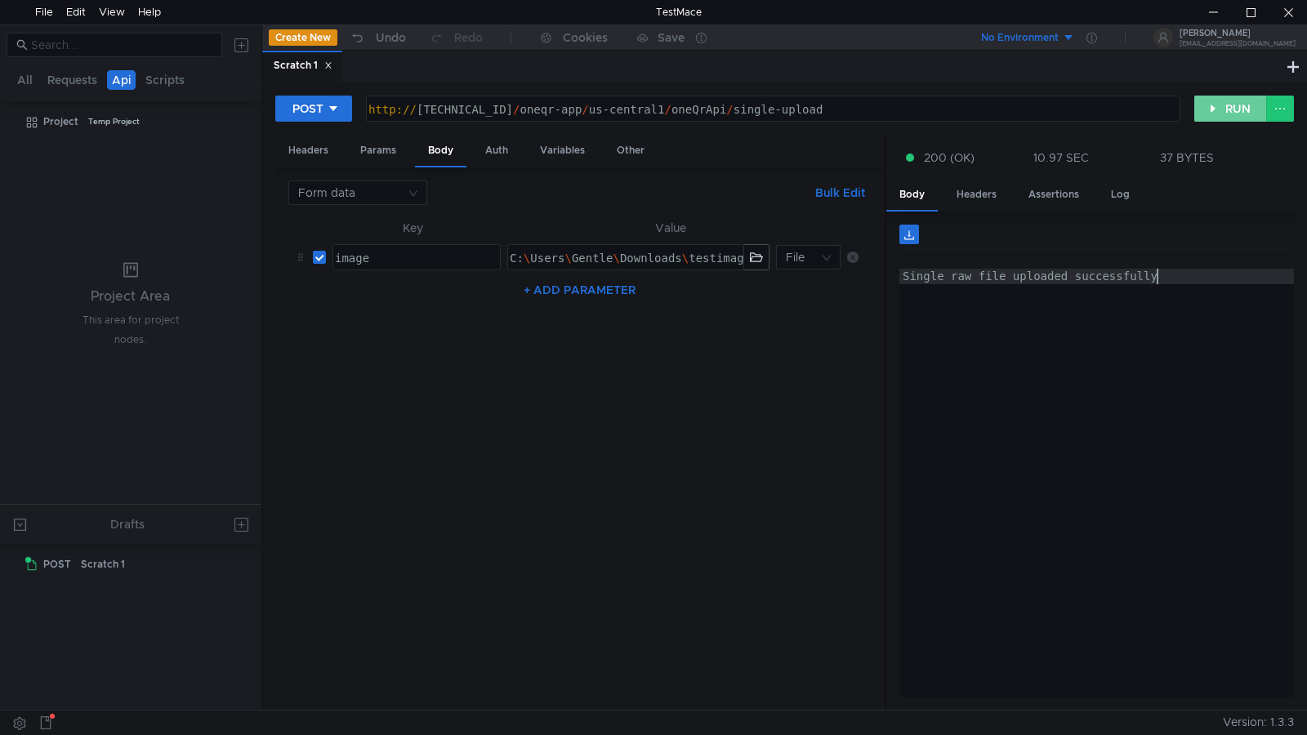
click at [1219, 107] on button "RUN" at bounding box center [1230, 109] width 73 height 26
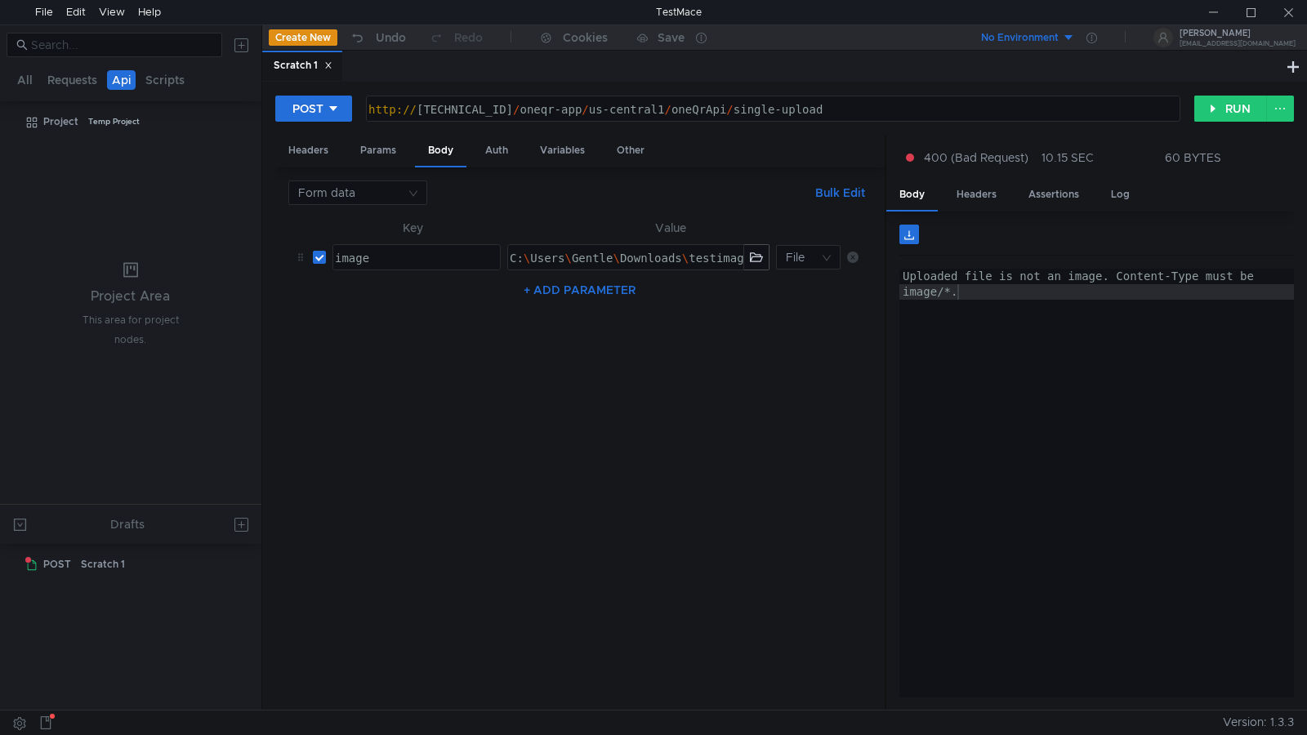
click at [1082, 420] on div "Uploaded file is not an image. Content-Type must be image/*." at bounding box center [1096, 514] width 395 height 491
type textarea "Uploaded file is not an image. Content-Type must be image/*."
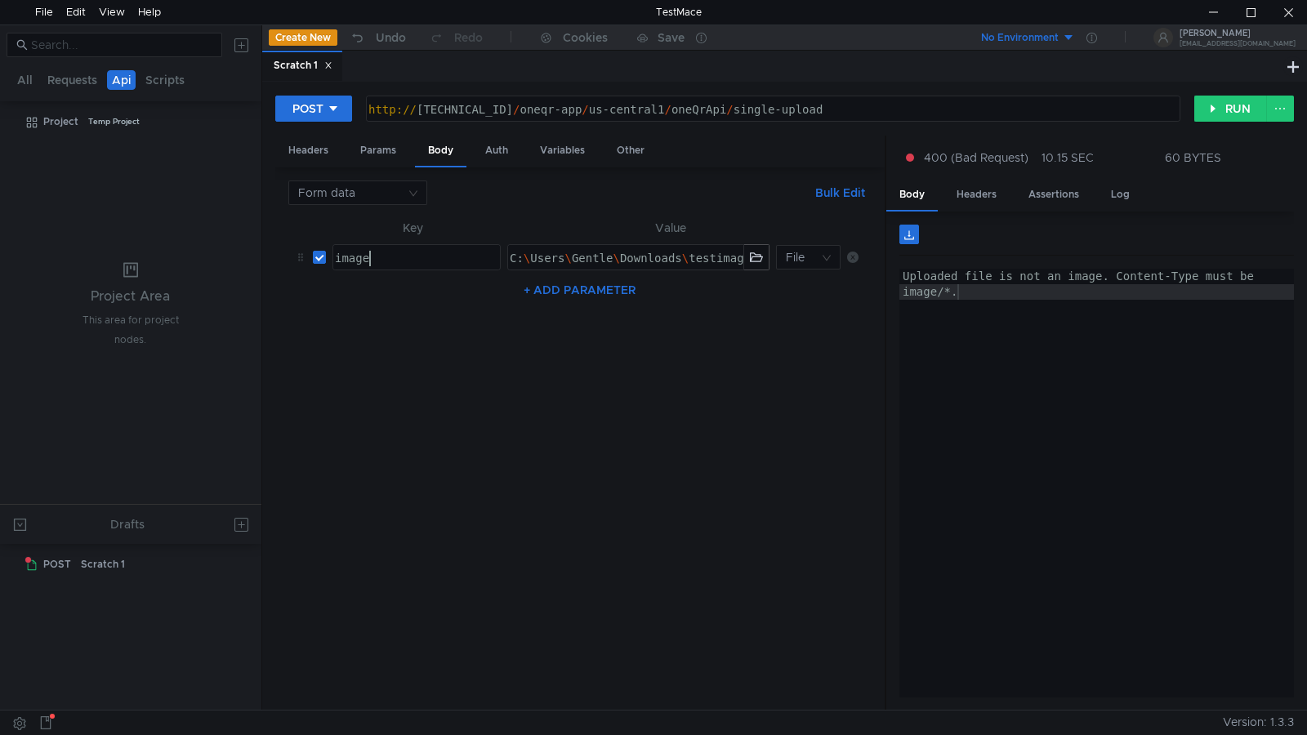
click at [454, 257] on div "image" at bounding box center [415, 274] width 167 height 47
click at [1225, 108] on button "RUN" at bounding box center [1230, 109] width 73 height 26
click at [1229, 99] on button "RUN" at bounding box center [1230, 109] width 73 height 26
click at [1234, 104] on button "RUN" at bounding box center [1230, 109] width 73 height 26
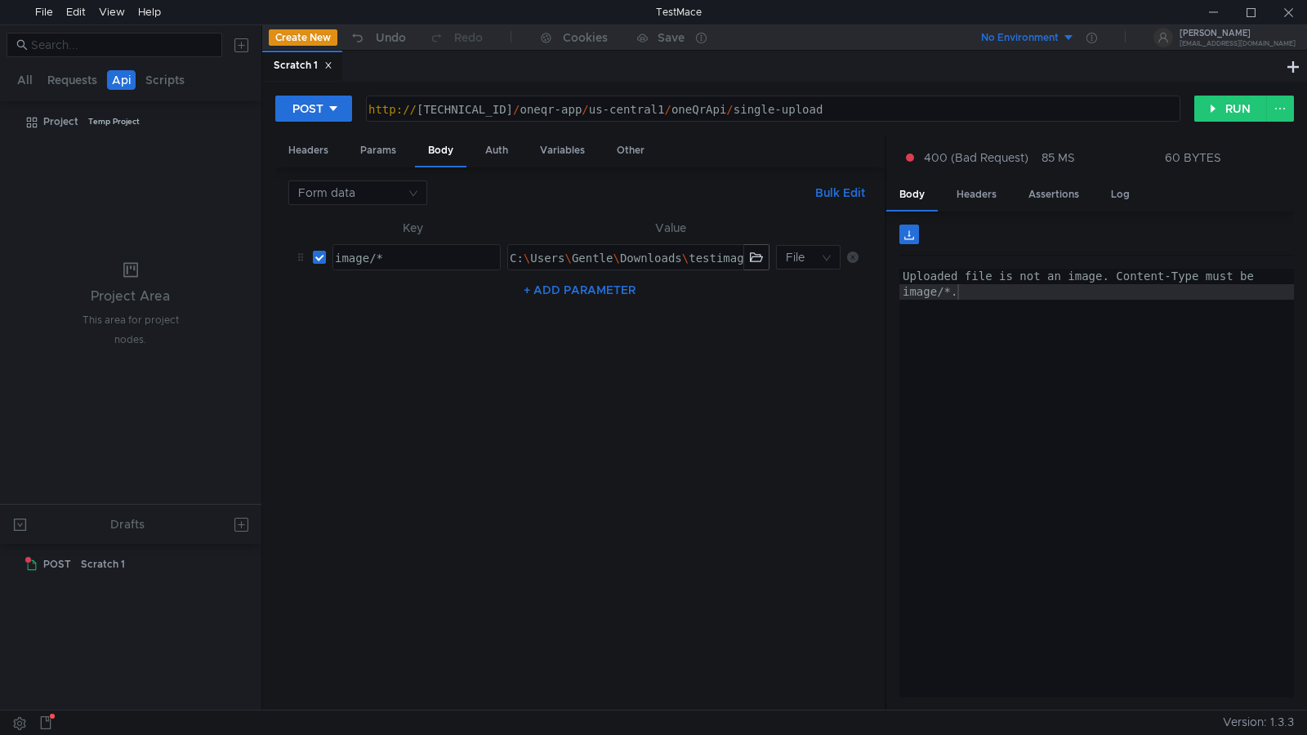
click at [1098, 371] on div "Uploaded file is not an image. Content-Type must be image/*." at bounding box center [1096, 514] width 395 height 491
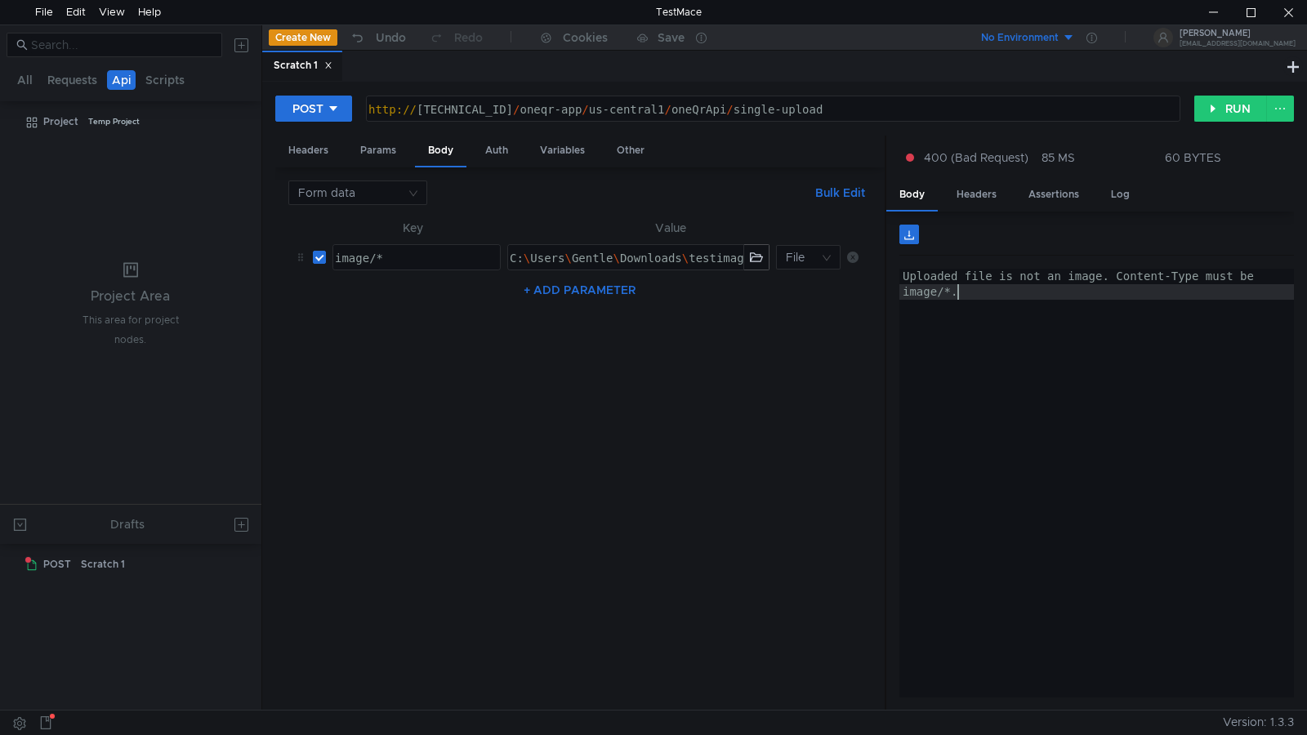
click at [431, 264] on div "image/*" at bounding box center [415, 274] width 167 height 47
type textarea "image"
click at [1217, 104] on button "RUN" at bounding box center [1230, 109] width 73 height 26
click at [1218, 103] on button "RUN" at bounding box center [1230, 109] width 73 height 26
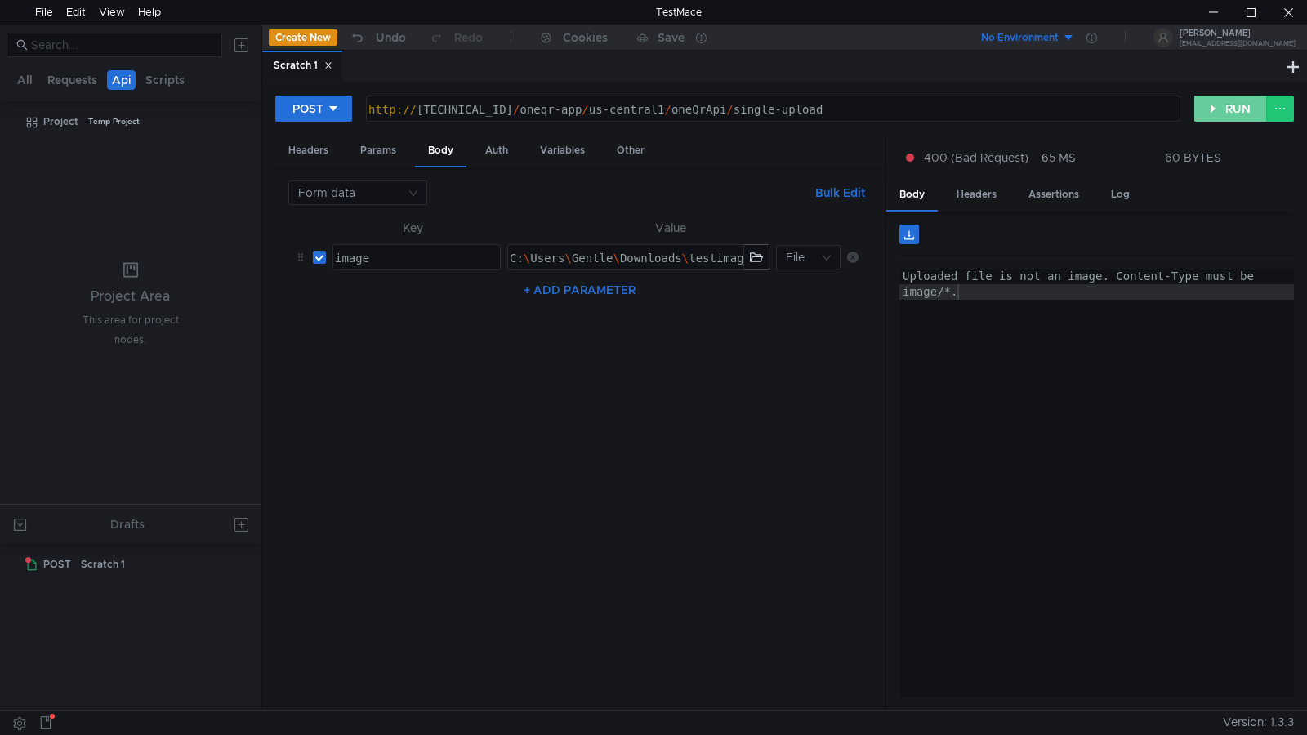
click at [1218, 103] on button "RUN" at bounding box center [1230, 109] width 73 height 26
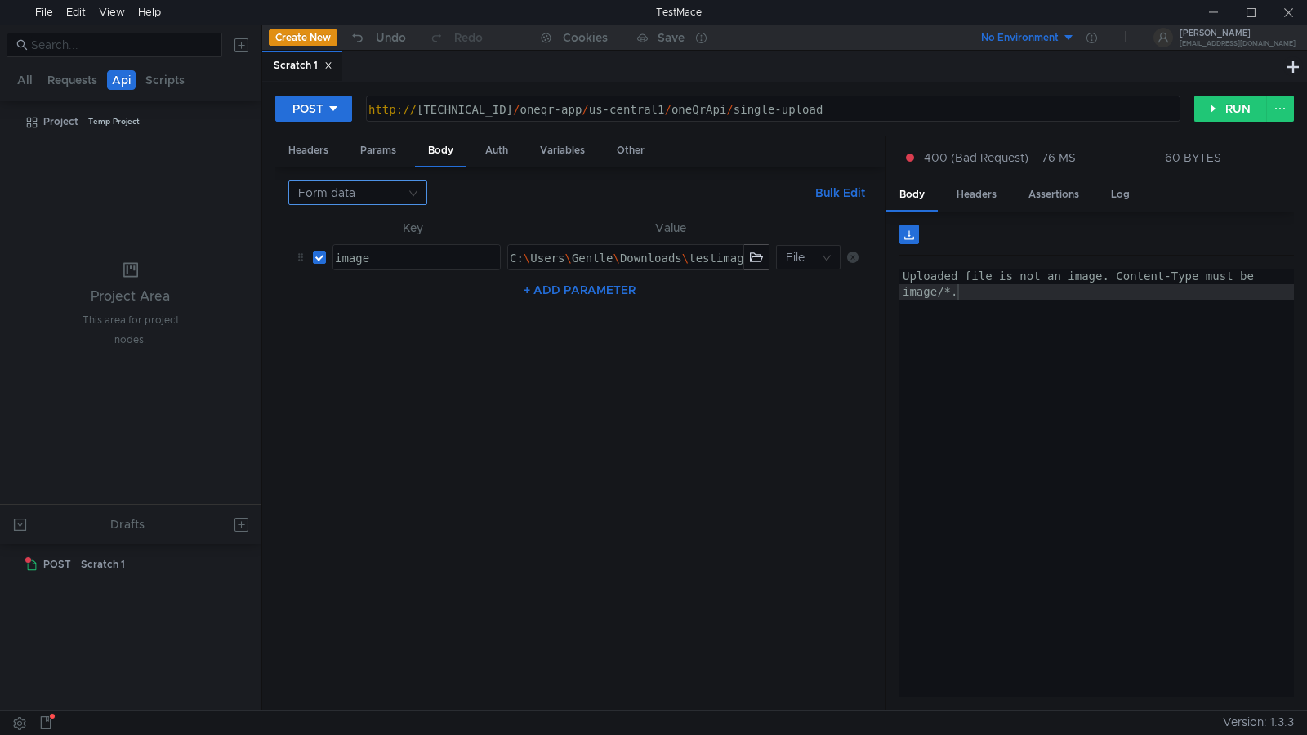
click at [413, 195] on nz-select-top-control "Form data" at bounding box center [357, 193] width 139 height 25
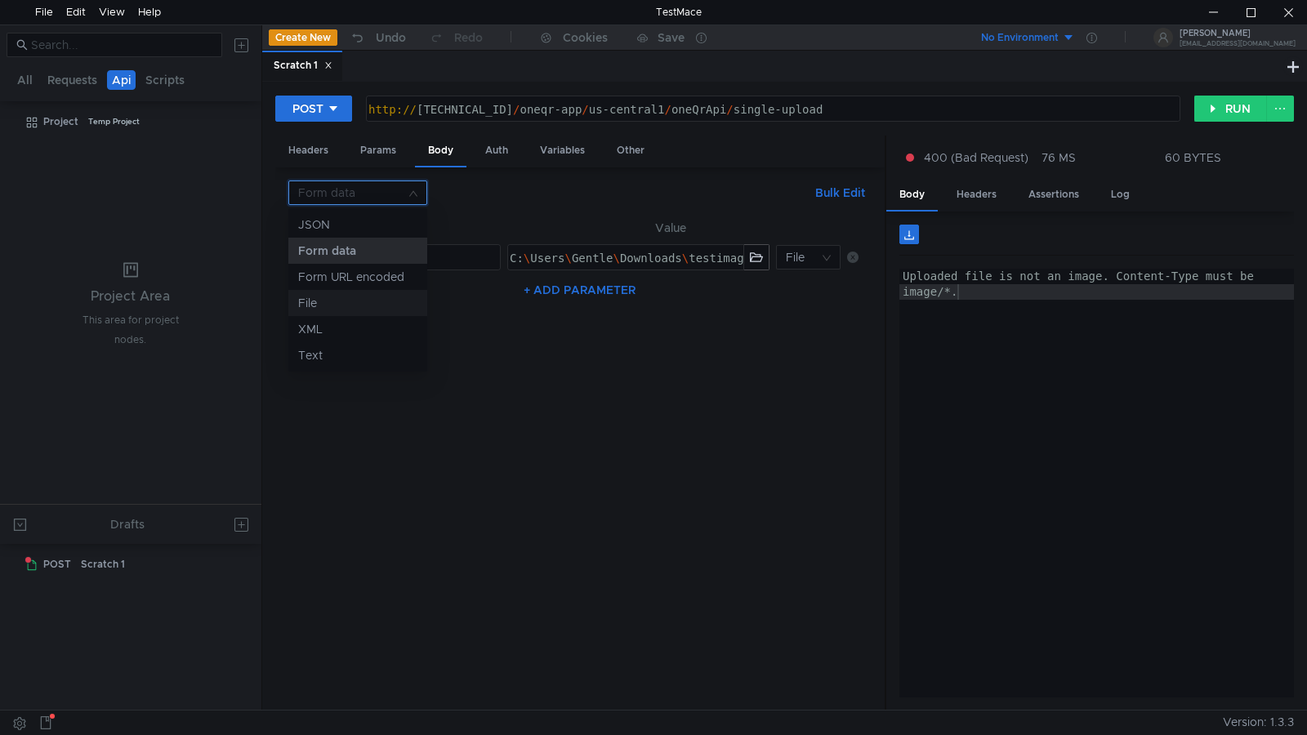
click at [374, 306] on div "File" at bounding box center [357, 303] width 119 height 18
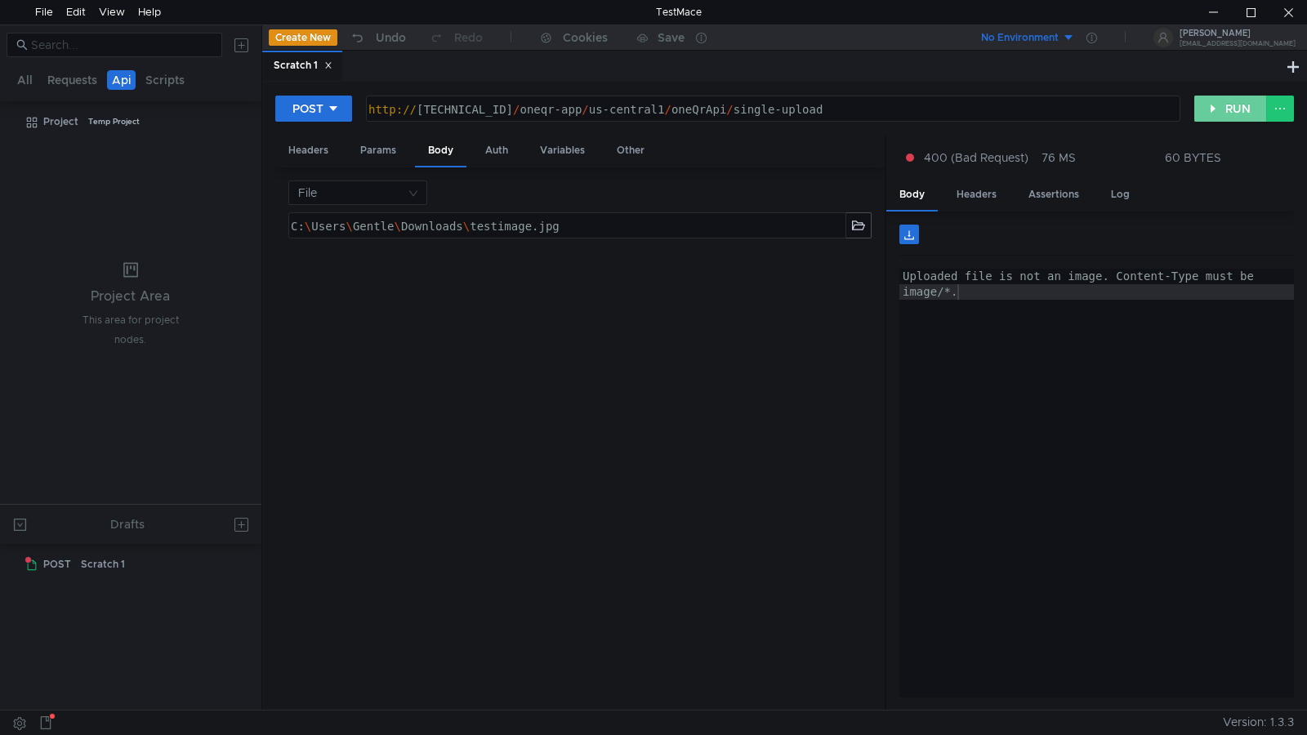
click at [1220, 104] on button "RUN" at bounding box center [1230, 109] width 73 height 26
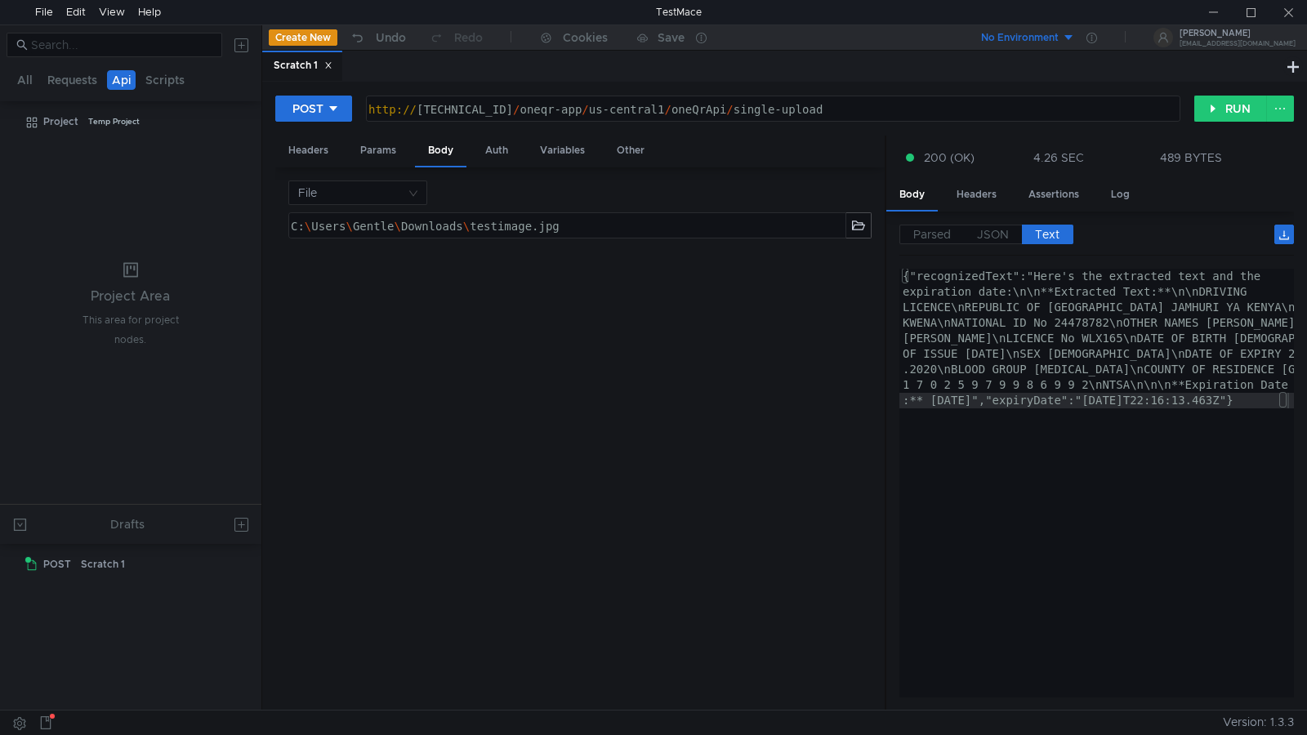
drag, startPoint x: 942, startPoint y: 229, endPoint x: 1029, endPoint y: 299, distance: 111.5
click at [942, 230] on span "Parsed" at bounding box center [932, 234] width 38 height 15
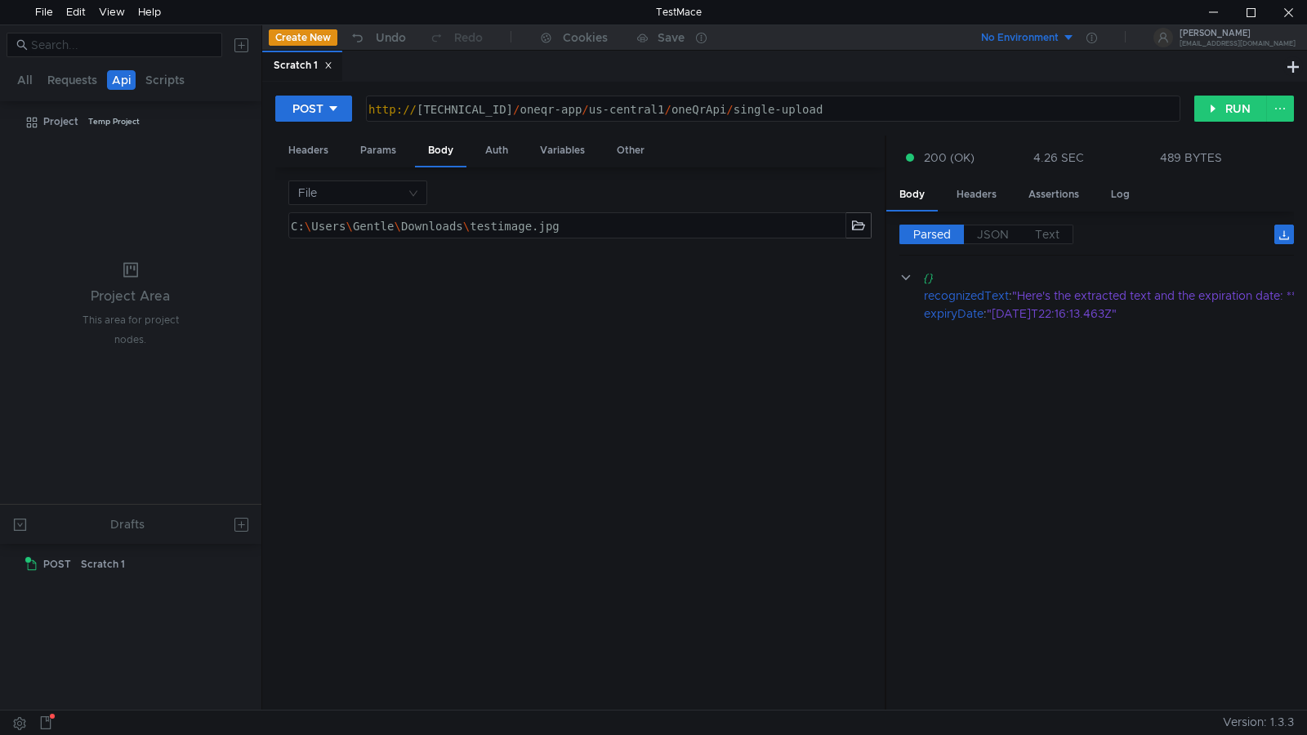
scroll to position [0, 32]
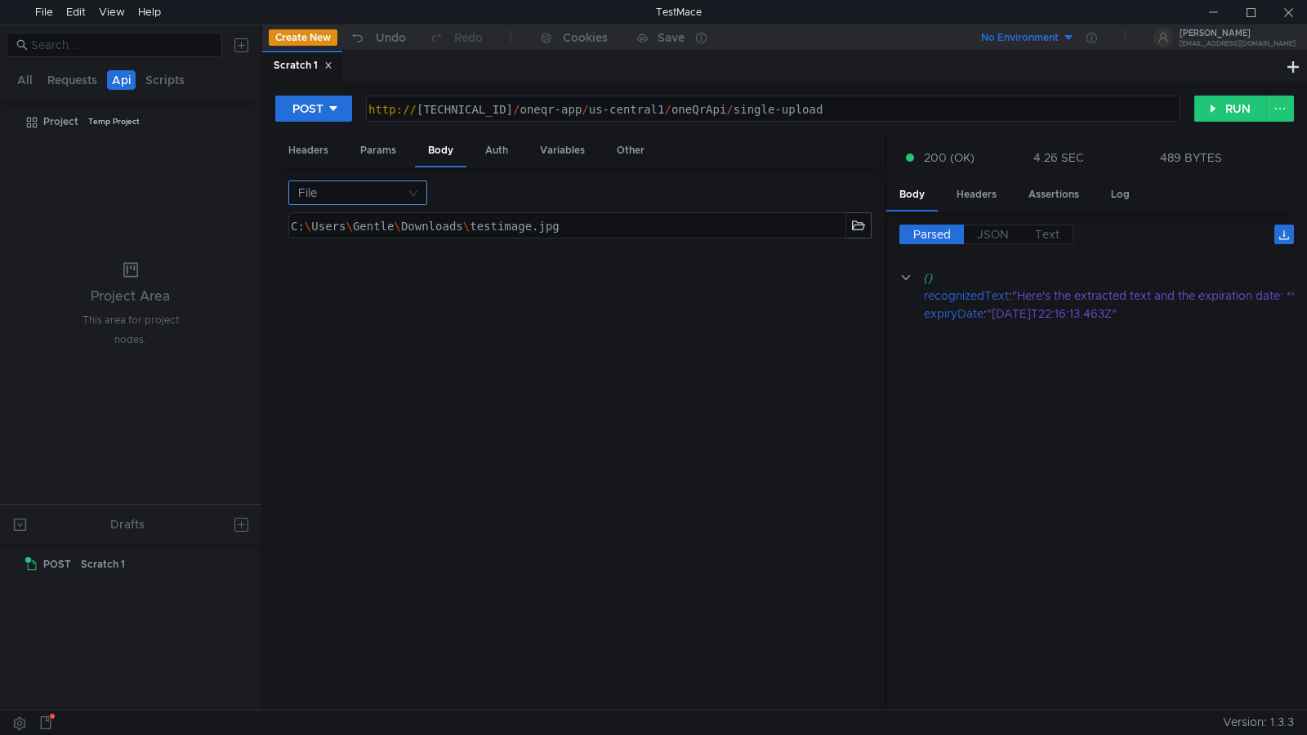
click at [411, 197] on nz-select-top-control "File" at bounding box center [357, 193] width 139 height 25
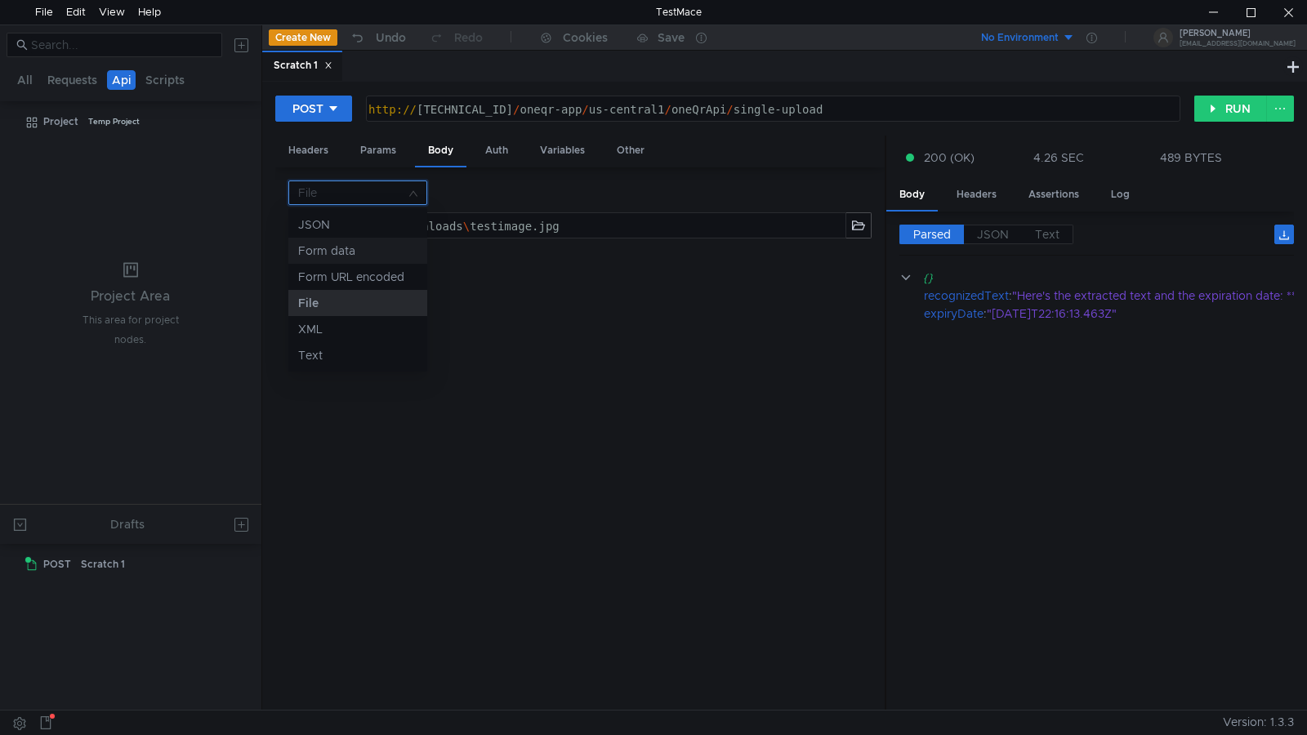
click at [386, 257] on div "Form data" at bounding box center [357, 251] width 119 height 18
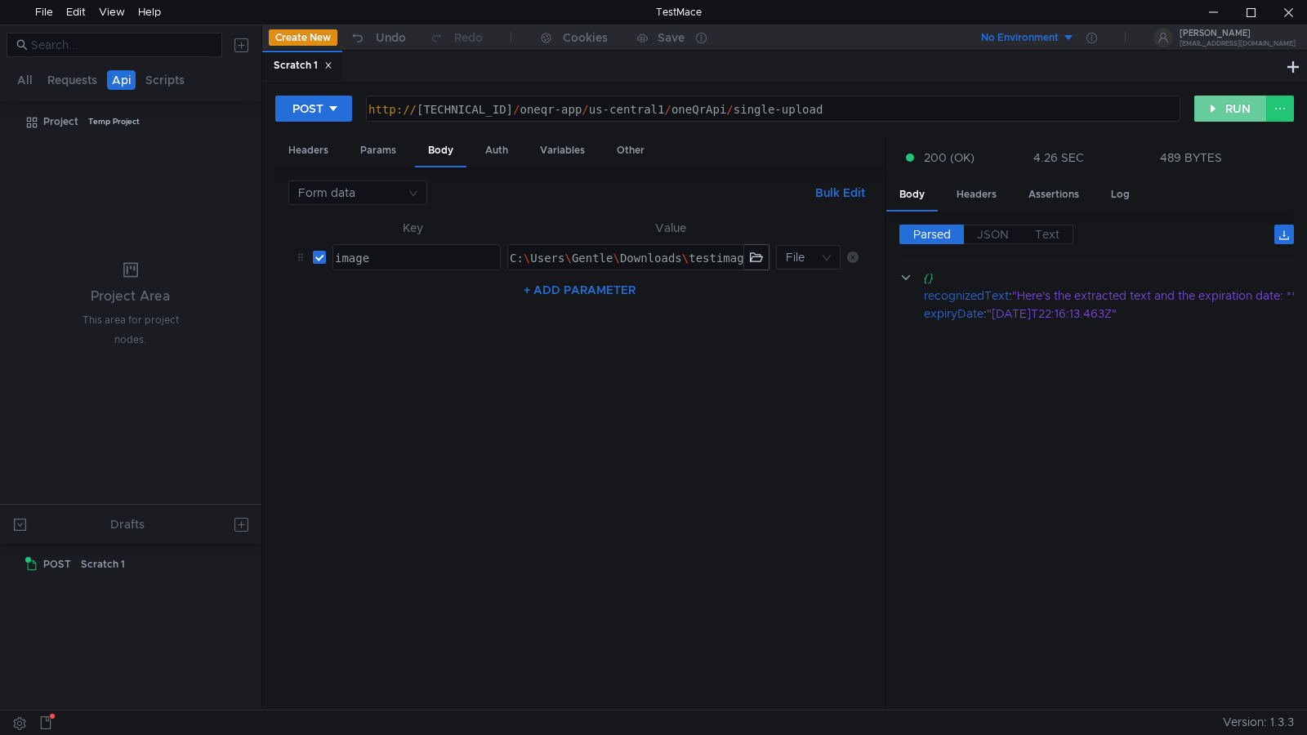
click at [1202, 109] on button "RUN" at bounding box center [1230, 109] width 73 height 26
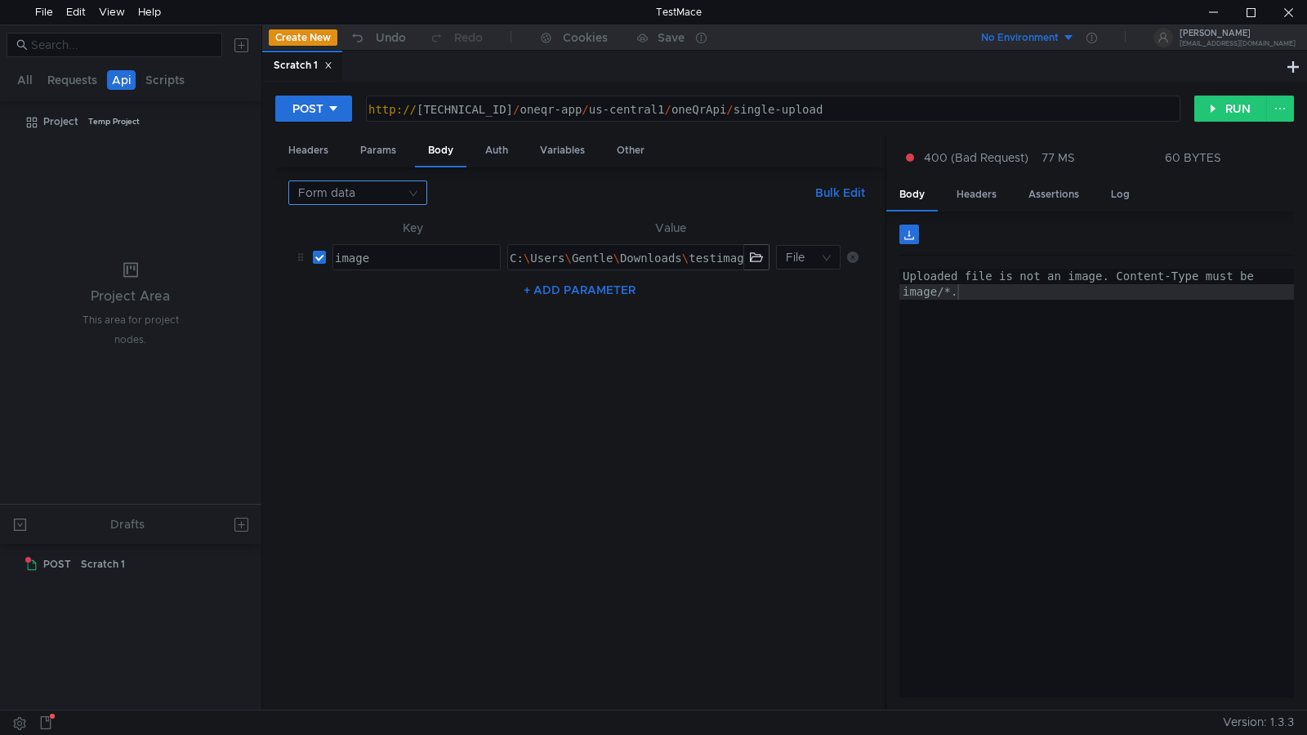
click at [409, 201] on nz-select-top-control "Form data" at bounding box center [357, 193] width 139 height 25
click at [390, 249] on div "Form data" at bounding box center [357, 251] width 119 height 18
click at [1220, 112] on button "RUN" at bounding box center [1230, 109] width 73 height 26
click at [412, 194] on nz-select-top-control "Form data" at bounding box center [357, 193] width 139 height 25
click at [361, 300] on div "File" at bounding box center [357, 303] width 119 height 18
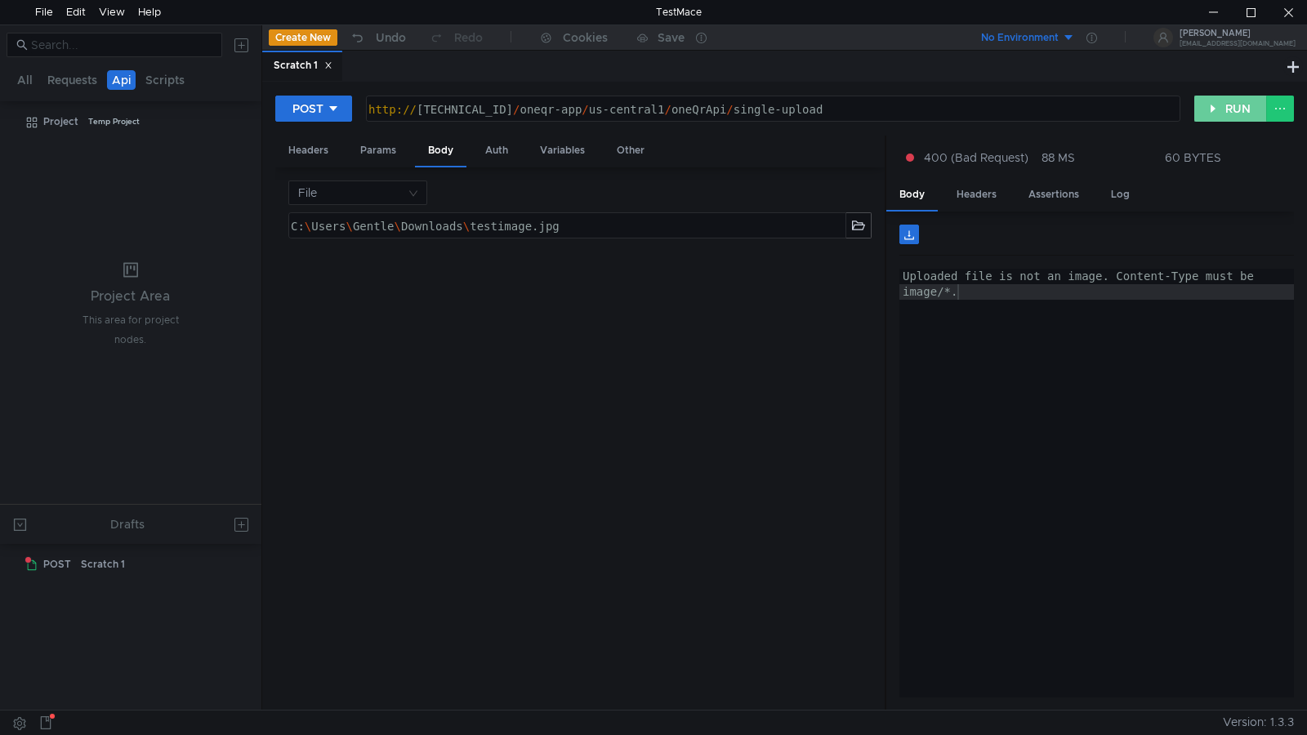
click at [1216, 107] on button "RUN" at bounding box center [1230, 109] width 73 height 26
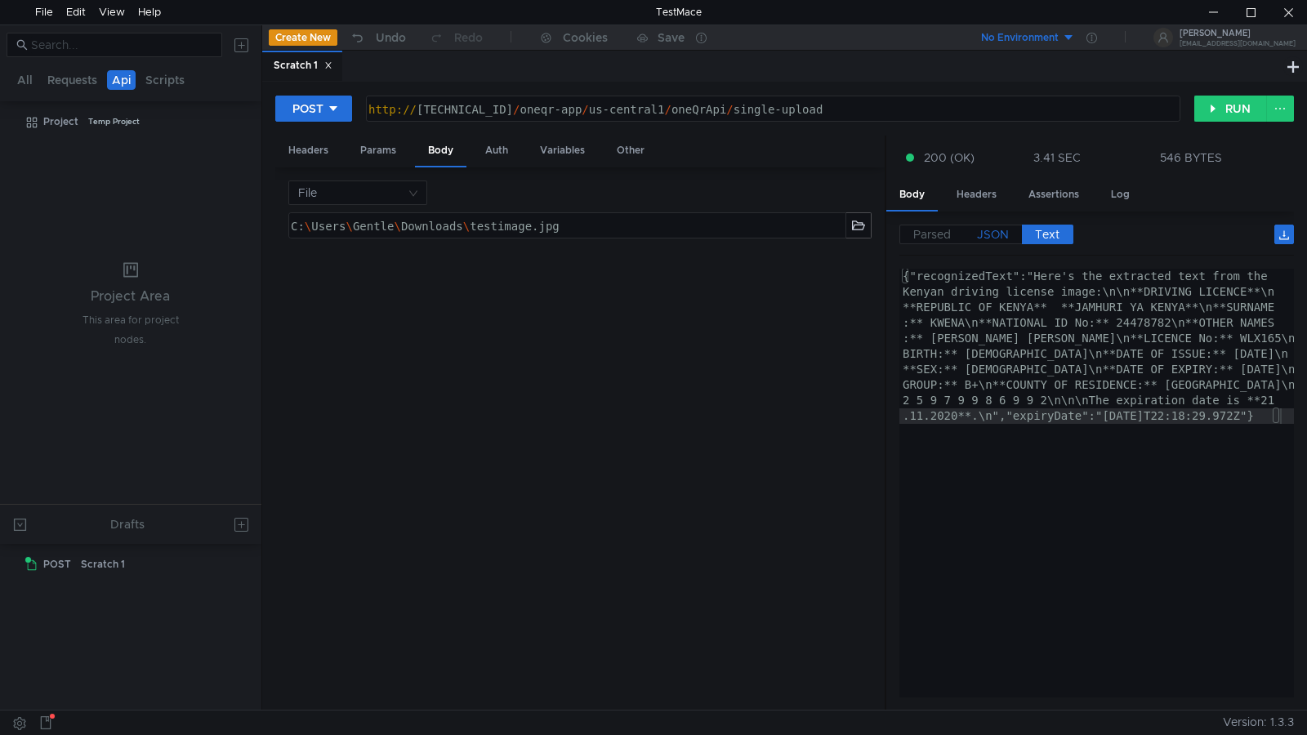
click at [1006, 232] on span "JSON" at bounding box center [993, 234] width 32 height 15
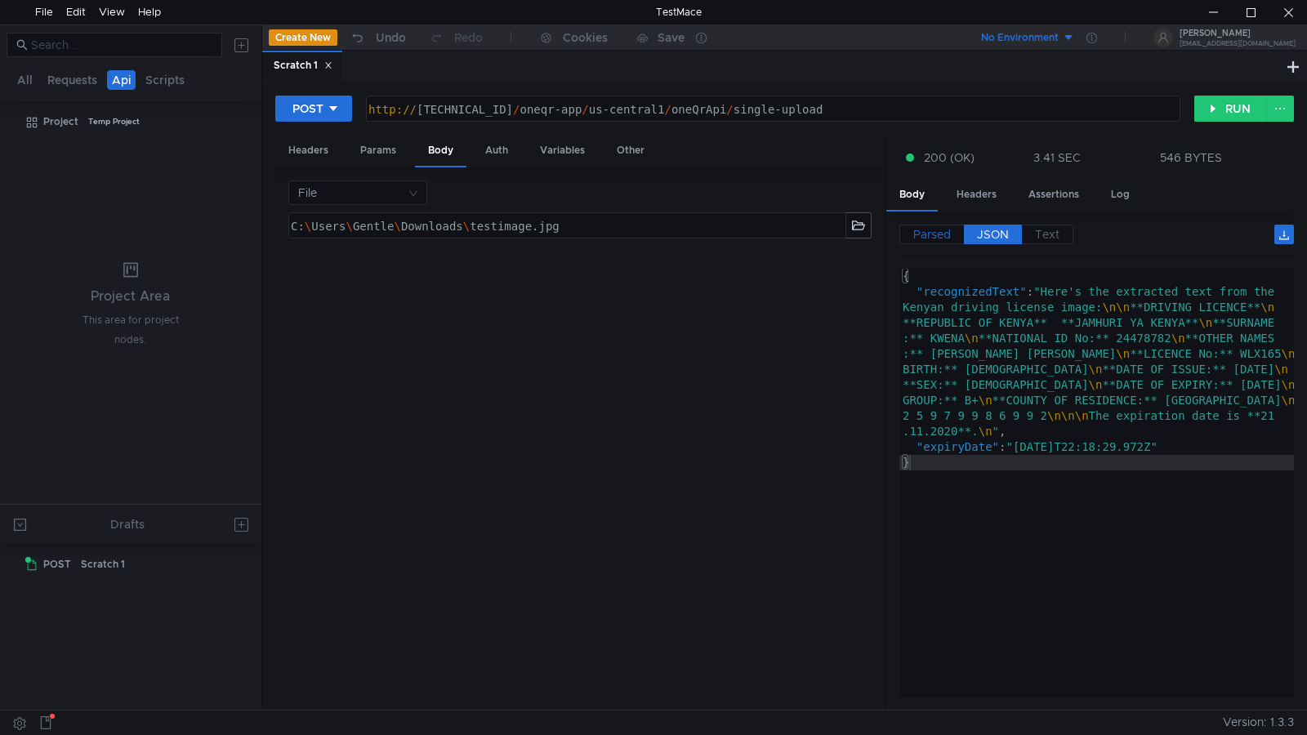
click at [923, 234] on span "Parsed" at bounding box center [932, 234] width 38 height 15
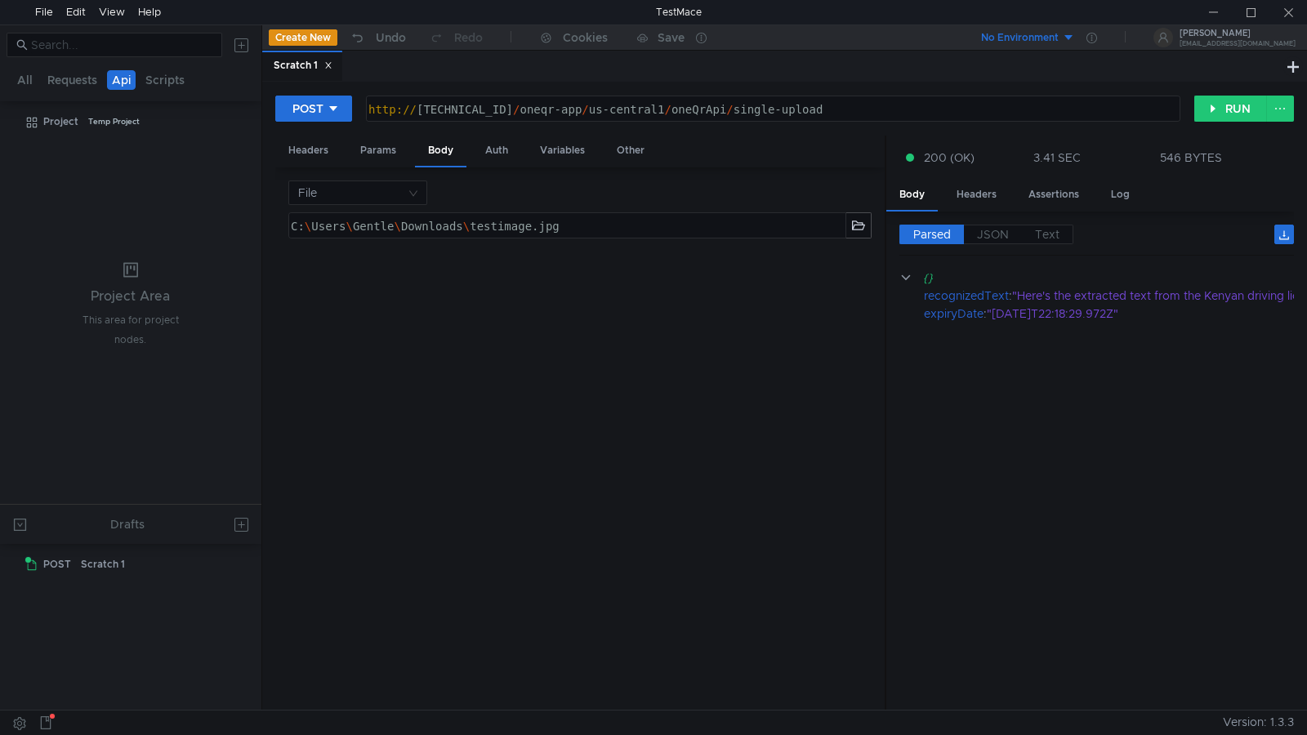
click at [457, 336] on div "C: \ Users \ Gentle \ Downloads \ testimage.jpg ההההההההההההההההההההההההההההההה…" at bounding box center [579, 455] width 583 height 486
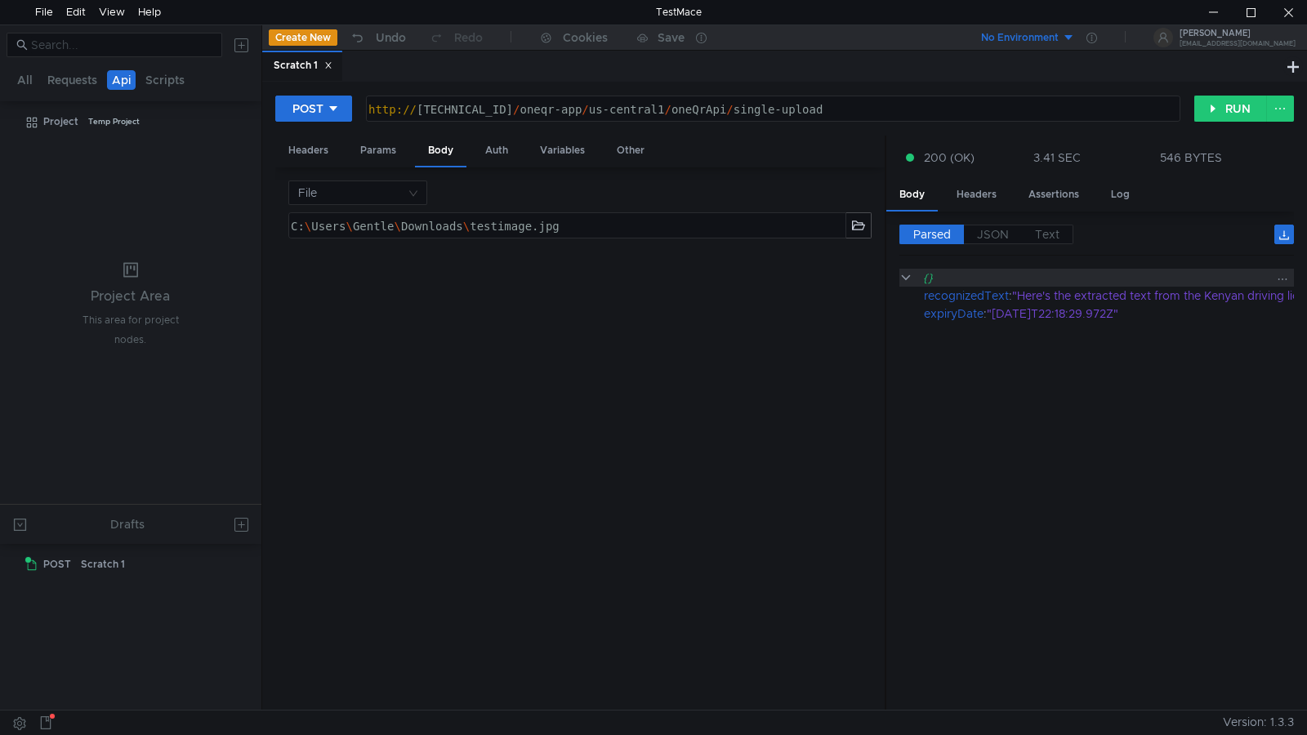
drag, startPoint x: 1042, startPoint y: 312, endPoint x: 907, endPoint y: 274, distance: 140.9
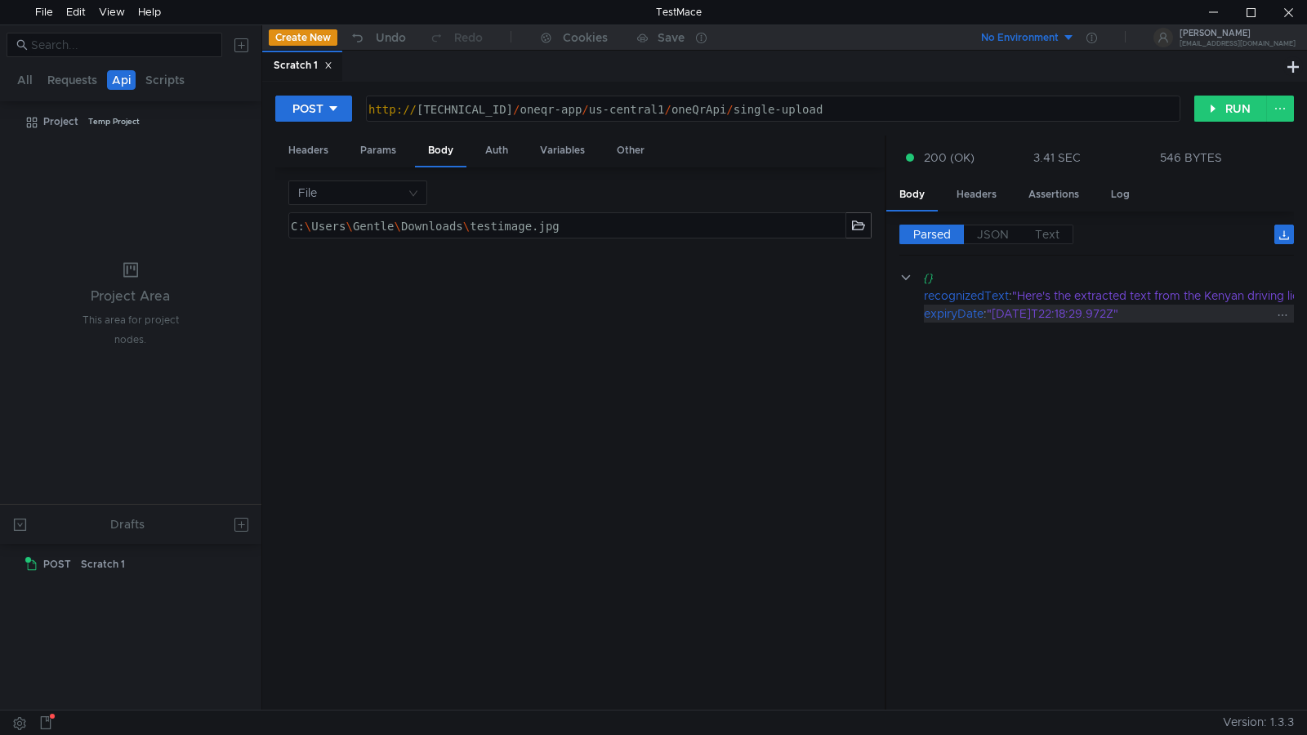
copy div "{} recognizedText : "Here's the extracted text from the Kenyan driving license …"
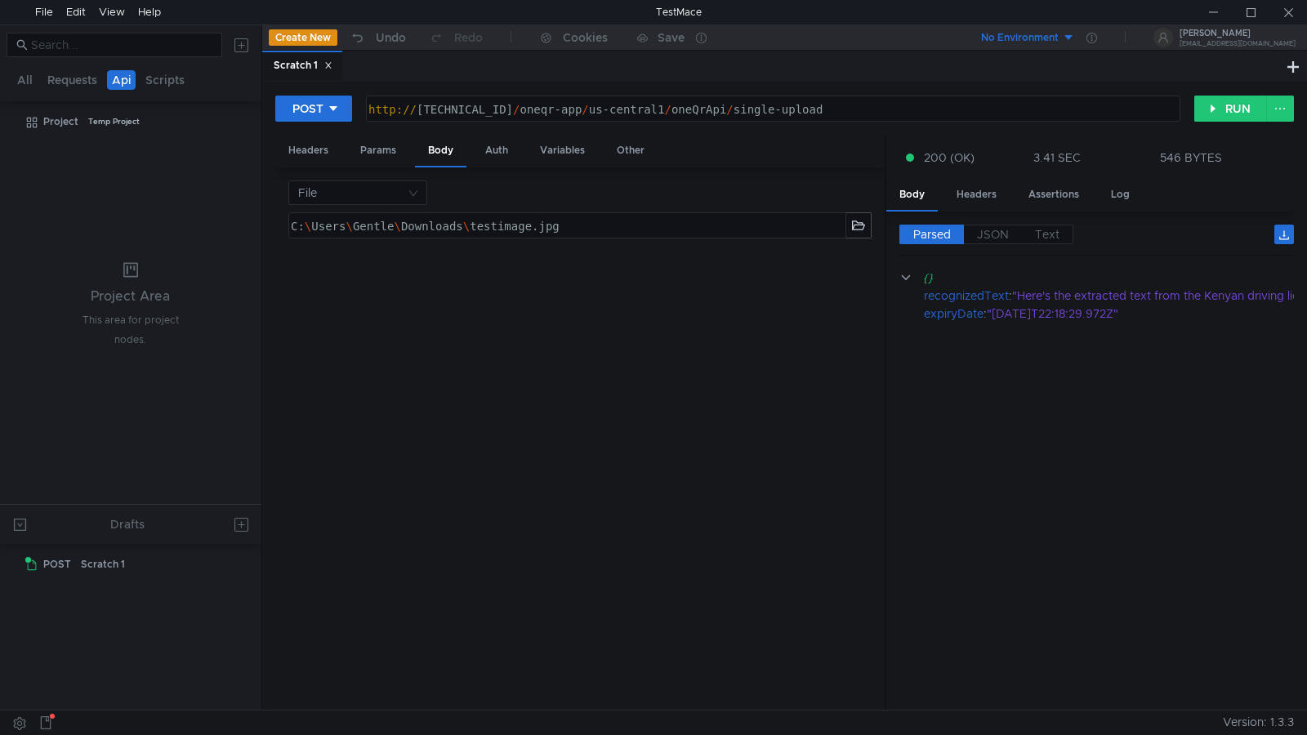
click at [430, 293] on div "C: \ Users \ Gentle \ Downloads \ testimage.jpg ההההההההההההההההההההההההההההההה…" at bounding box center [579, 455] width 583 height 486
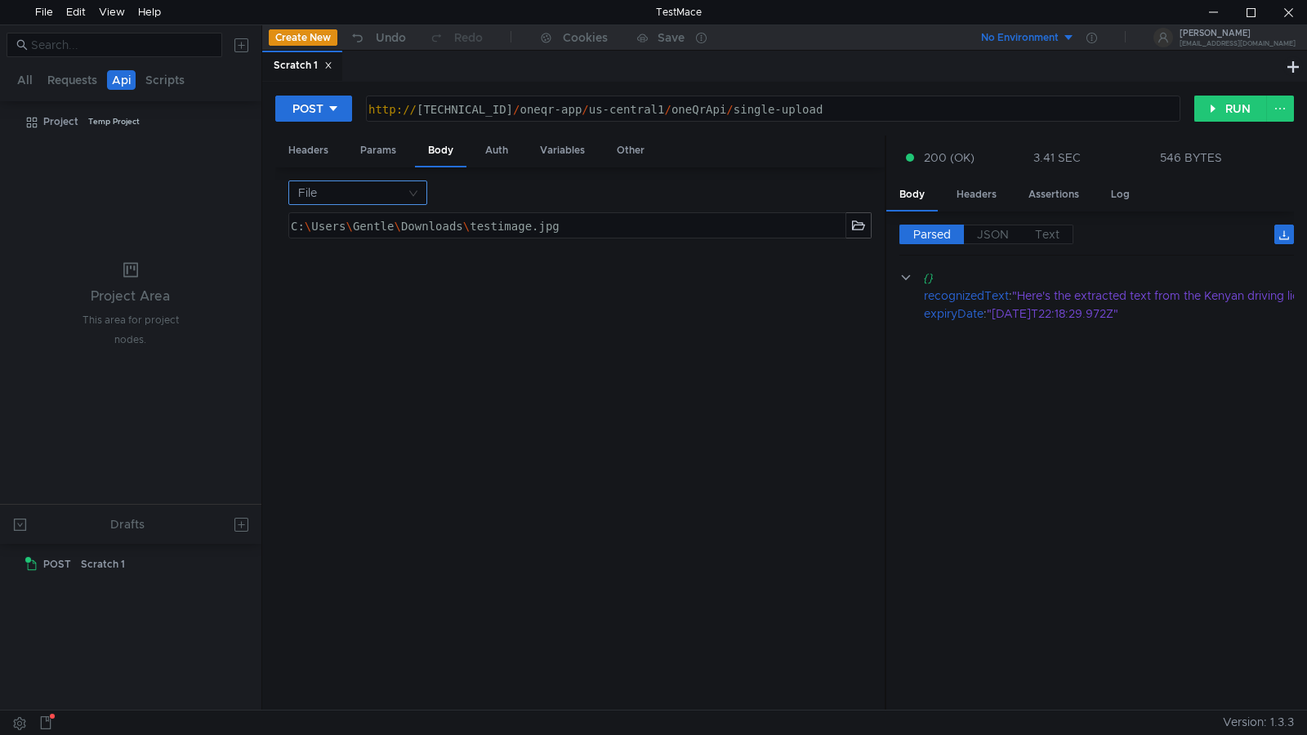
click at [420, 192] on nz-select-top-control "File" at bounding box center [357, 193] width 139 height 25
click at [377, 252] on div "Form data" at bounding box center [357, 251] width 119 height 18
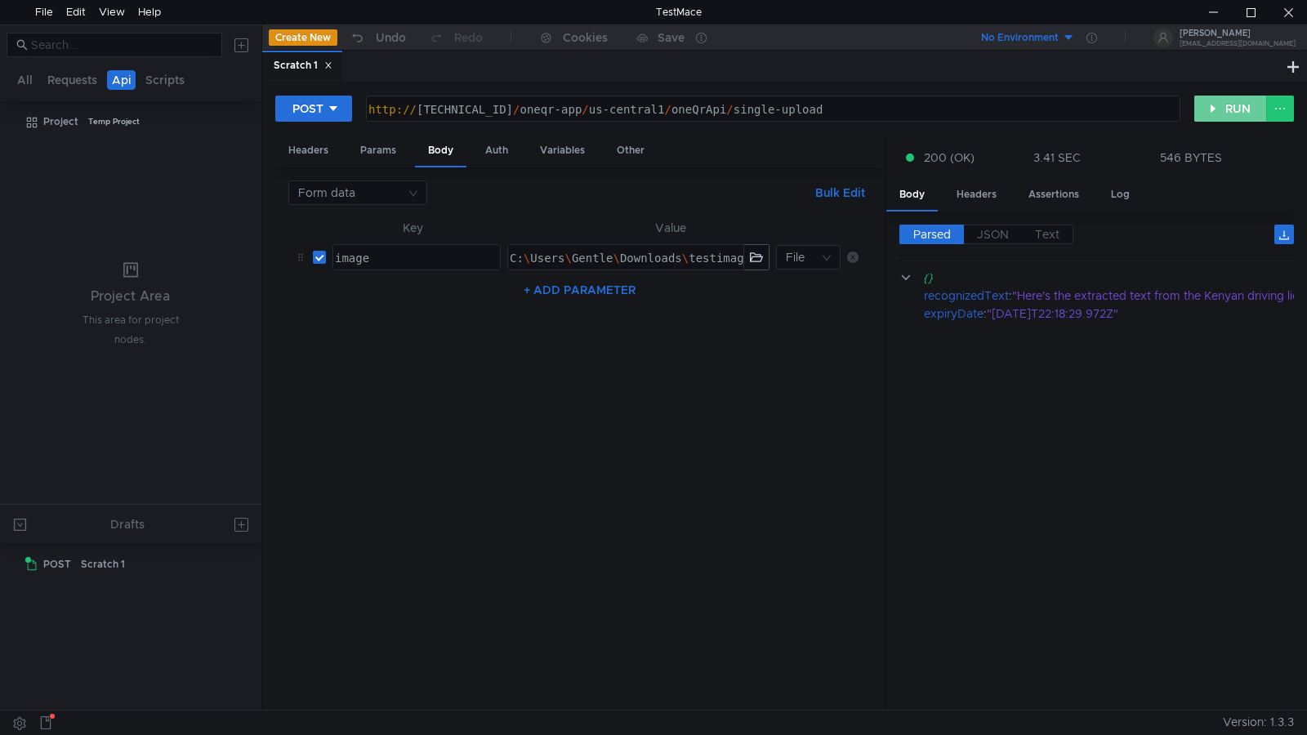
click at [1247, 105] on button "RUN" at bounding box center [1230, 109] width 73 height 26
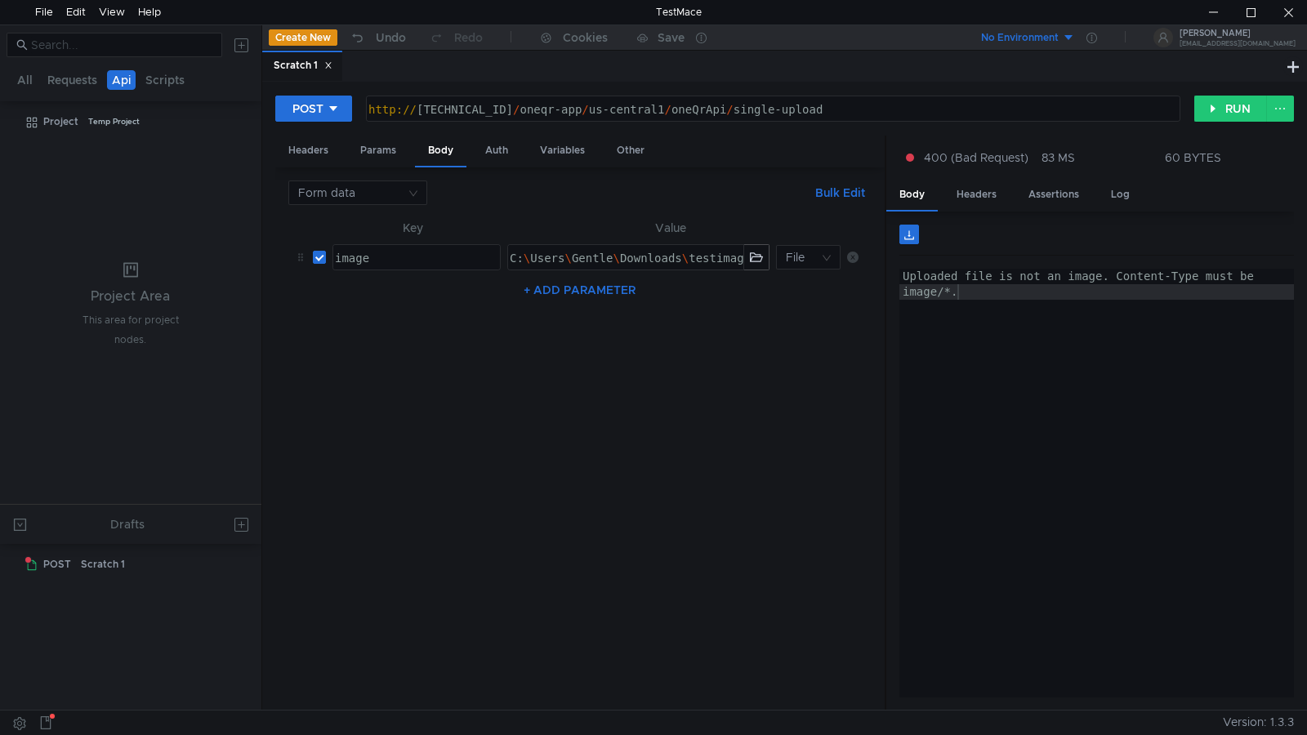
type textarea "Uploaded file is not an image. Content-Type must be image/*."
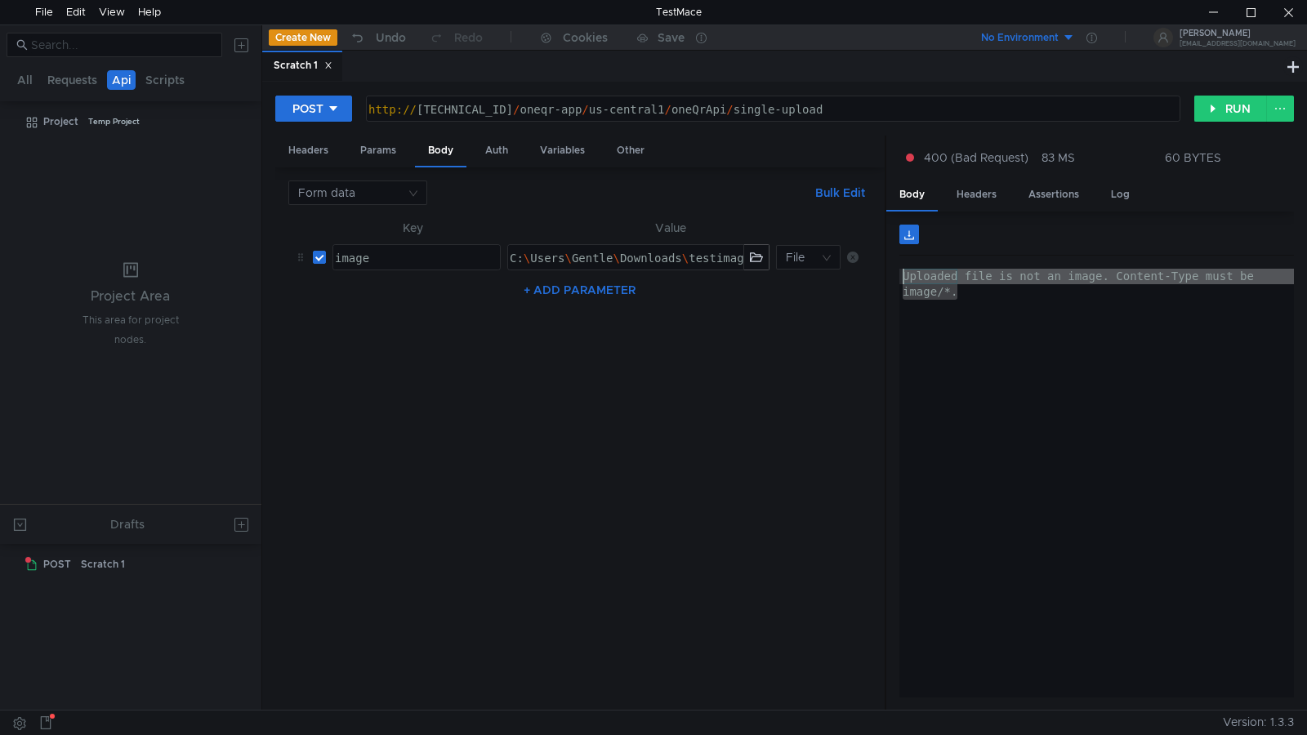
drag, startPoint x: 969, startPoint y: 308, endPoint x: 897, endPoint y: 271, distance: 80.7
click at [897, 271] on div "Uploaded file is not an image. Content-Type must be image/*. Uploaded file is n…" at bounding box center [1090, 461] width 408 height 499
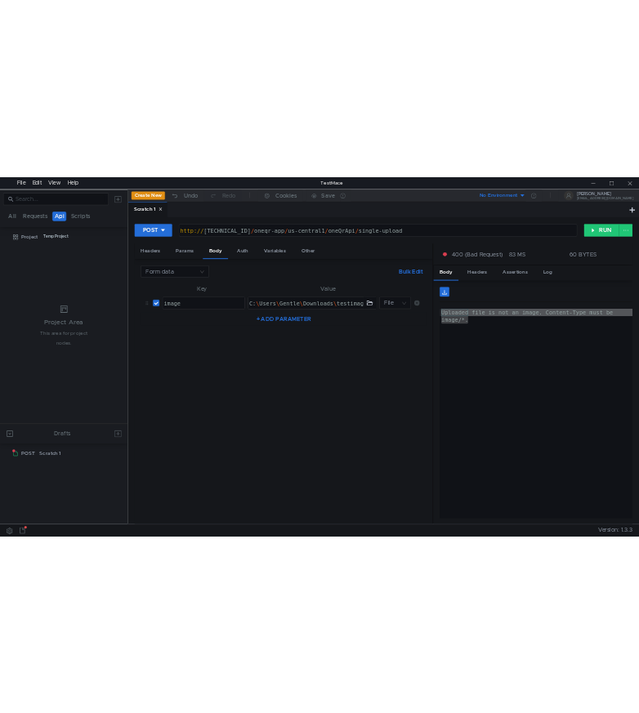
scroll to position [0, 32]
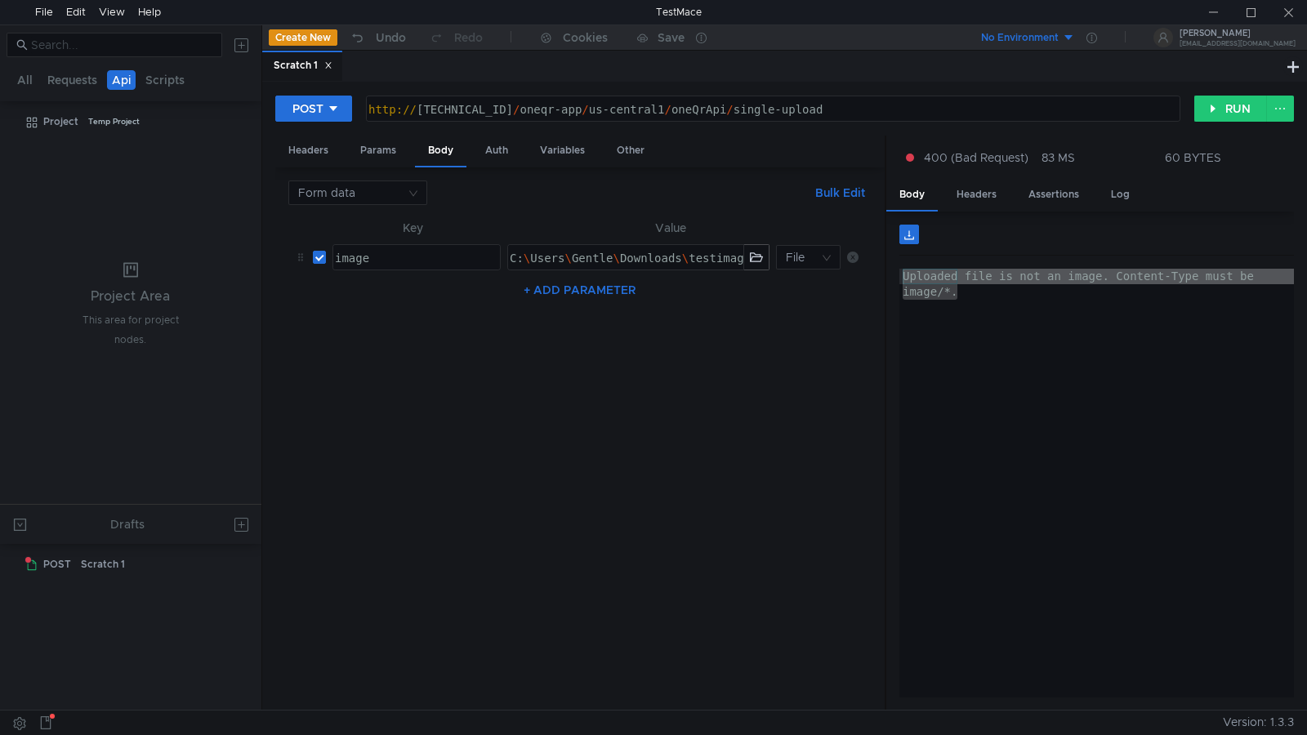
drag, startPoint x: 426, startPoint y: 391, endPoint x: 454, endPoint y: 374, distance: 32.6
click at [426, 391] on nz-table "Key Value image ההההההההההההההההההההההההההההההההההההההההההההההההההההההההההההההה…" at bounding box center [579, 458] width 583 height 480
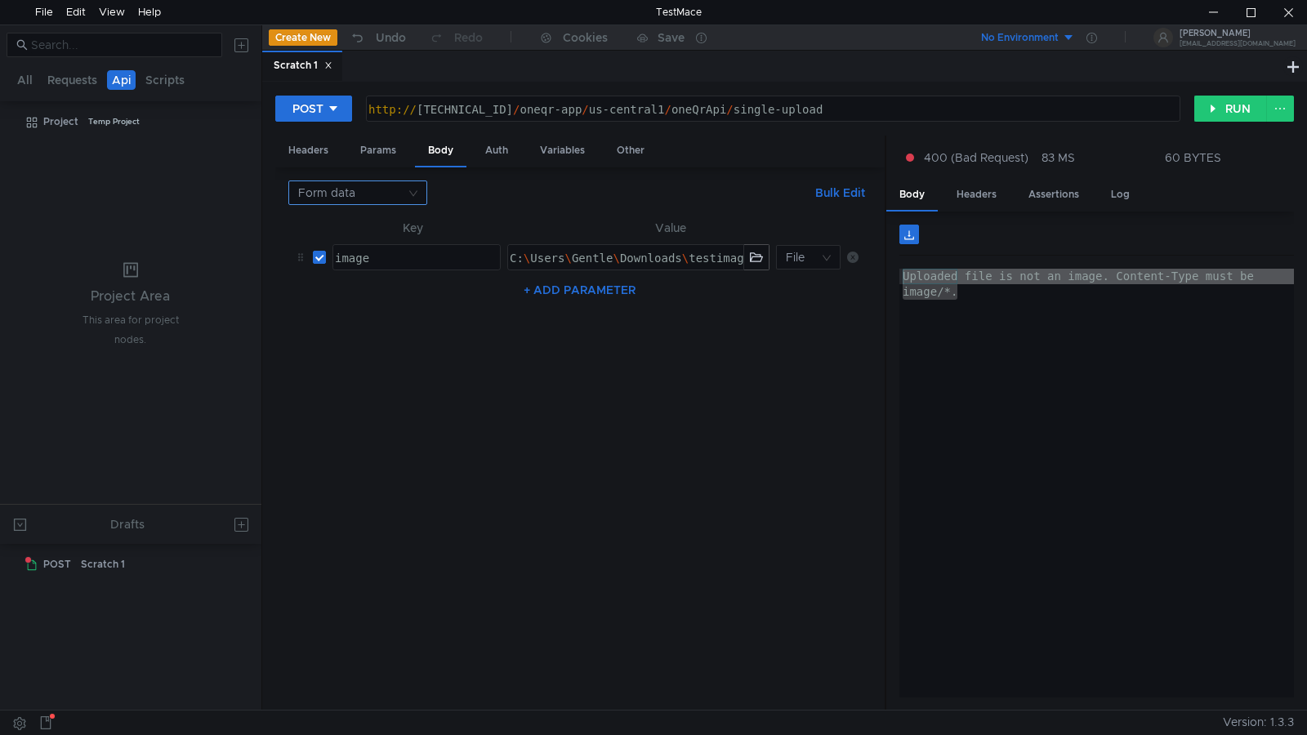
click at [414, 196] on nz-select-top-control "Form data" at bounding box center [357, 193] width 139 height 25
click at [340, 302] on div "File" at bounding box center [357, 303] width 119 height 18
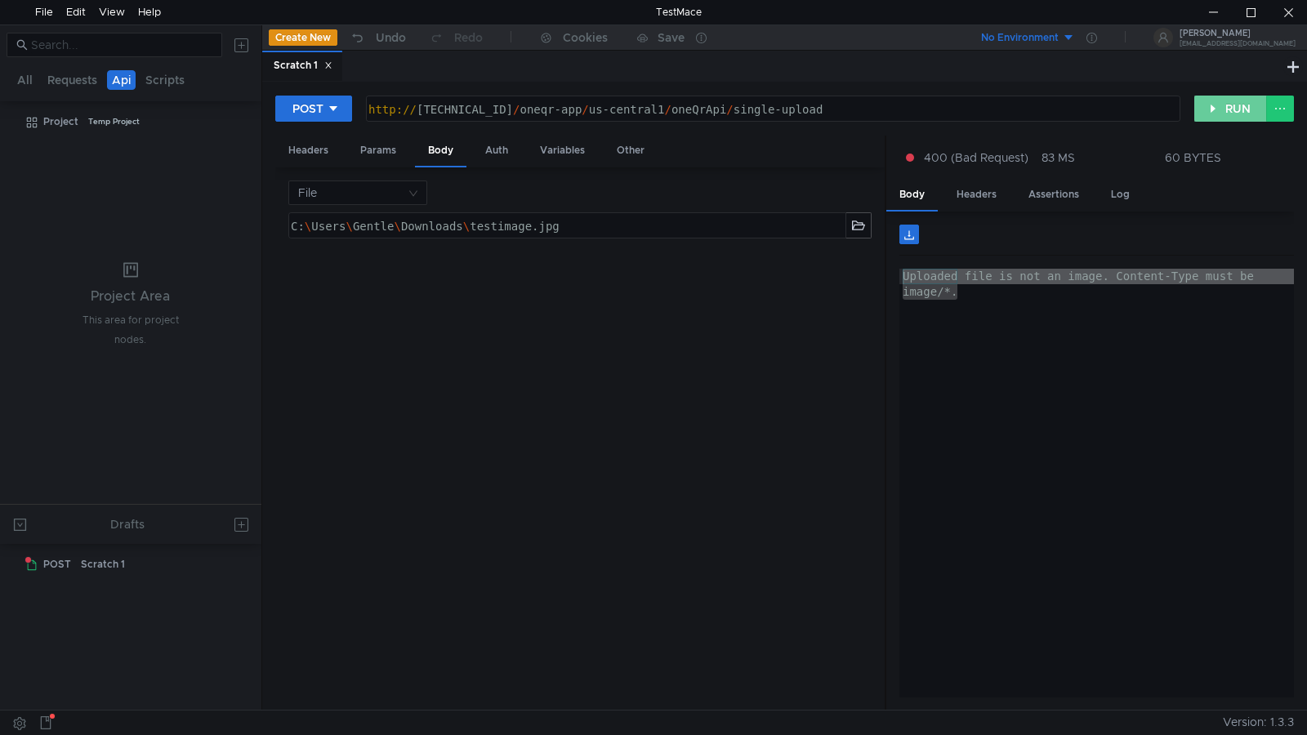
click at [1233, 110] on button "RUN" at bounding box center [1230, 109] width 73 height 26
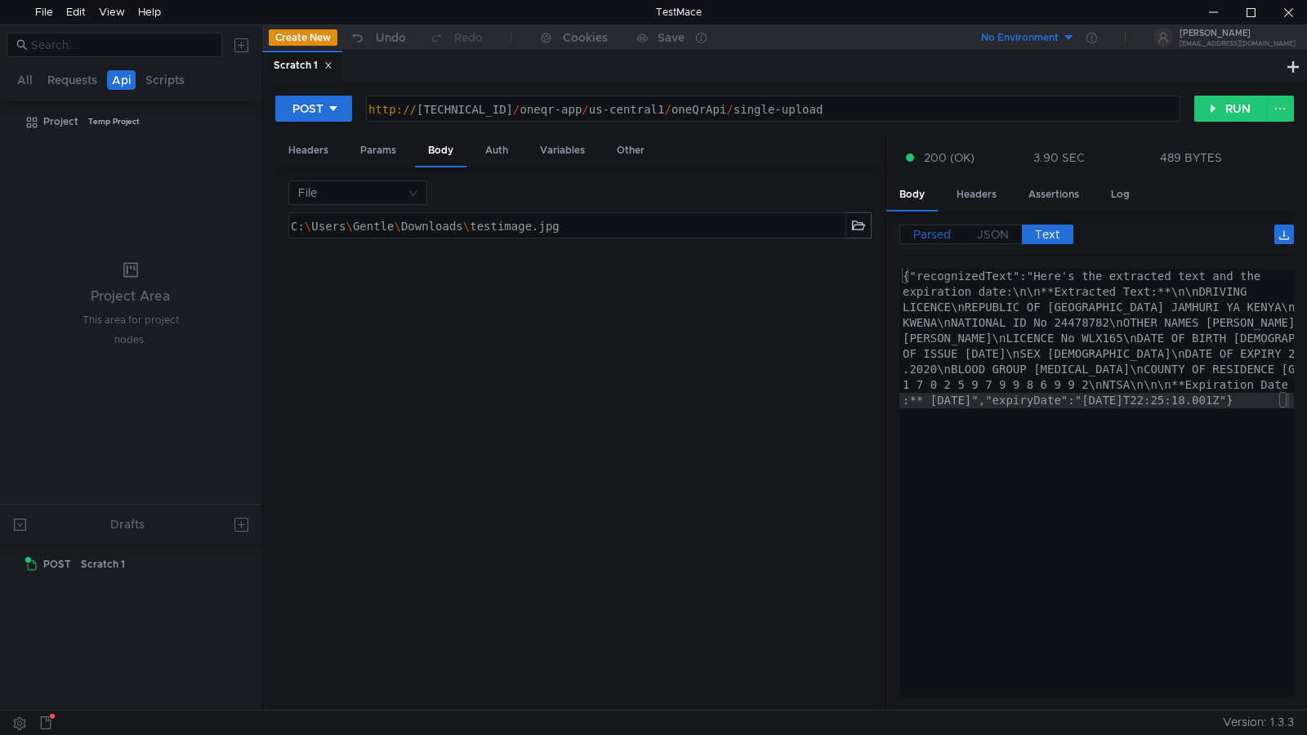
click at [933, 239] on span "Parsed" at bounding box center [932, 234] width 38 height 15
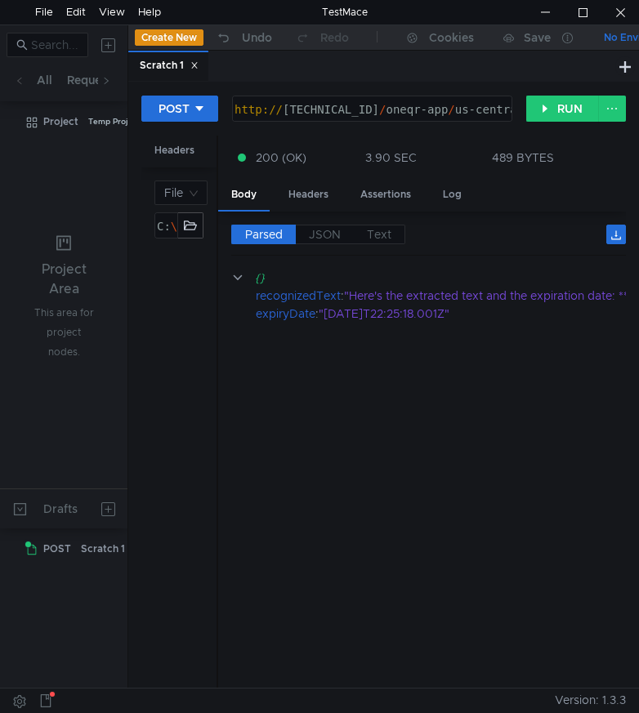
click at [386, 234] on span "Text" at bounding box center [379, 234] width 25 height 15
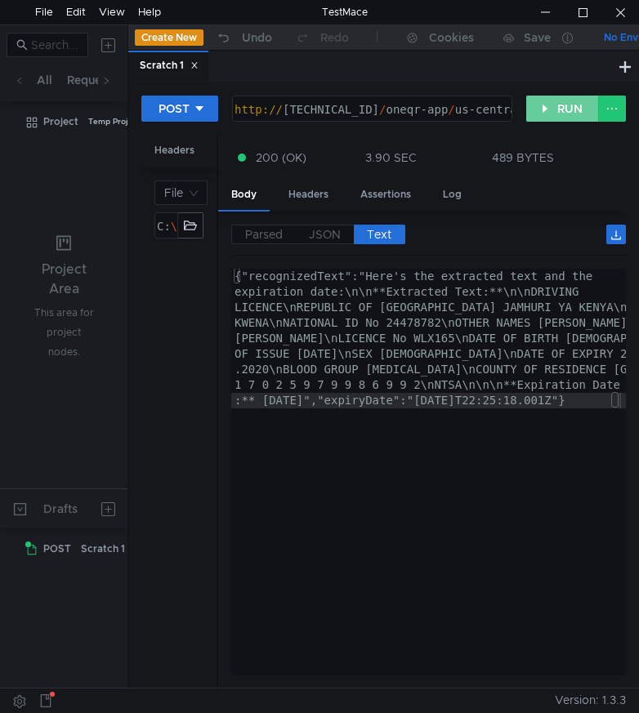
click at [547, 114] on button "RUN" at bounding box center [562, 109] width 73 height 26
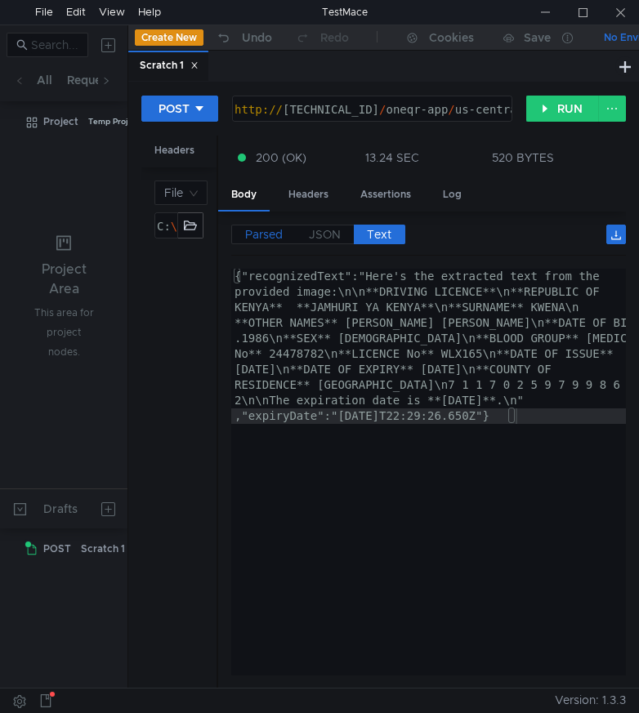
click at [258, 234] on span "Parsed" at bounding box center [264, 234] width 38 height 15
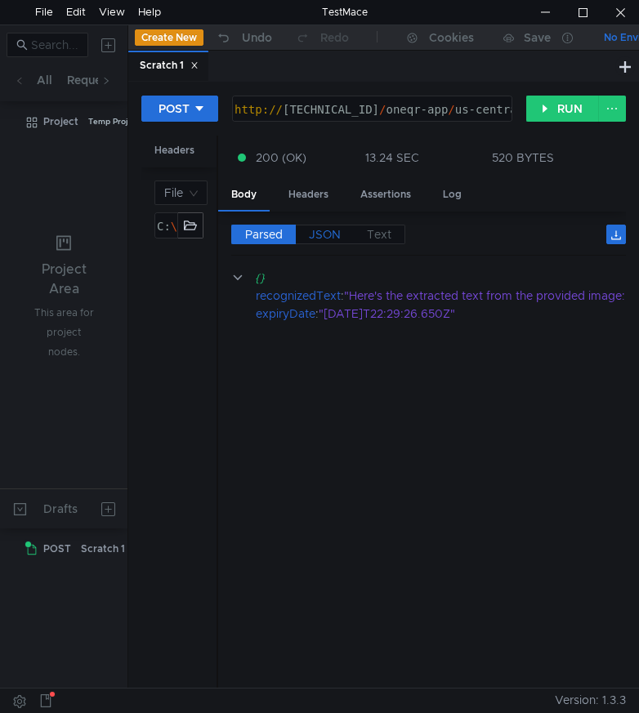
click at [329, 234] on span "JSON" at bounding box center [325, 234] width 32 height 15
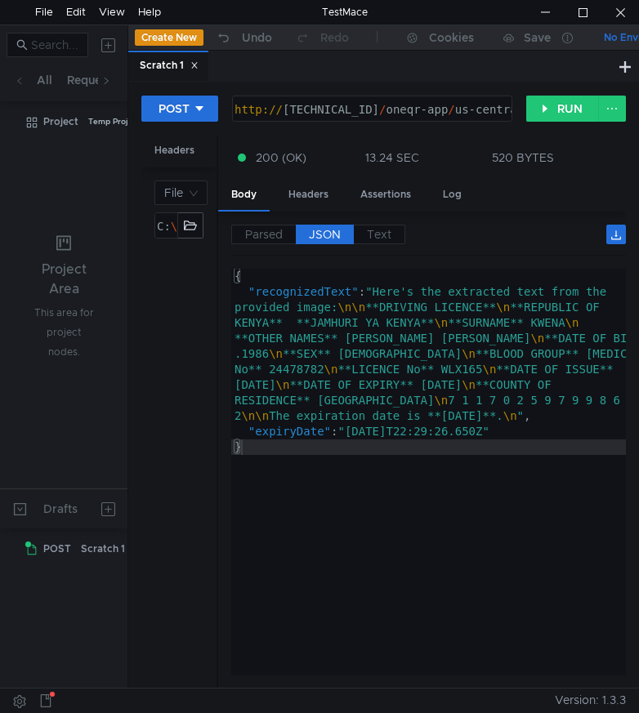
type textarea ""expiryDate": "[DATE]T22:29:26.650Z""
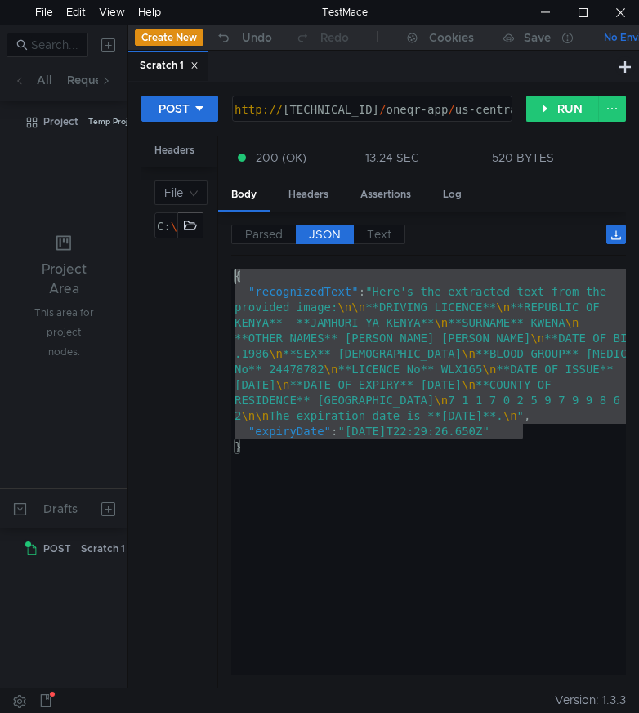
drag, startPoint x: 433, startPoint y: 432, endPoint x: 227, endPoint y: 275, distance: 258.8
click at [227, 275] on div "Parsed JSON Text {} recognizedText : "Here's the extracted text from the provid…" at bounding box center [422, 450] width 408 height 477
click at [560, 111] on button "RUN" at bounding box center [562, 109] width 73 height 26
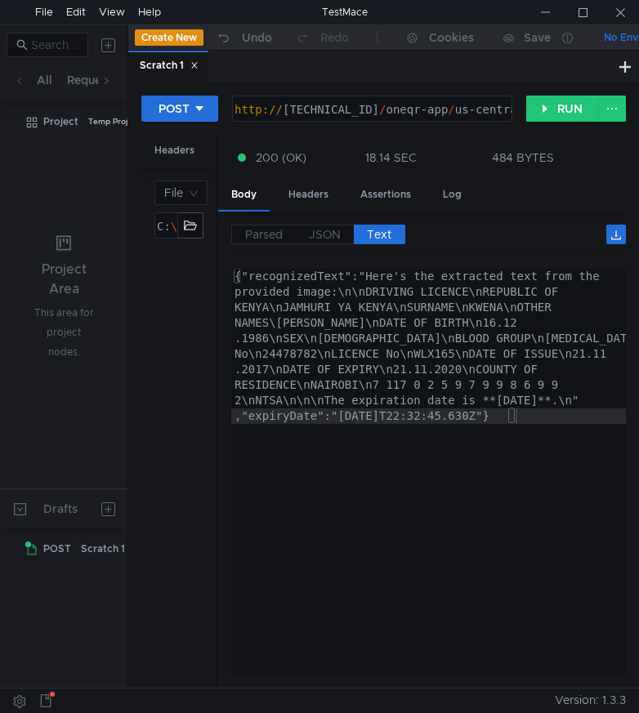
drag, startPoint x: 466, startPoint y: 471, endPoint x: 469, endPoint y: 444, distance: 27.2
click at [466, 471] on div "{"recognizedText":"Here's the extracted text from the provided image:\n\nDRIVIN…" at bounding box center [428, 627] width 395 height 717
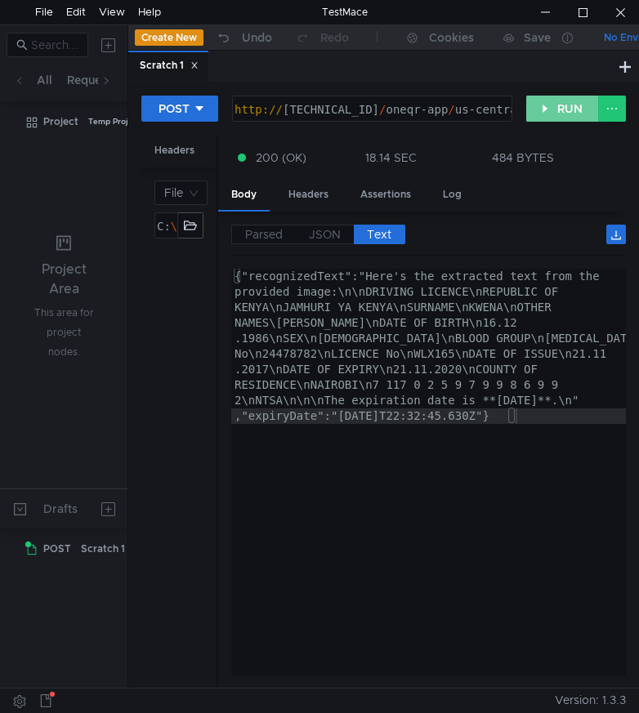
click at [558, 109] on button "RUN" at bounding box center [562, 109] width 73 height 26
